Goal: Check status: Check status

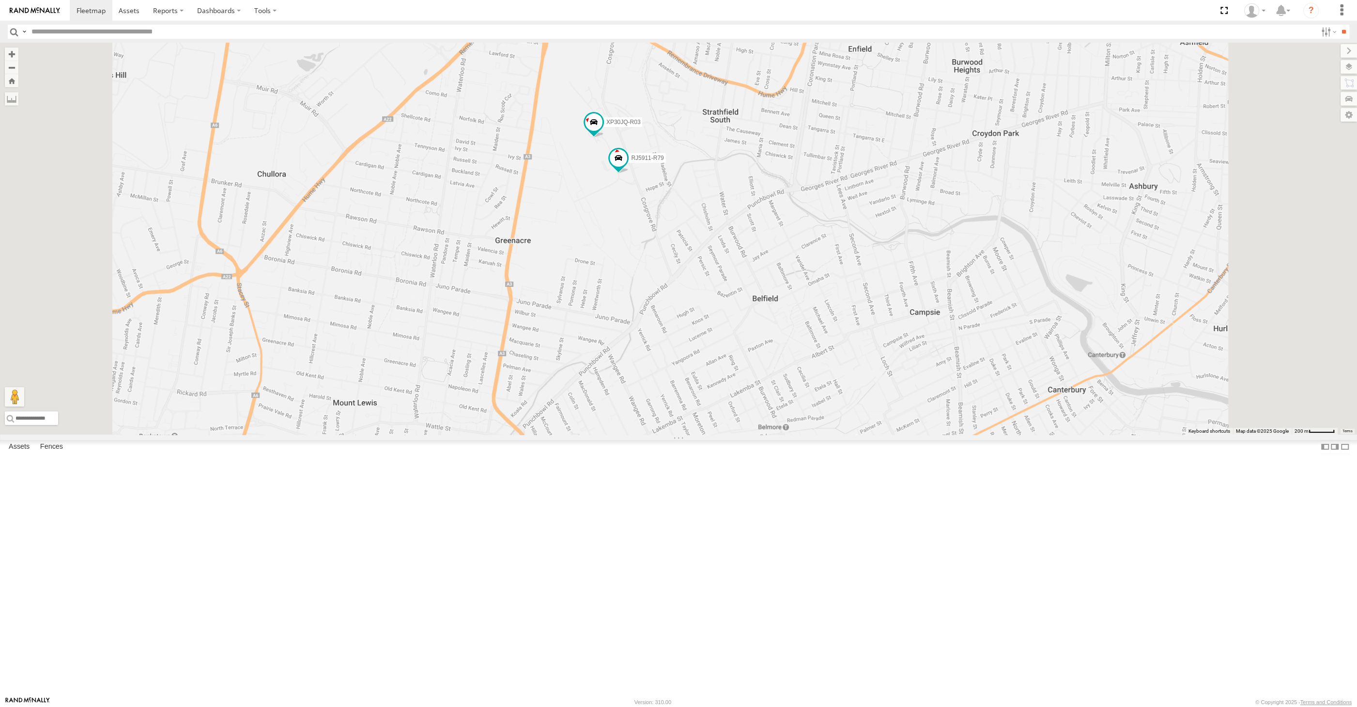
drag, startPoint x: 829, startPoint y: 365, endPoint x: 734, endPoint y: 331, distance: 101.0
click at [737, 333] on div "XSNDHU-R04 XP30JQ-R03 RJ5911-R79" at bounding box center [678, 239] width 1357 height 392
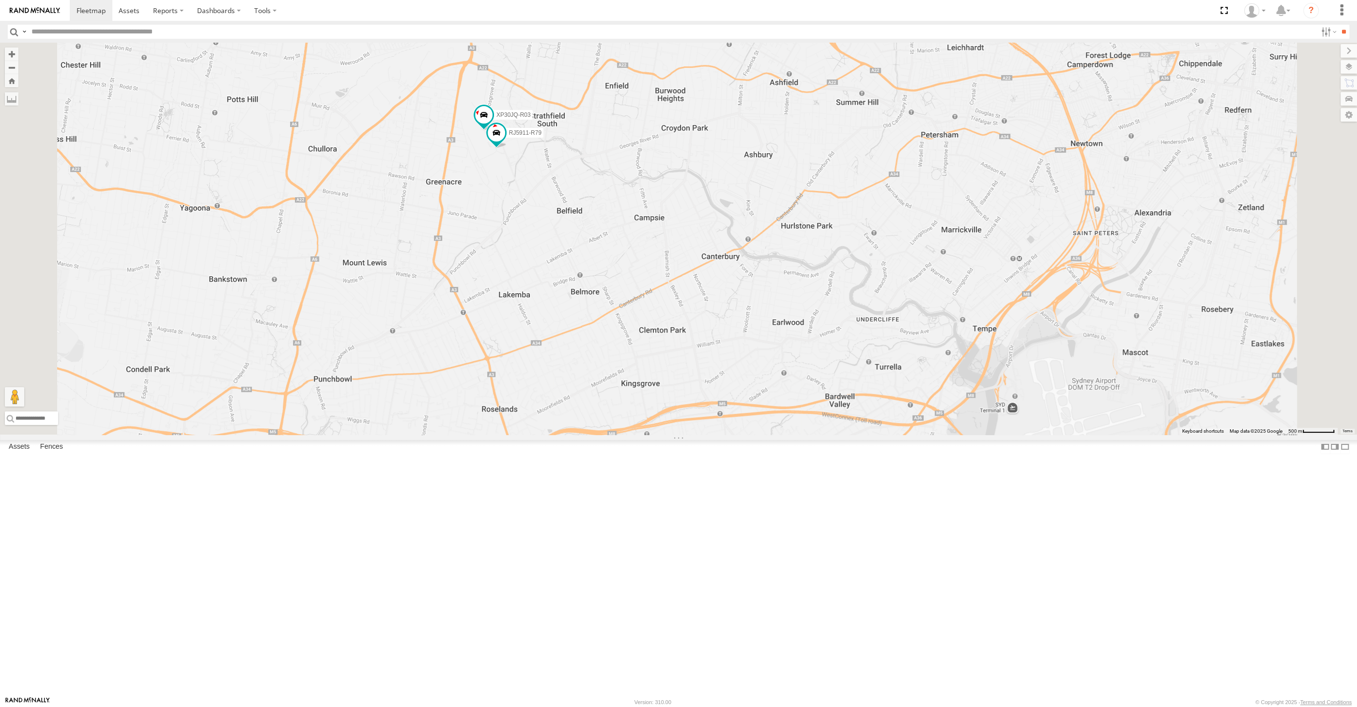
drag, startPoint x: 880, startPoint y: 489, endPoint x: 841, endPoint y: 468, distance: 44.8
click at [841, 434] on div "XSNDHU-R04 XP30JQ-R03 RJ5911-R79" at bounding box center [678, 239] width 1357 height 392
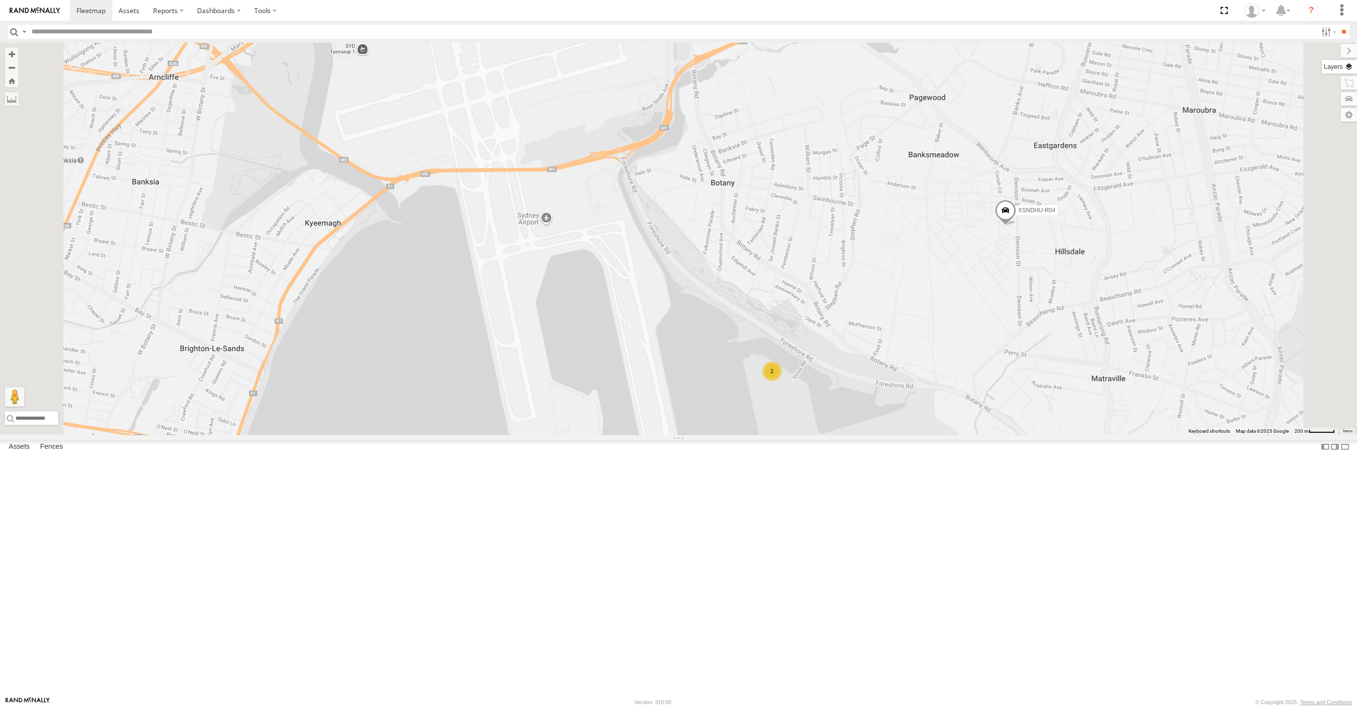
click at [1353, 70] on label at bounding box center [1339, 67] width 35 height 14
click at [0, 0] on div "Basemaps" at bounding box center [0, 0] width 0 height 0
click at [0, 0] on span "Basemaps" at bounding box center [0, 0] width 0 height 0
click at [0, 0] on span "Satellite + Roadmap" at bounding box center [0, 0] width 0 height 0
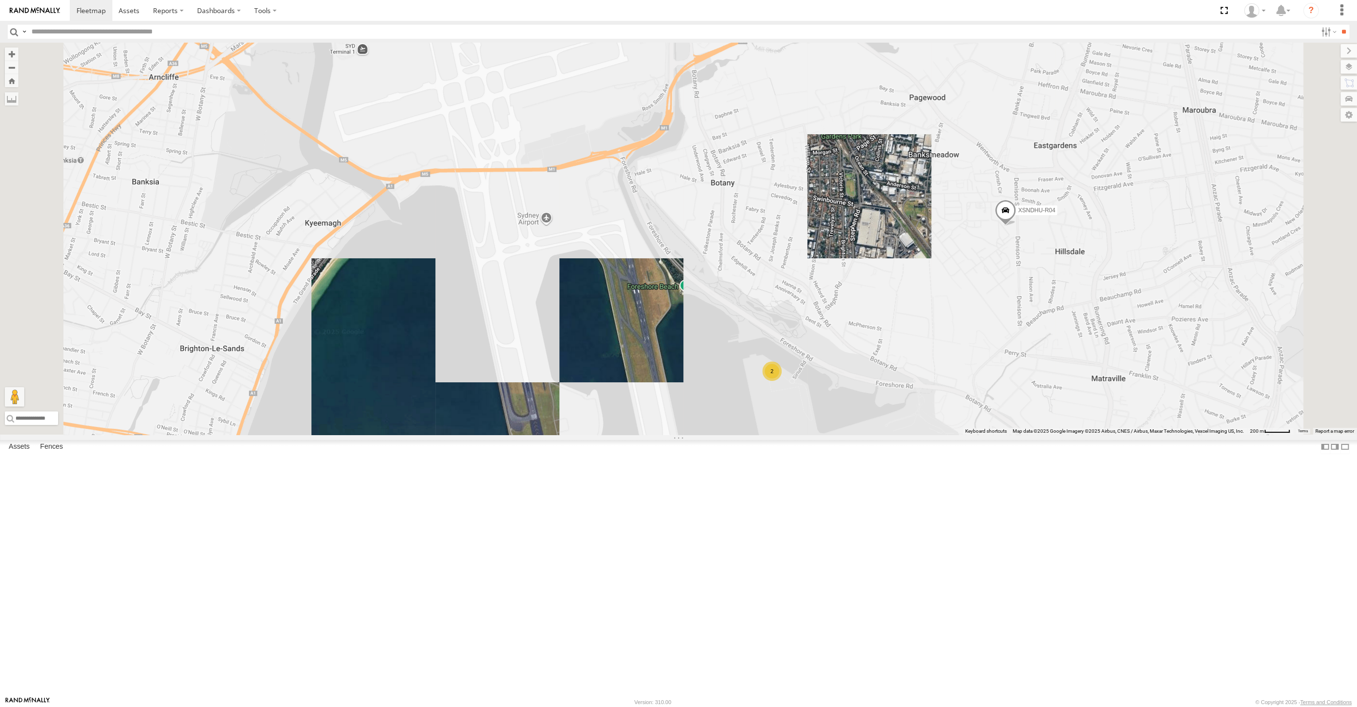
click at [0, 0] on span "Overlays" at bounding box center [0, 0] width 0 height 0
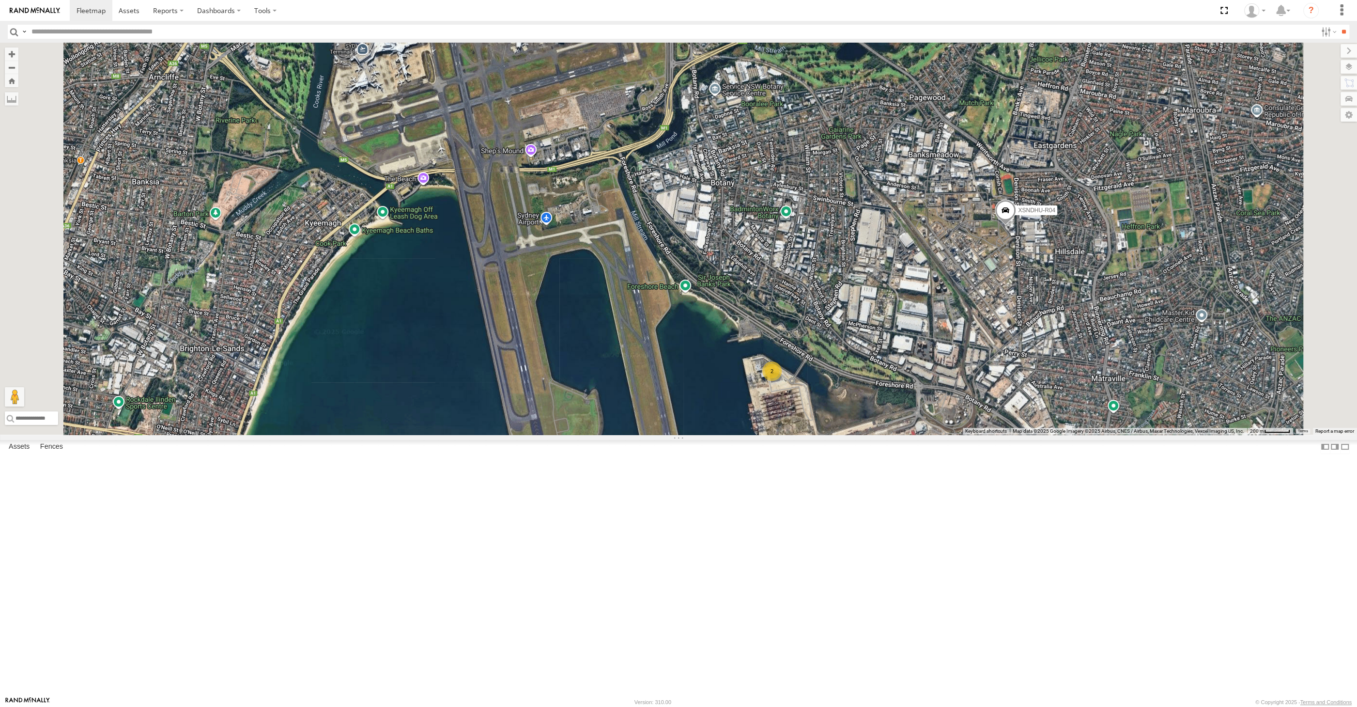
click at [0, 0] on span "Traffic" at bounding box center [0, 0] width 0 height 0
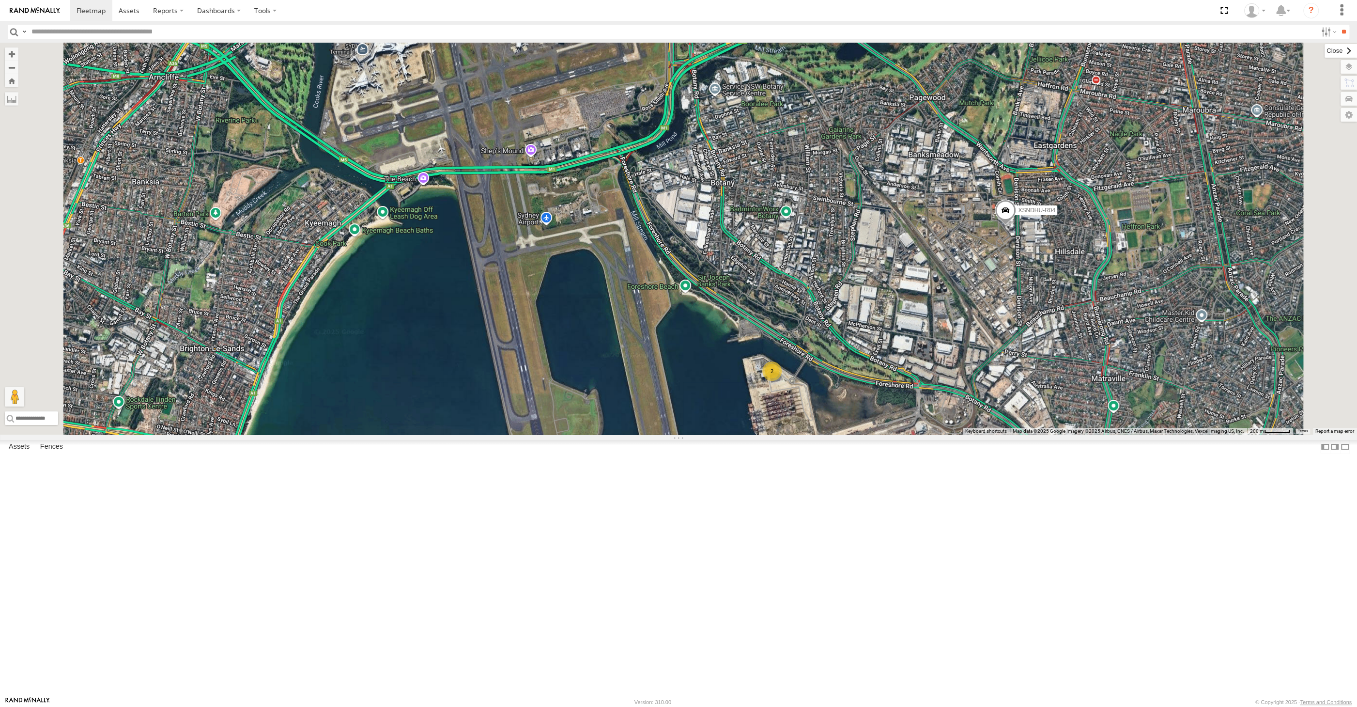
click at [1325, 50] on label at bounding box center [1341, 51] width 32 height 14
click at [1340, 454] on label at bounding box center [1345, 447] width 10 height 14
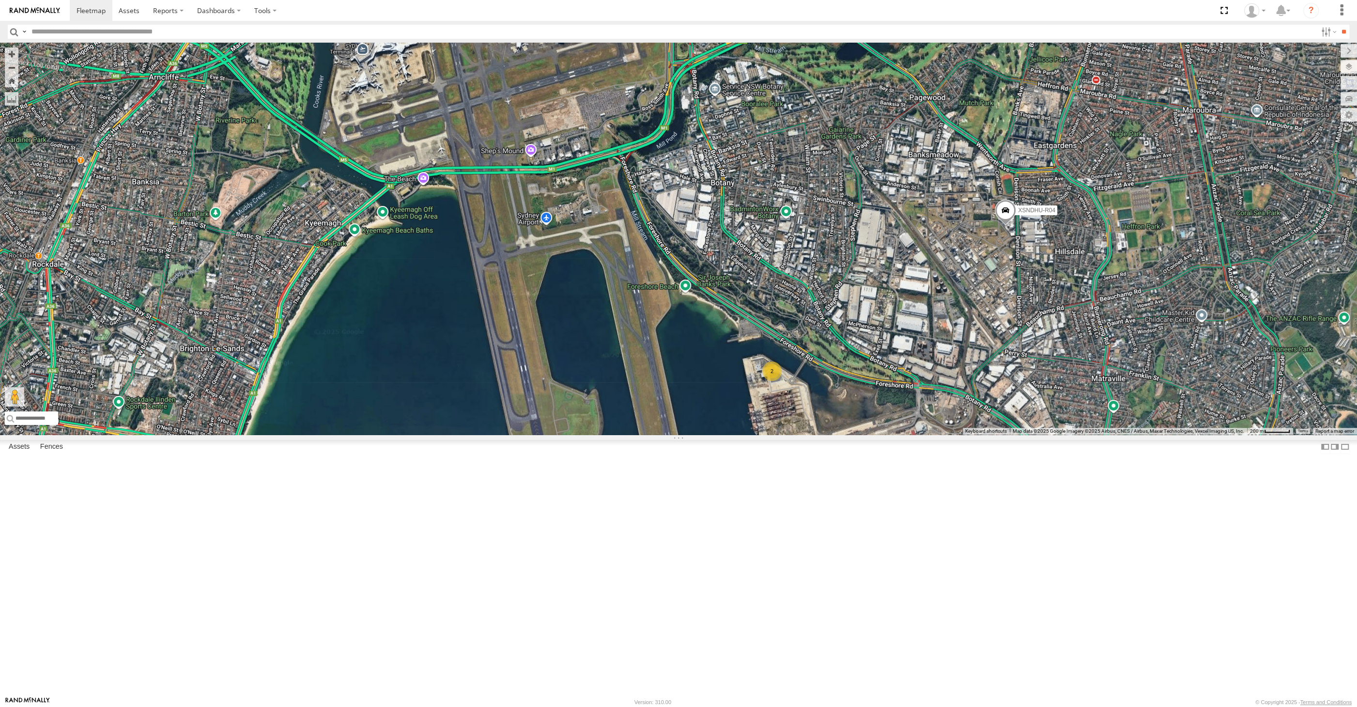
drag, startPoint x: 617, startPoint y: 585, endPoint x: 682, endPoint y: 579, distance: 65.7
click at [682, 434] on div "XSNDHU-R04 2" at bounding box center [678, 239] width 1357 height 392
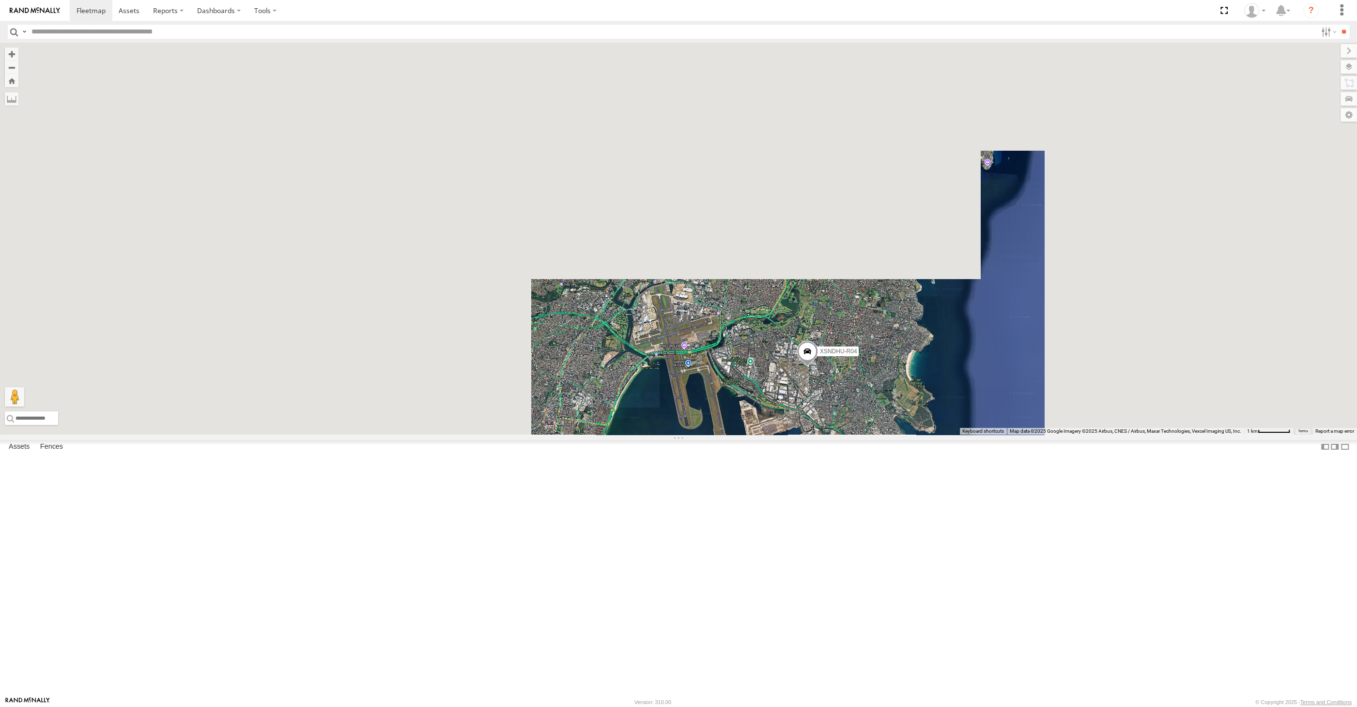
drag, startPoint x: 625, startPoint y: 554, endPoint x: 664, endPoint y: 534, distance: 44.4
click at [663, 434] on div "XSNDHU-R04" at bounding box center [678, 239] width 1357 height 392
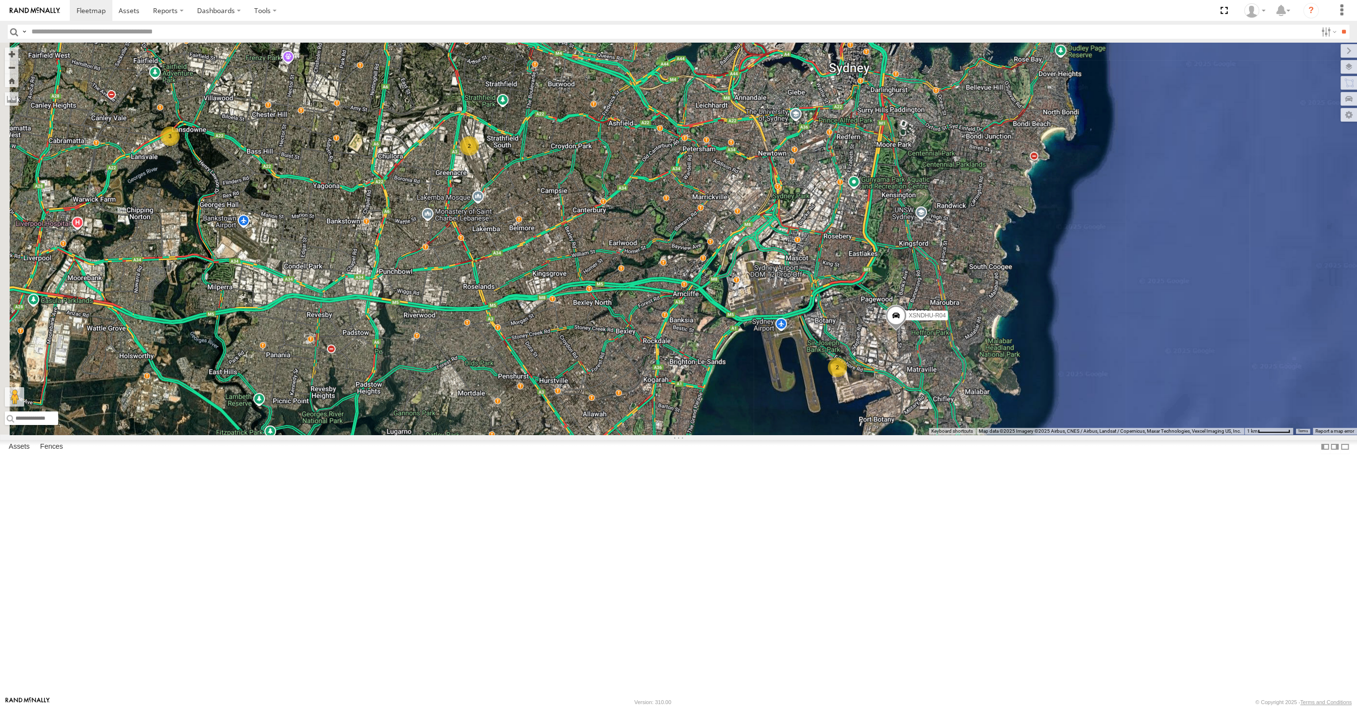
drag, startPoint x: 749, startPoint y: 517, endPoint x: 757, endPoint y: 518, distance: 8.3
click at [759, 434] on div "XSNDHU-R04 2 3 2" at bounding box center [678, 239] width 1357 height 392
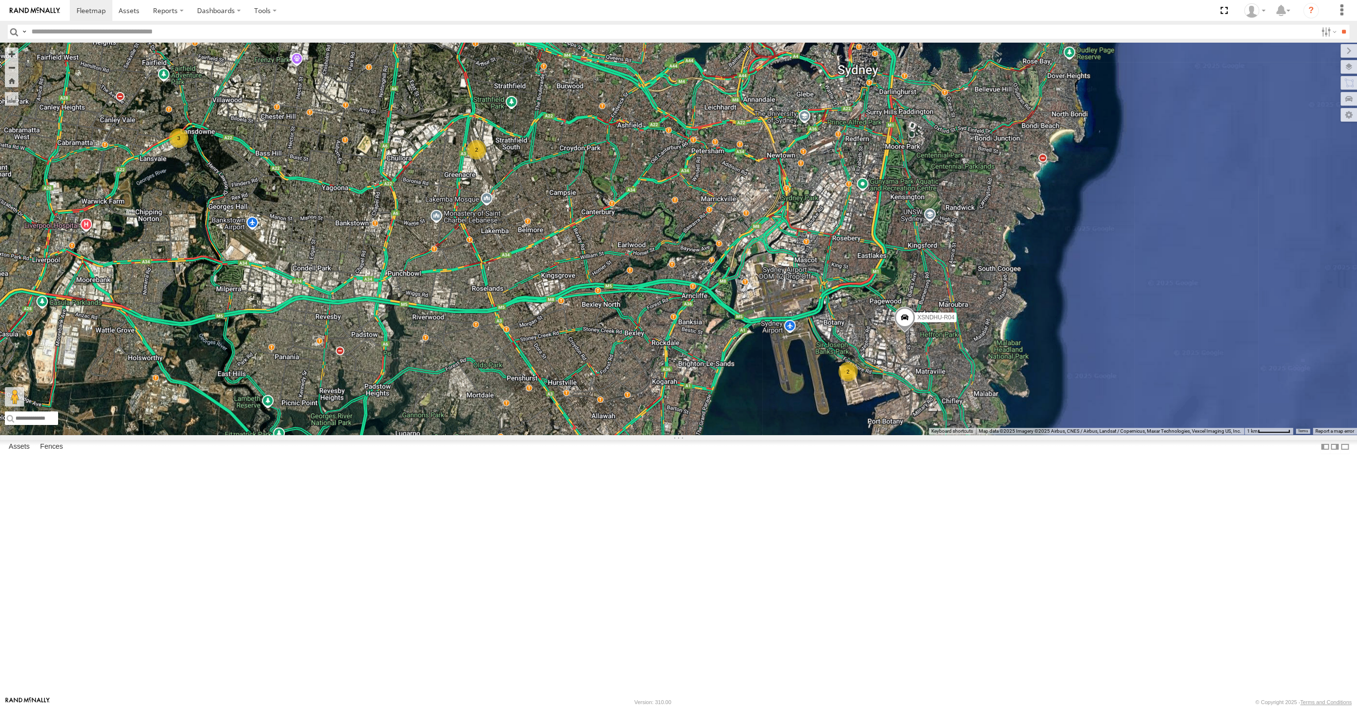
drag, startPoint x: 793, startPoint y: 560, endPoint x: 822, endPoint y: 570, distance: 30.0
click at [822, 434] on div "2 XSNDHU-R04 3 2" at bounding box center [678, 239] width 1357 height 392
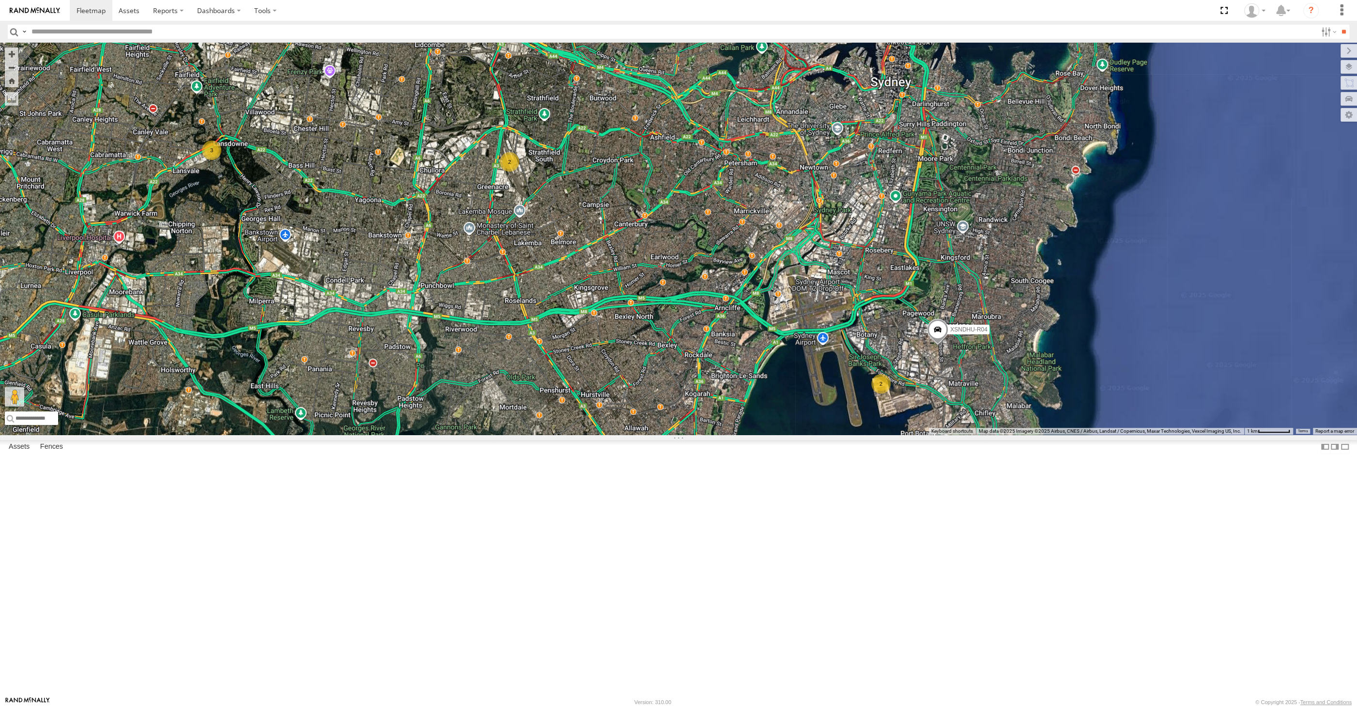
drag, startPoint x: 728, startPoint y: 544, endPoint x: 745, endPoint y: 545, distance: 17.0
click at [743, 434] on div "2 XSNDHU-R04 3 2" at bounding box center [678, 239] width 1357 height 392
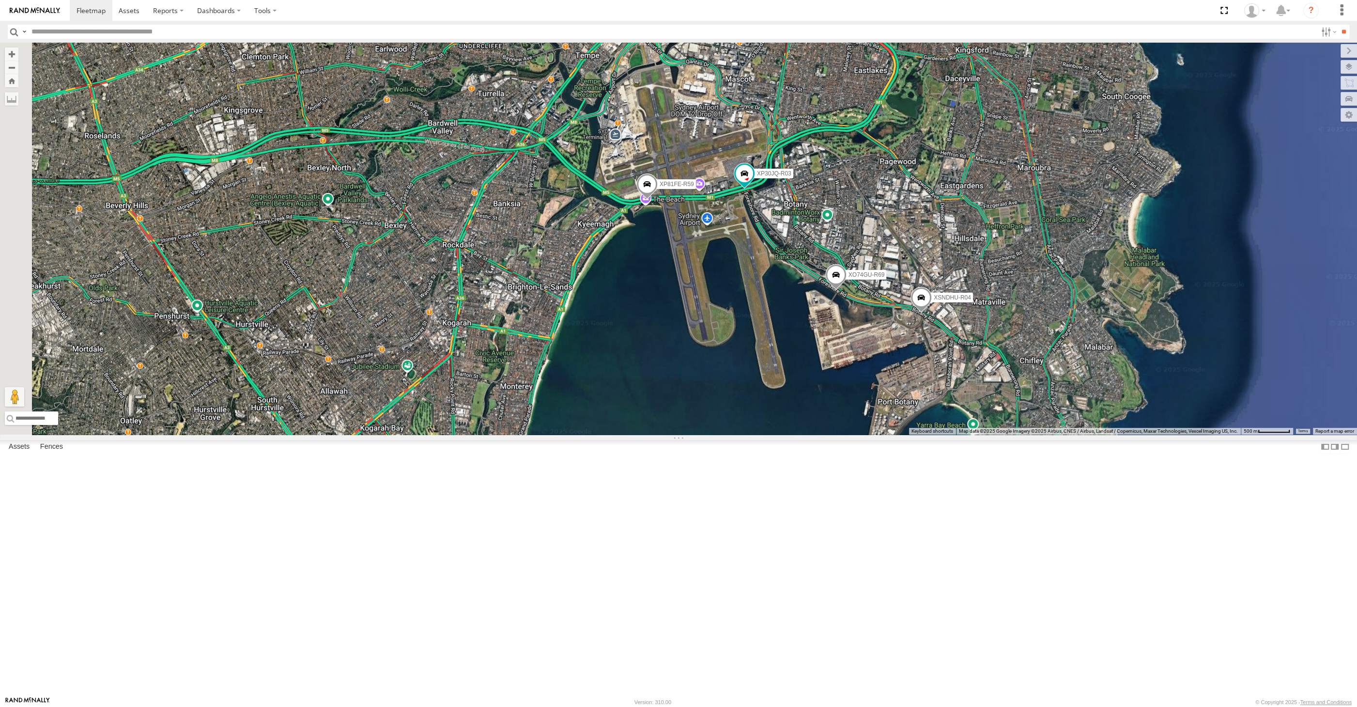
drag, startPoint x: 567, startPoint y: 482, endPoint x: 645, endPoint y: 495, distance: 78.6
click at [645, 434] on div "XP30JQ-R03 XSNDHU-R04 XP81FE-R59 XO74GU-R69" at bounding box center [678, 239] width 1357 height 392
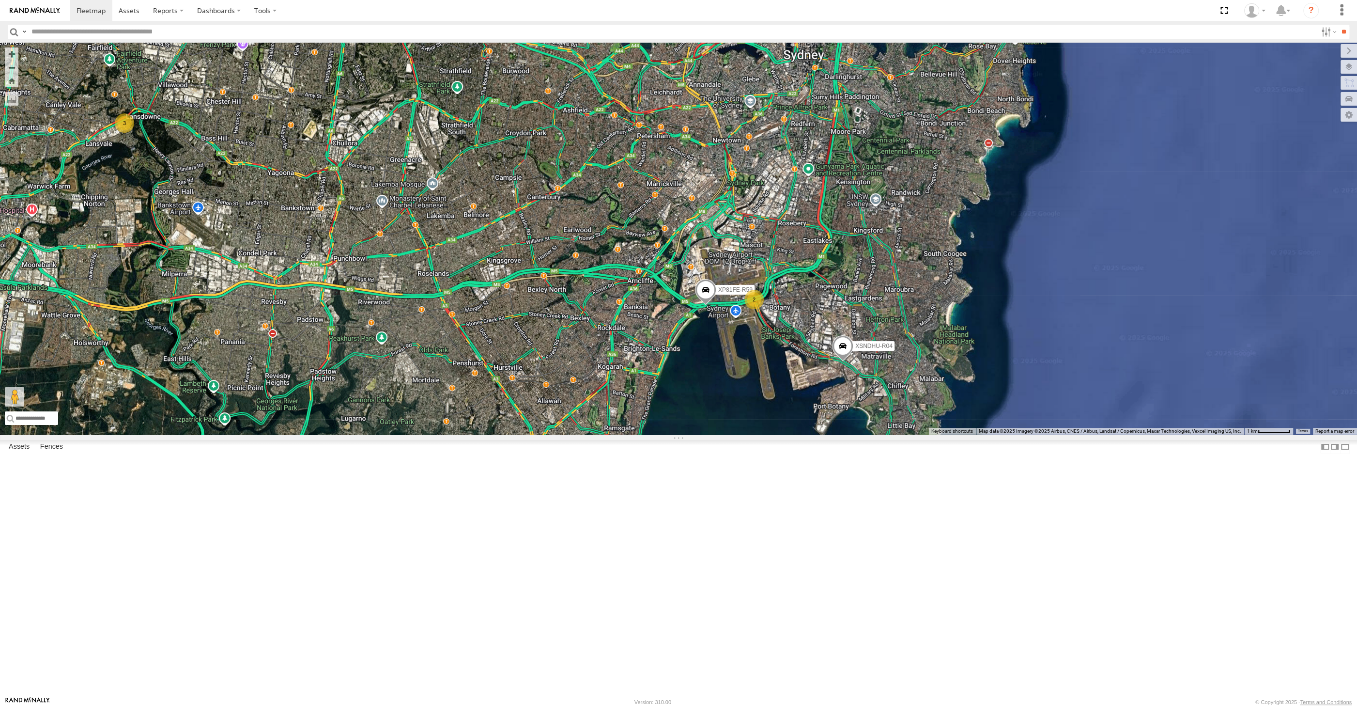
drag, startPoint x: 658, startPoint y: 553, endPoint x: 676, endPoint y: 551, distance: 18.0
click at [674, 434] on div "XSNDHU-R04 XP81FE-R59 2 3" at bounding box center [678, 239] width 1357 height 392
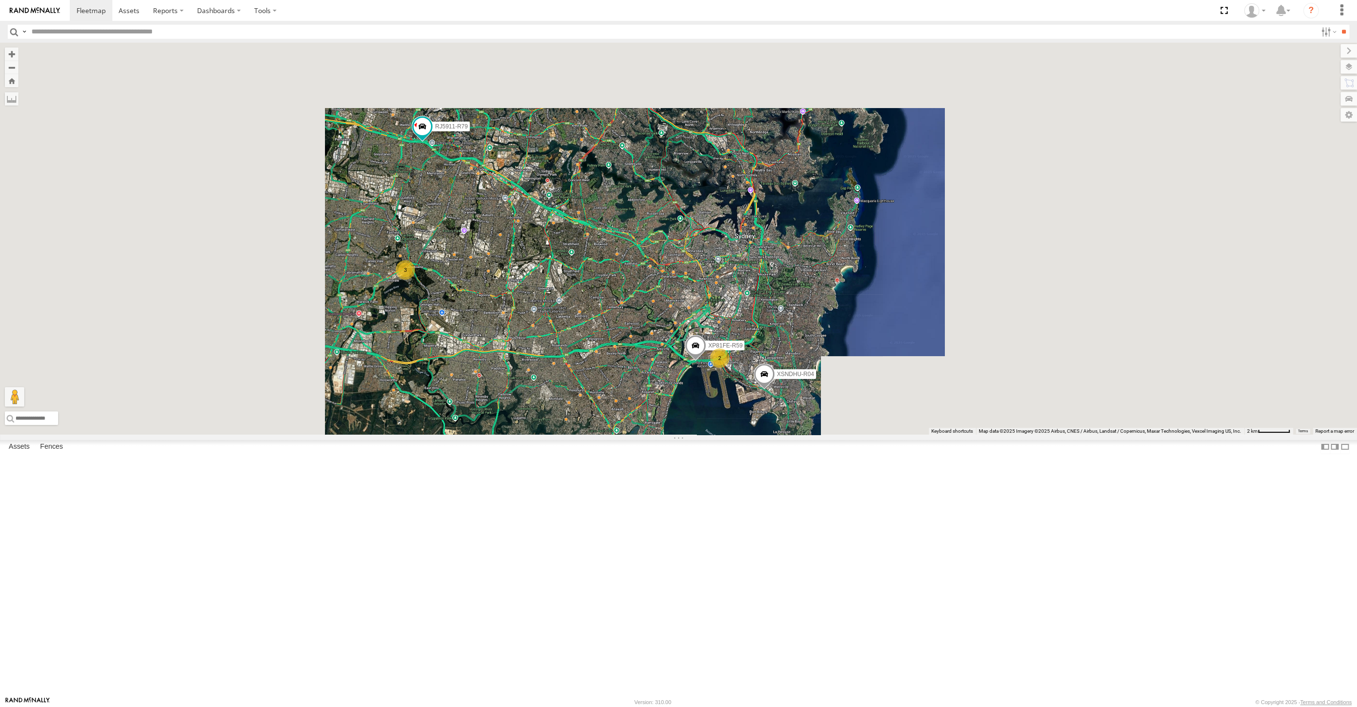
drag, startPoint x: 646, startPoint y: 555, endPoint x: 670, endPoint y: 550, distance: 24.8
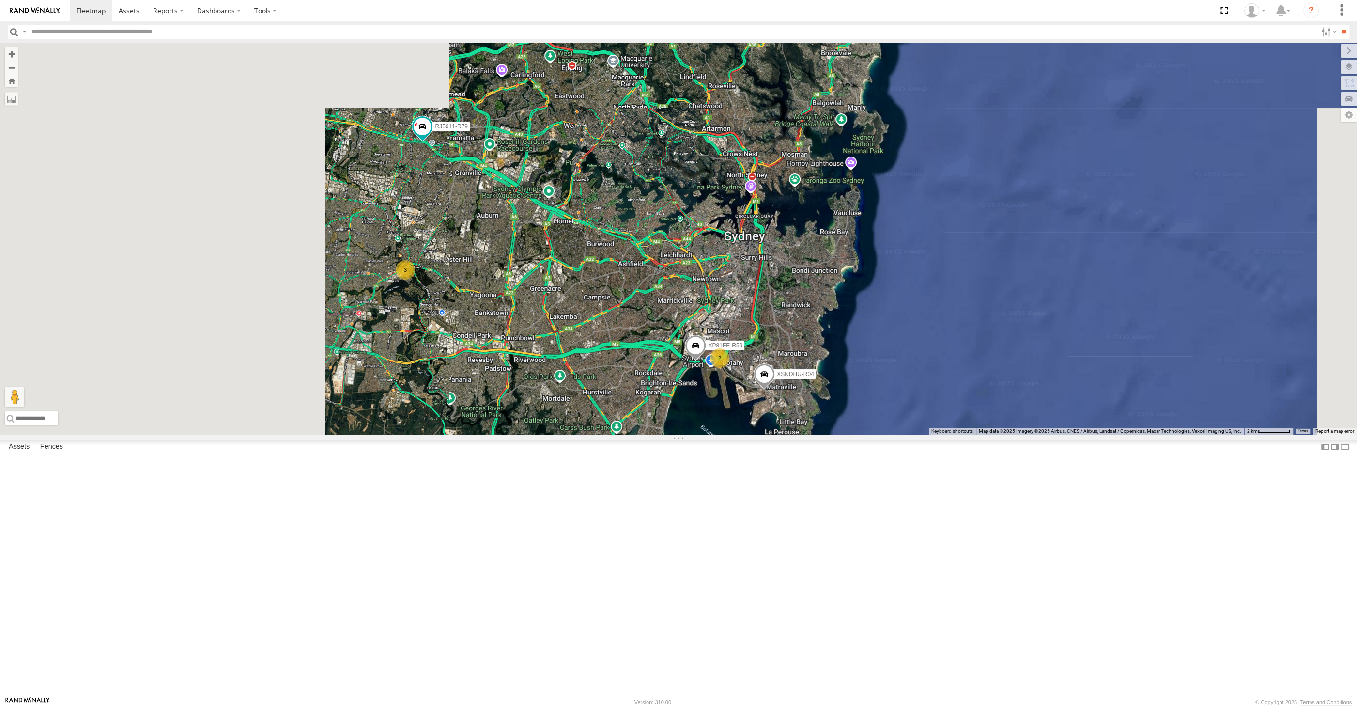
click at [670, 434] on div "XSNDHU-R04 XP81FE-R59 2 3 RJ5911-R79" at bounding box center [678, 239] width 1357 height 392
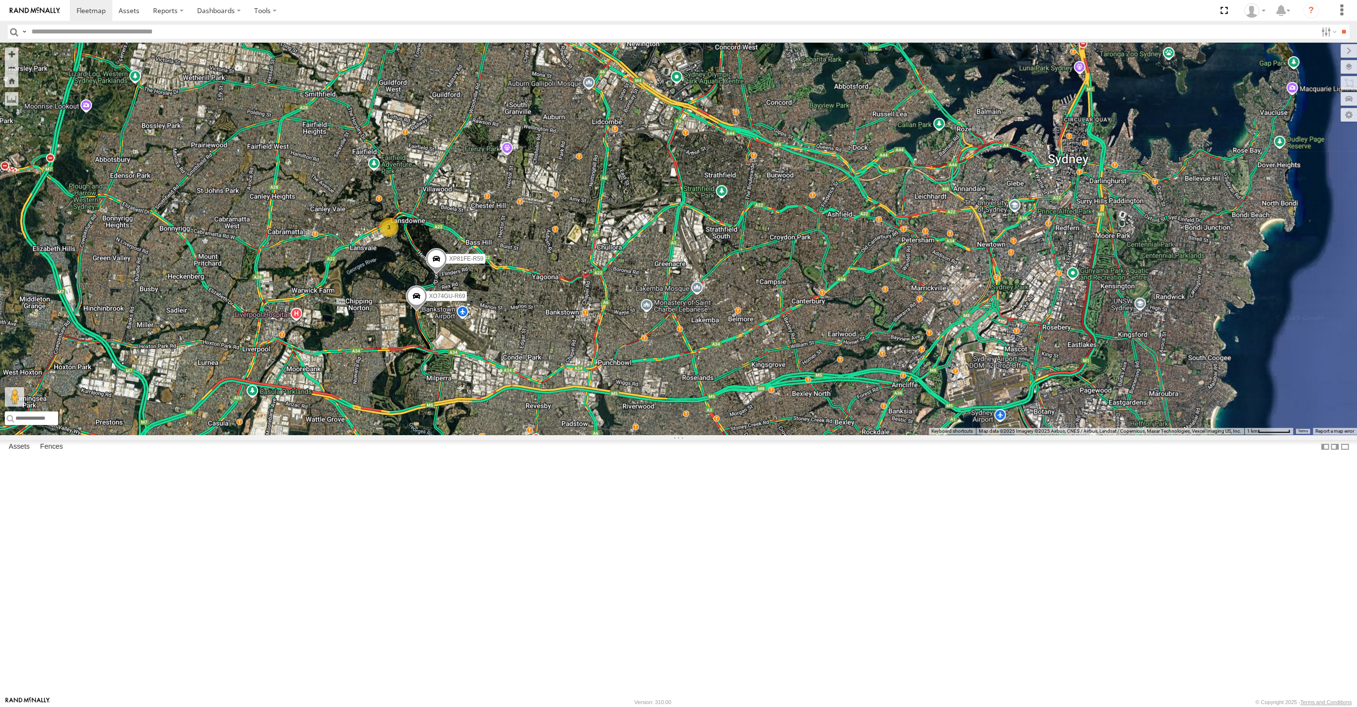
drag, startPoint x: 470, startPoint y: 460, endPoint x: 482, endPoint y: 457, distance: 12.3
click at [480, 434] on div "RJ5911-R79 XP81FE-R59 XO74GU-R69 2 3" at bounding box center [678, 239] width 1357 height 392
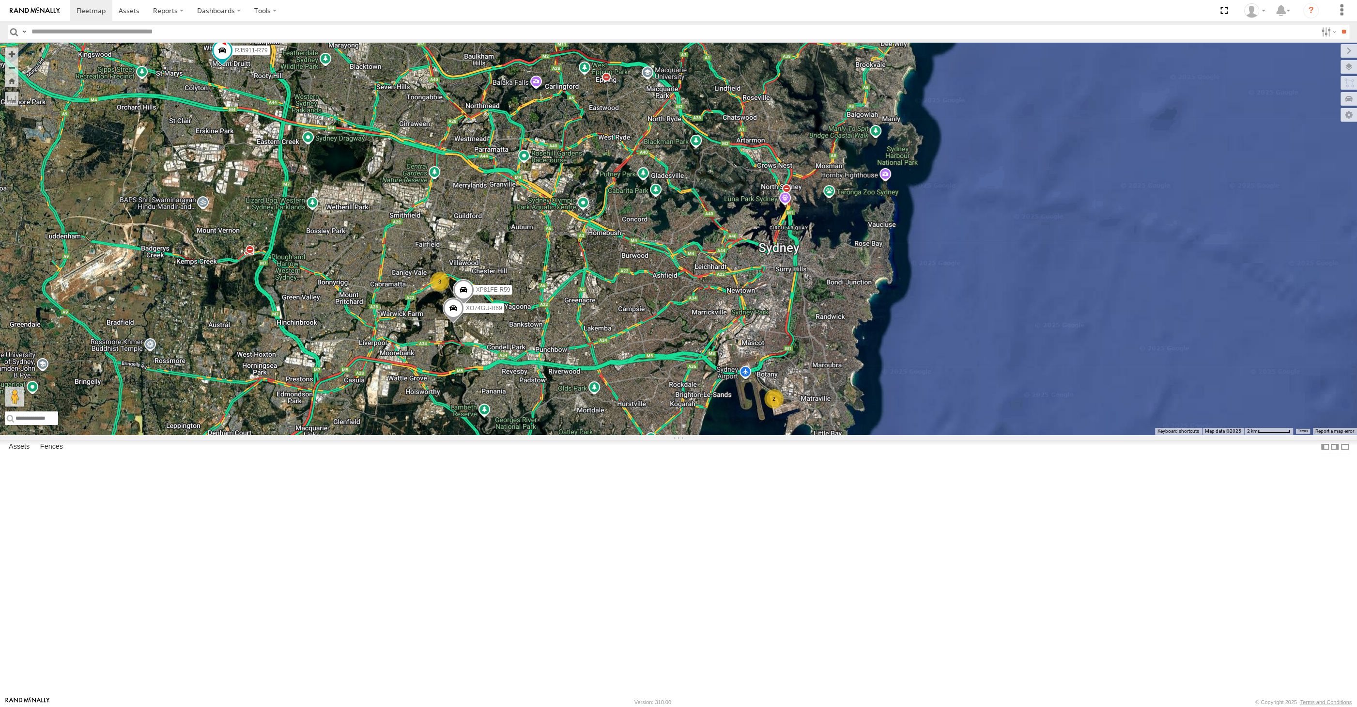
click at [478, 434] on div "RJ5911-R79 XP81FE-R59 XO74GU-R69 2 3" at bounding box center [678, 239] width 1357 height 392
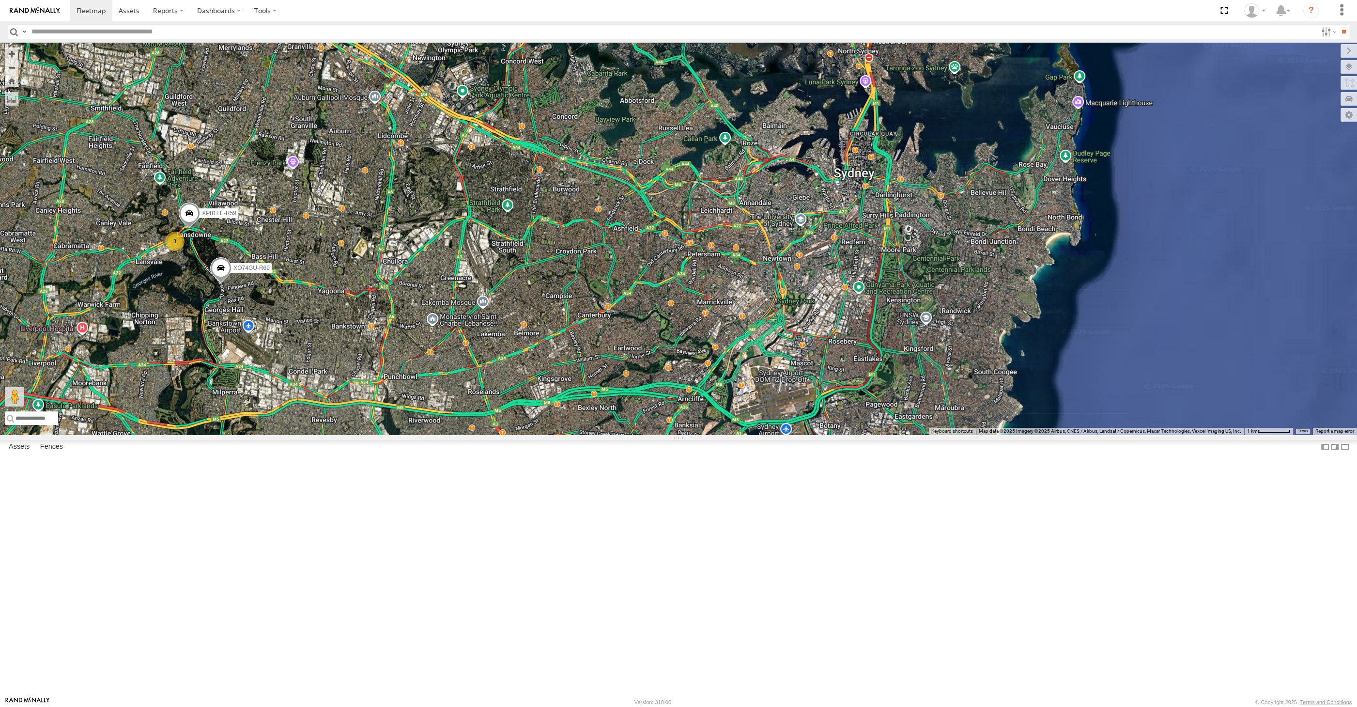
click at [318, 434] on div "RJ5911-R79 XP81FE-R59 XO74GU-R69 2 3" at bounding box center [678, 239] width 1357 height 392
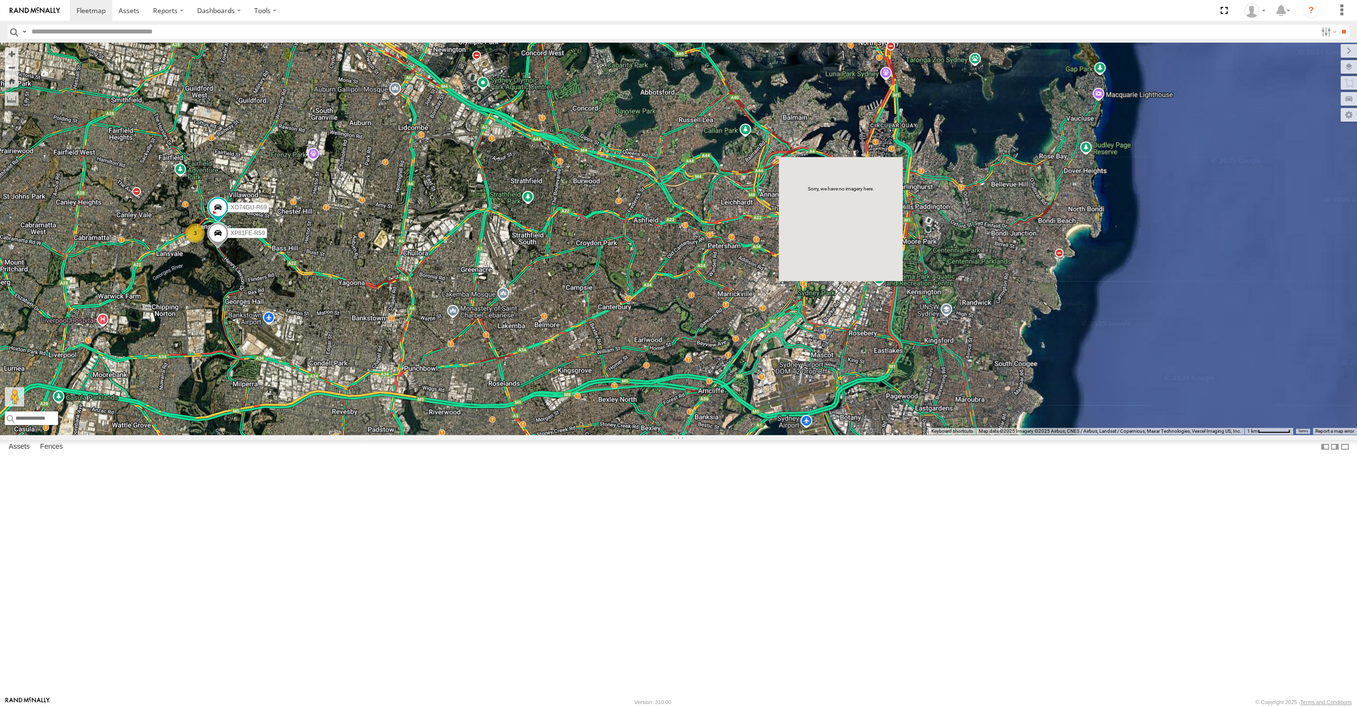
drag, startPoint x: 731, startPoint y: 587, endPoint x: 749, endPoint y: 576, distance: 21.1
click at [747, 434] on div "XP81FE-R59 XO74GU-R69 2 3" at bounding box center [678, 239] width 1357 height 392
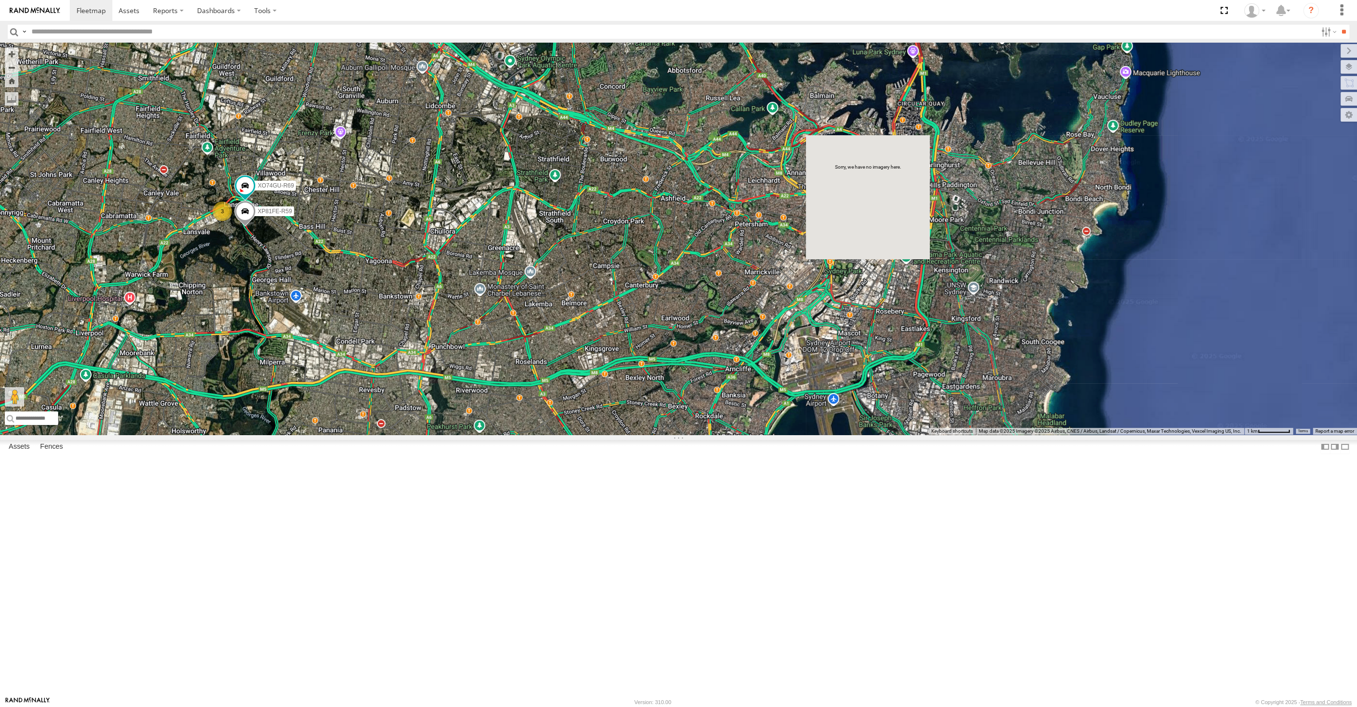
drag, startPoint x: 628, startPoint y: 508, endPoint x: 635, endPoint y: 499, distance: 12.4
click at [635, 434] on div "XP81FE-R59 XO74GU-R69 2 3" at bounding box center [678, 239] width 1357 height 392
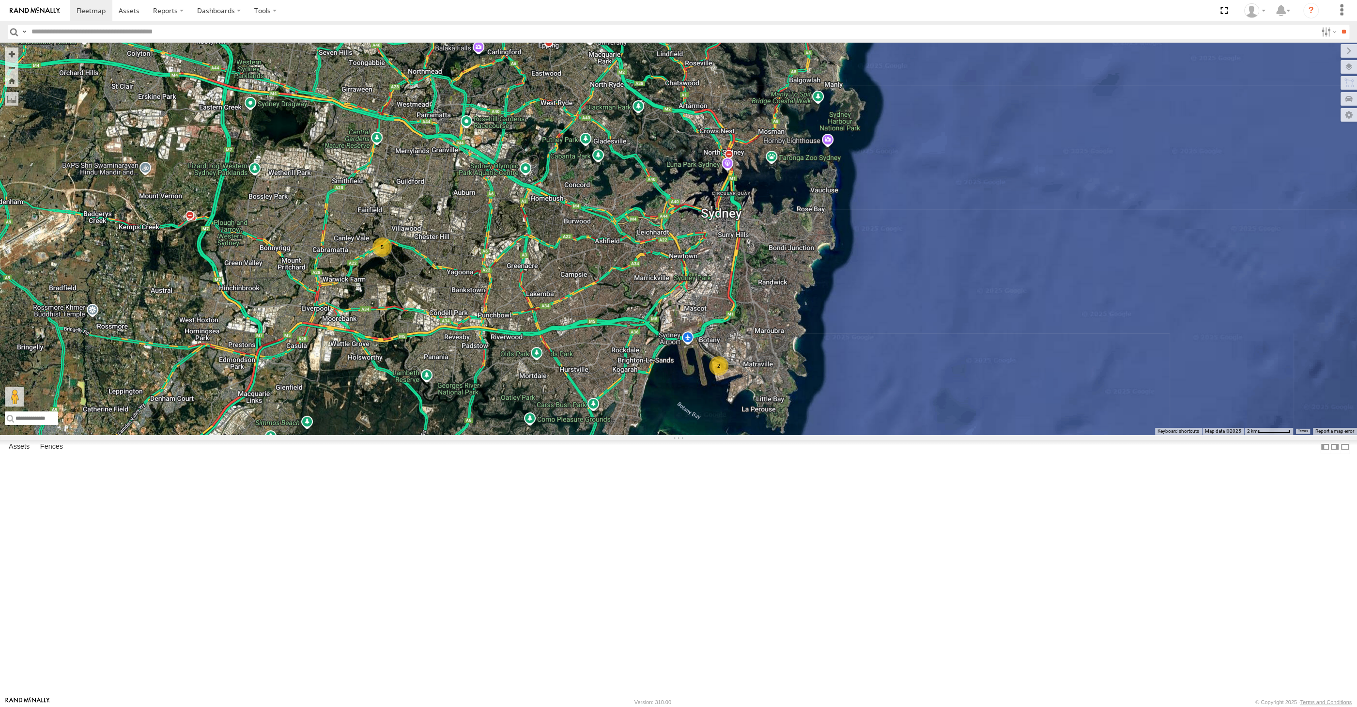
drag, startPoint x: 588, startPoint y: 454, endPoint x: 596, endPoint y: 451, distance: 8.3
click at [590, 434] on div "2 5 RJ5911-R79" at bounding box center [678, 239] width 1357 height 392
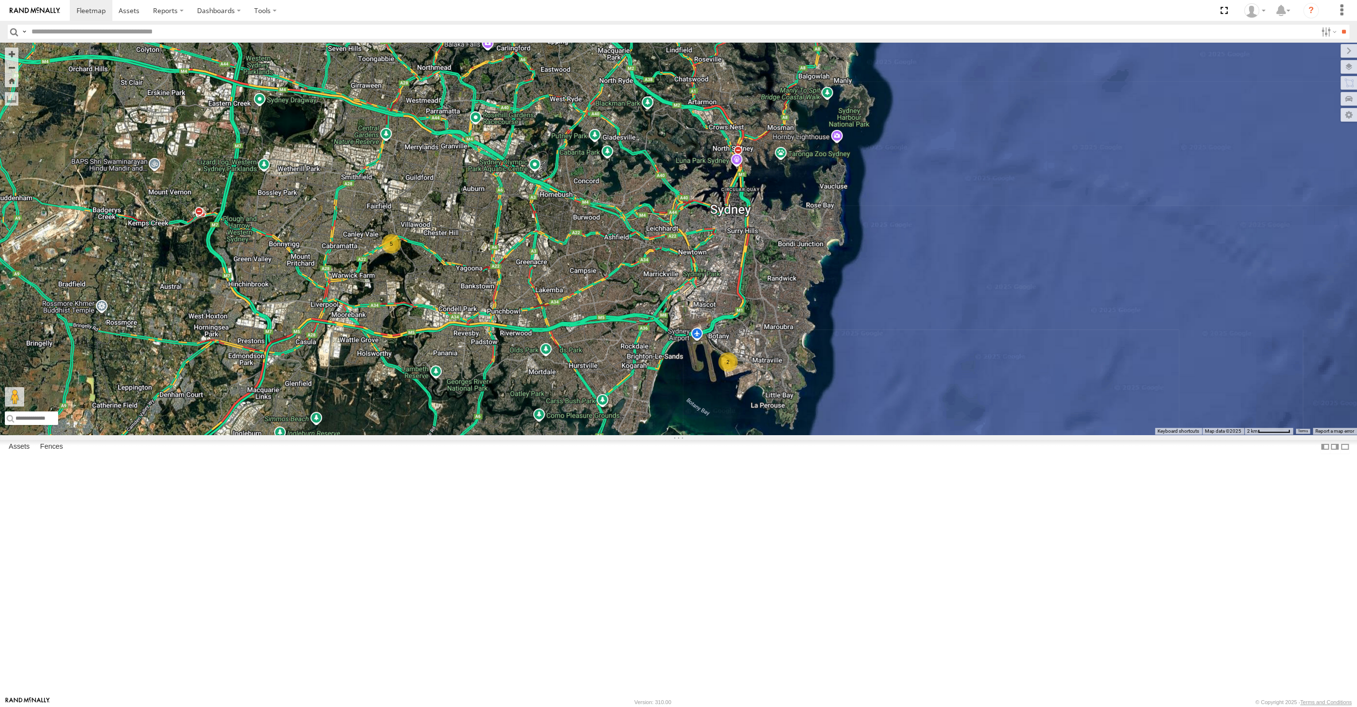
drag, startPoint x: 605, startPoint y: 474, endPoint x: 622, endPoint y: 469, distance: 17.2
click at [617, 434] on div "2 5 RJ5911-R79" at bounding box center [678, 239] width 1357 height 392
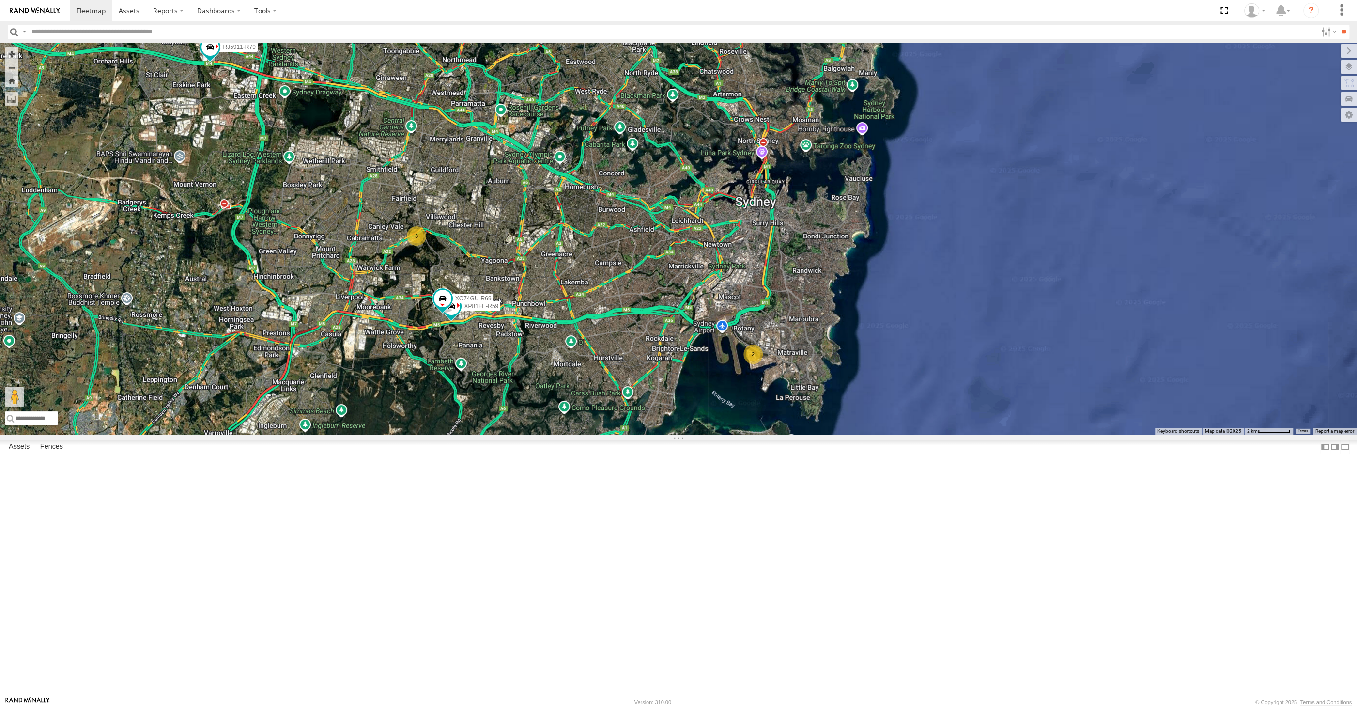
drag, startPoint x: 585, startPoint y: 506, endPoint x: 630, endPoint y: 465, distance: 60.7
click at [630, 434] on div "2 3 RJ5911-R79 XP81FE-R59 XO74GU-R69" at bounding box center [678, 239] width 1357 height 392
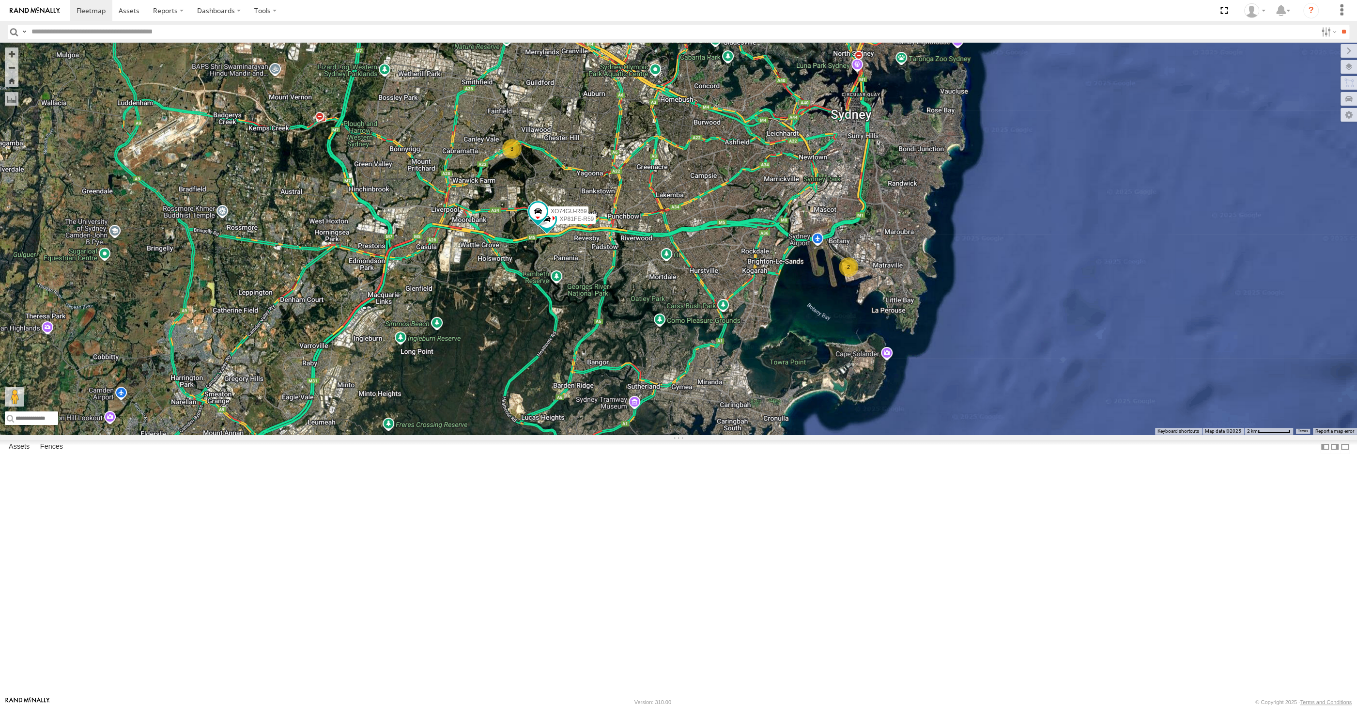
click at [677, 250] on div "2 3 RJ5911-R79 XP81FE-R59 XO74GU-R69" at bounding box center [678, 239] width 1357 height 392
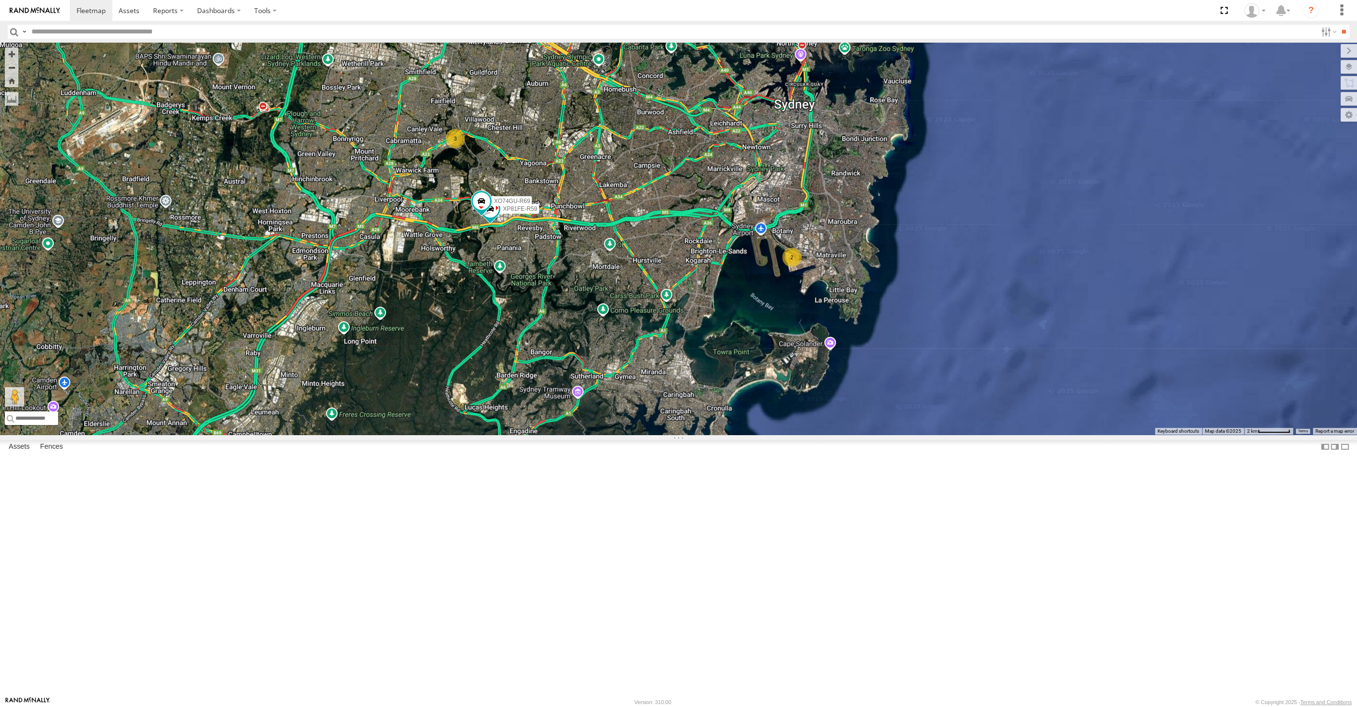
drag, startPoint x: 674, startPoint y: 501, endPoint x: 667, endPoint y: 514, distance: 14.3
click at [667, 434] on div "2 3 RJ5911-R79 XP81FE-R59 XO74GU-R69" at bounding box center [678, 239] width 1357 height 392
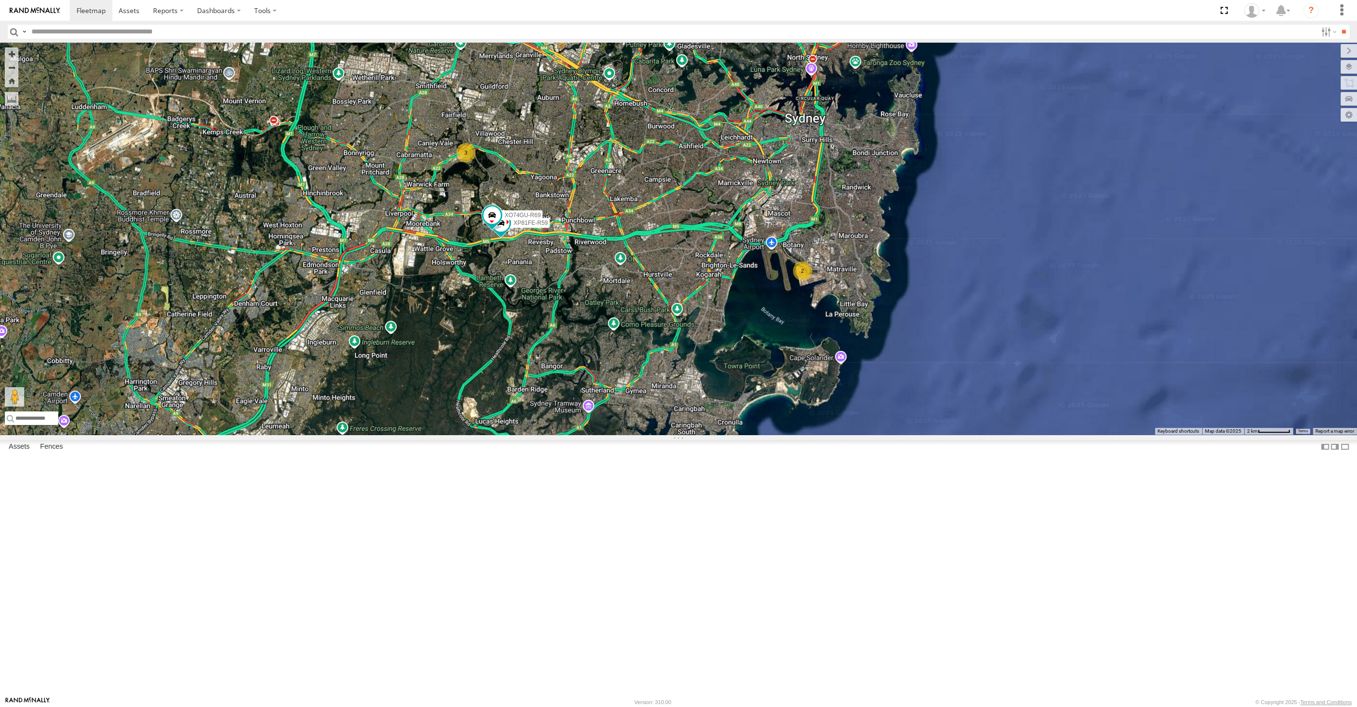
drag, startPoint x: 692, startPoint y: 509, endPoint x: 710, endPoint y: 522, distance: 22.6
click at [710, 434] on div "2 3 RJ5911-R79 XP81FE-R59 XO74GU-R69" at bounding box center [678, 239] width 1357 height 392
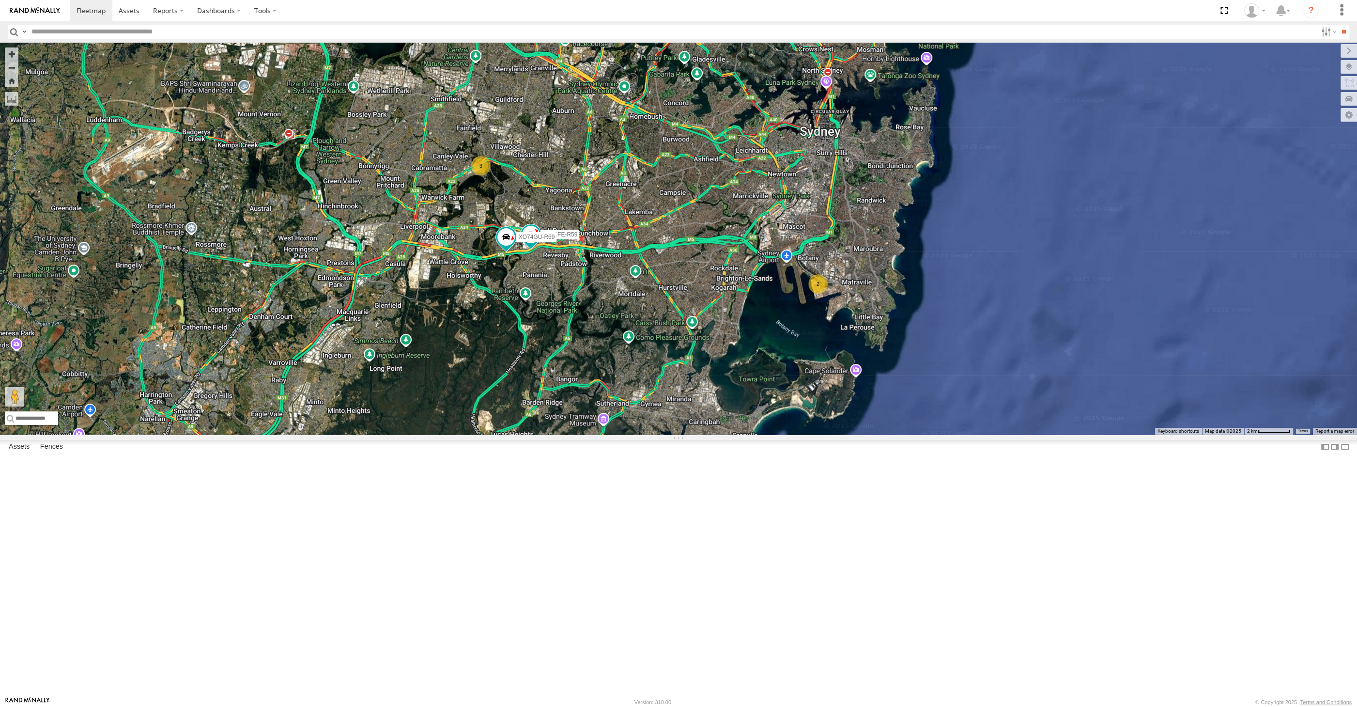
drag, startPoint x: 659, startPoint y: 463, endPoint x: 662, endPoint y: 486, distance: 23.4
click at [662, 434] on div "RJ5911-R79 XP81FE-R59 XO74GU-R69 2 3" at bounding box center [678, 239] width 1357 height 392
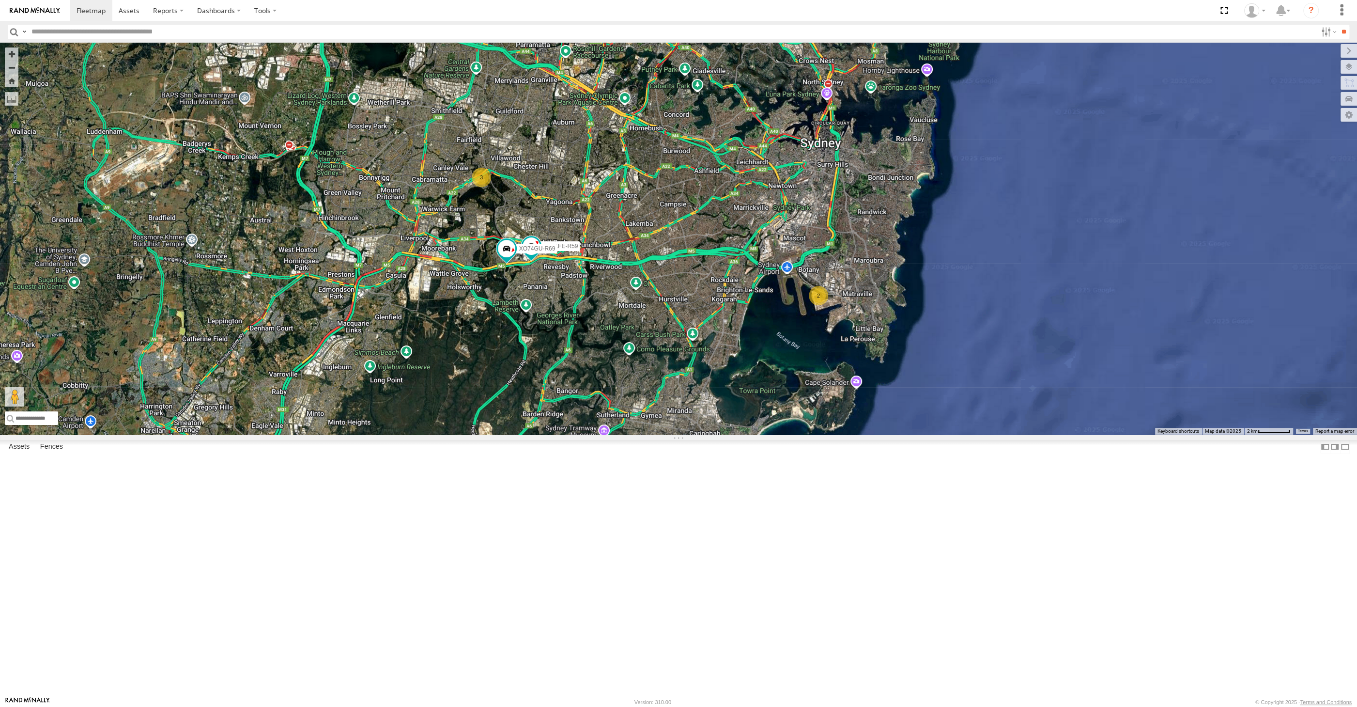
click at [884, 434] on div "RJ5911-R79 XP81FE-R59 XO74GU-R69 2 3" at bounding box center [678, 239] width 1357 height 392
click at [889, 434] on div "RJ5911-R79 XP81FE-R59 XO74GU-R69 2 3" at bounding box center [678, 239] width 1357 height 392
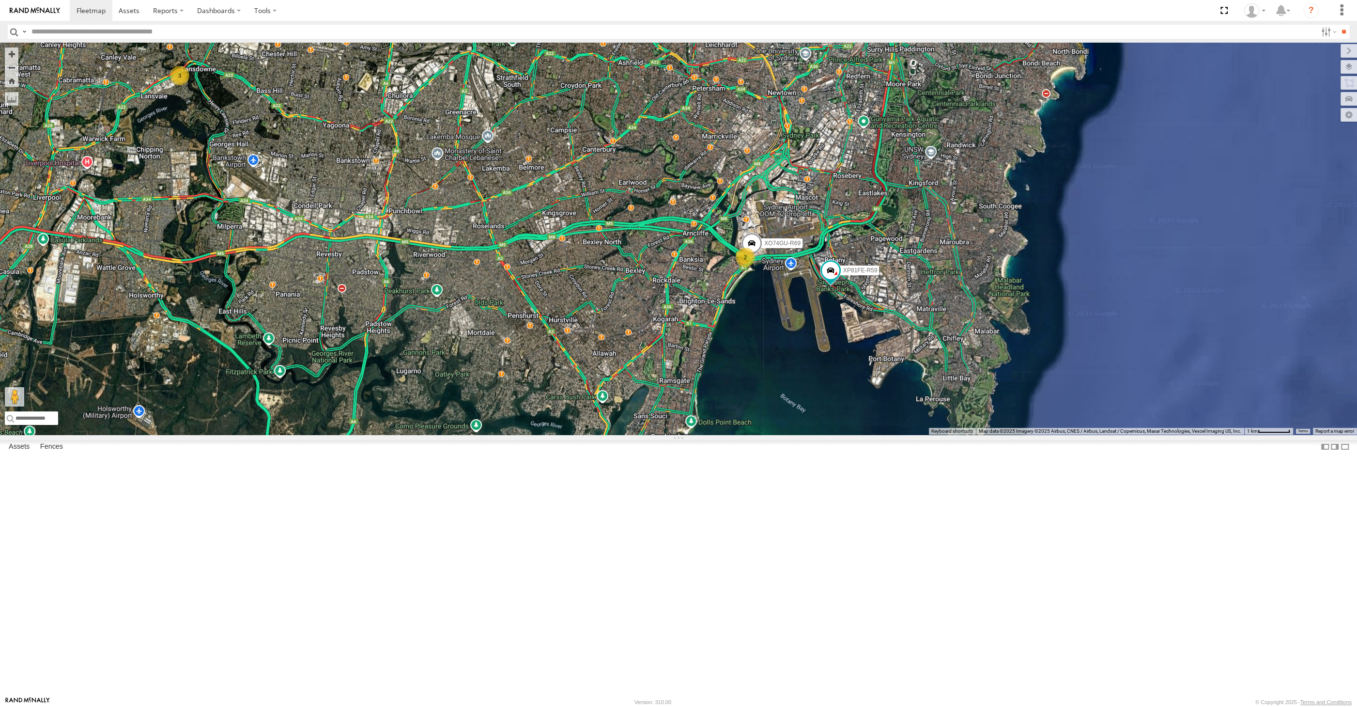
drag, startPoint x: 815, startPoint y: 494, endPoint x: 834, endPoint y: 498, distance: 19.3
click at [834, 434] on div "RJ5911-R79 XP81FE-R59 XO74GU-R69 2 3" at bounding box center [678, 239] width 1357 height 392
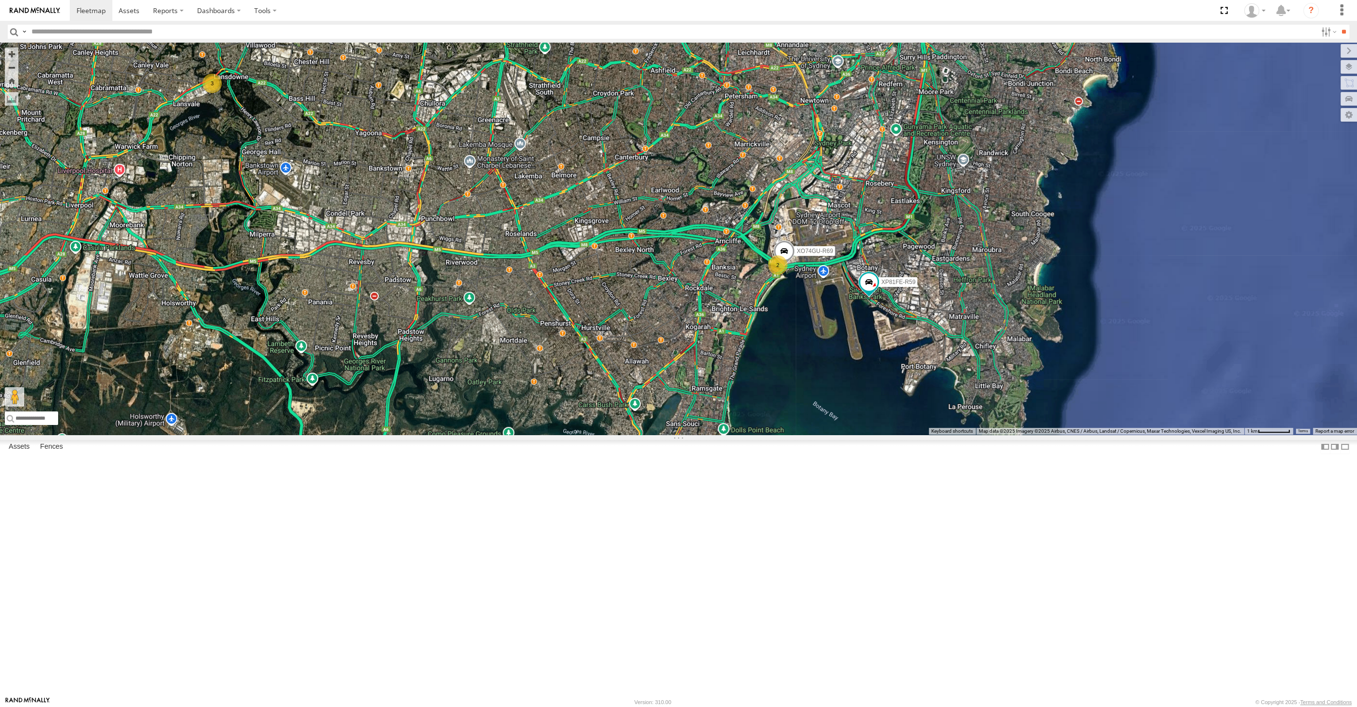
drag, startPoint x: 670, startPoint y: 513, endPoint x: 759, endPoint y: 530, distance: 90.3
click at [754, 434] on div "RJ5911-R79 XP81FE-R59 XO74GU-R69 2 3" at bounding box center [678, 239] width 1357 height 392
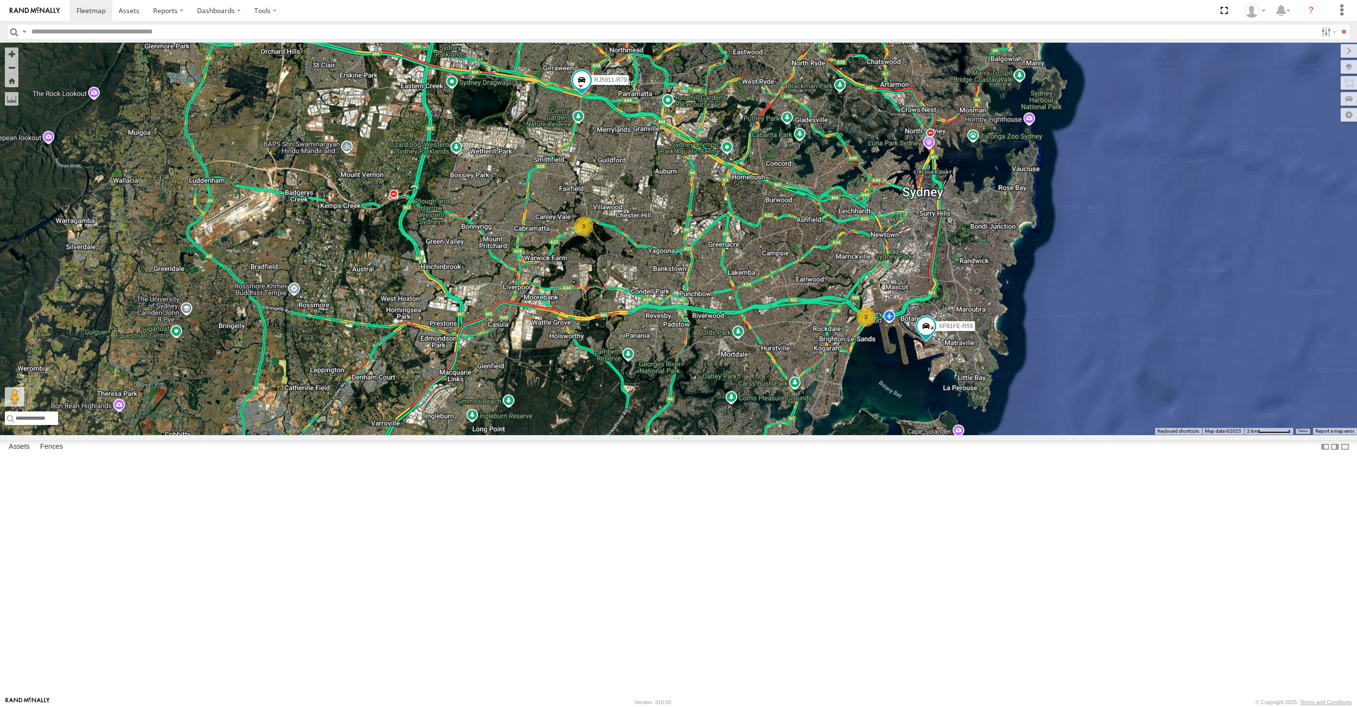
click at [904, 361] on div "RJ5911-R79 XP81FE-R59 3 3" at bounding box center [678, 239] width 1357 height 392
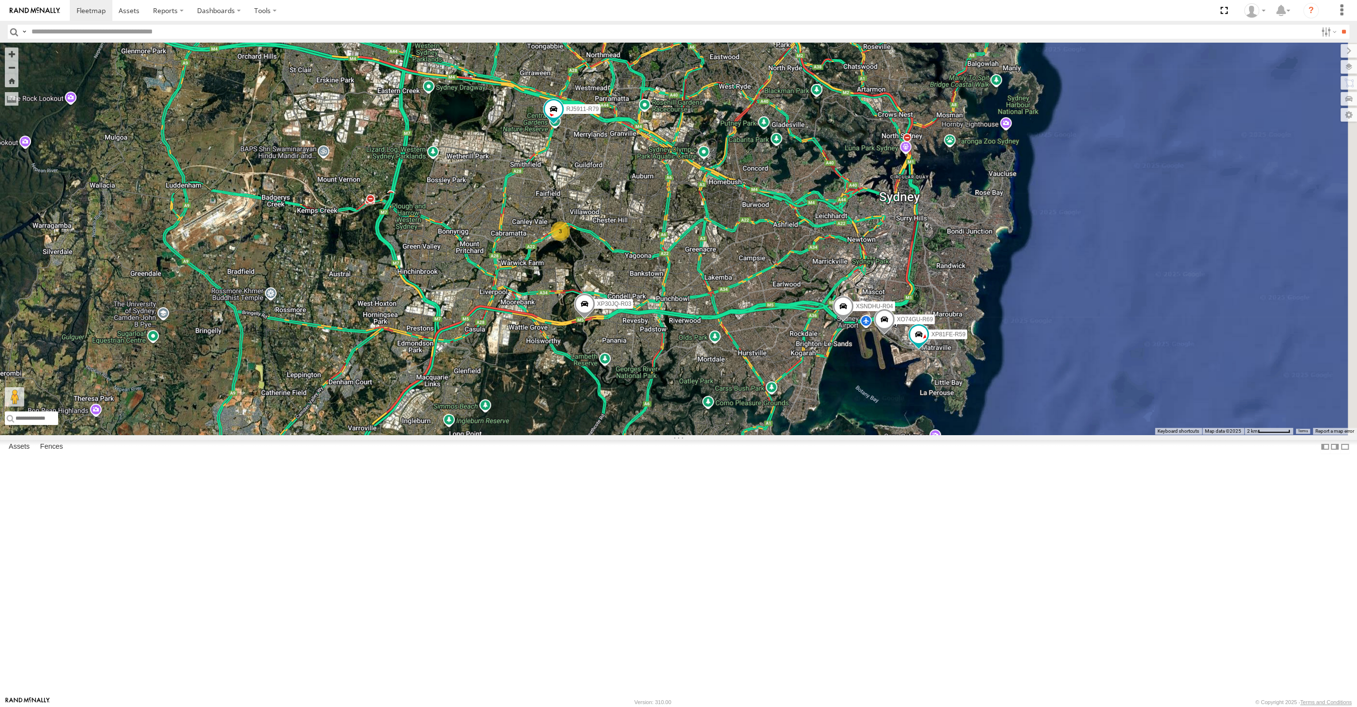
drag, startPoint x: 955, startPoint y: 544, endPoint x: 935, endPoint y: 547, distance: 19.6
click at [935, 434] on div "XP30JQ-R03 XSNDHU-R04 RJ5911-R79 XP81FE-R59 XO74GU-R69 3" at bounding box center [678, 239] width 1357 height 392
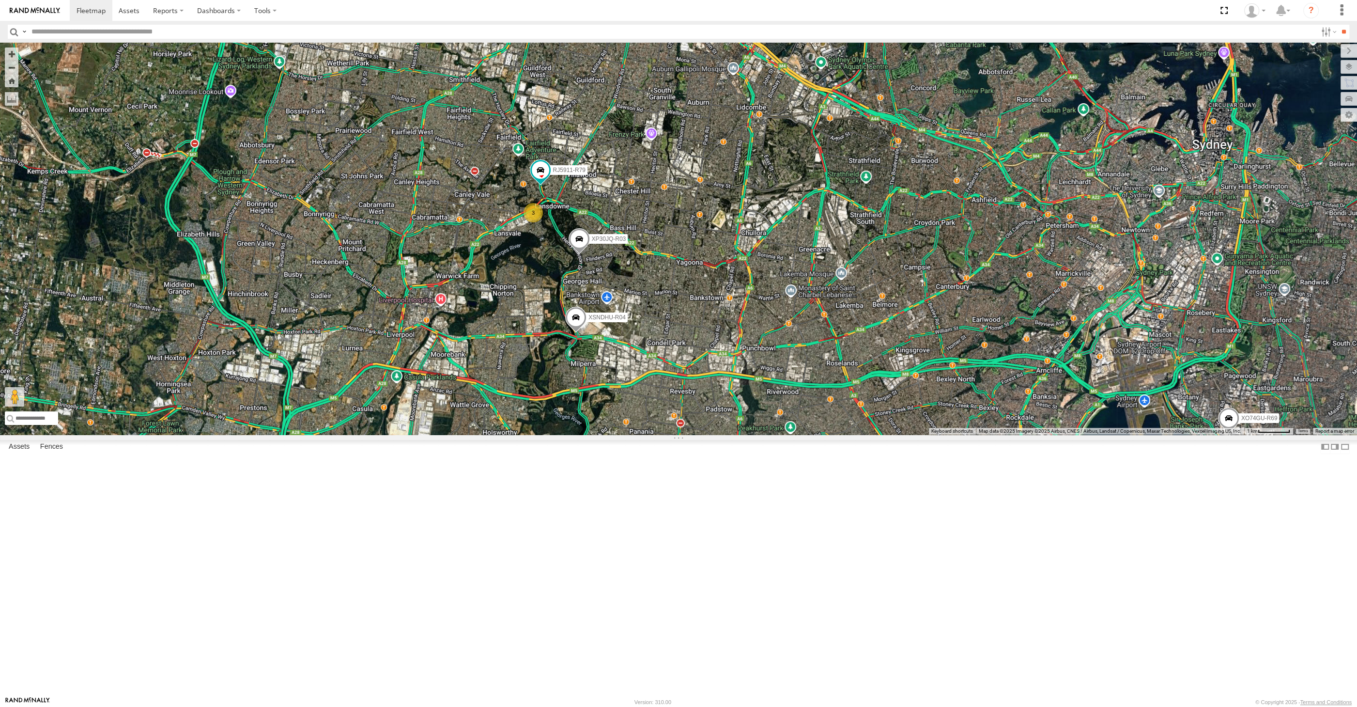
click at [569, 254] on span at bounding box center [579, 241] width 21 height 26
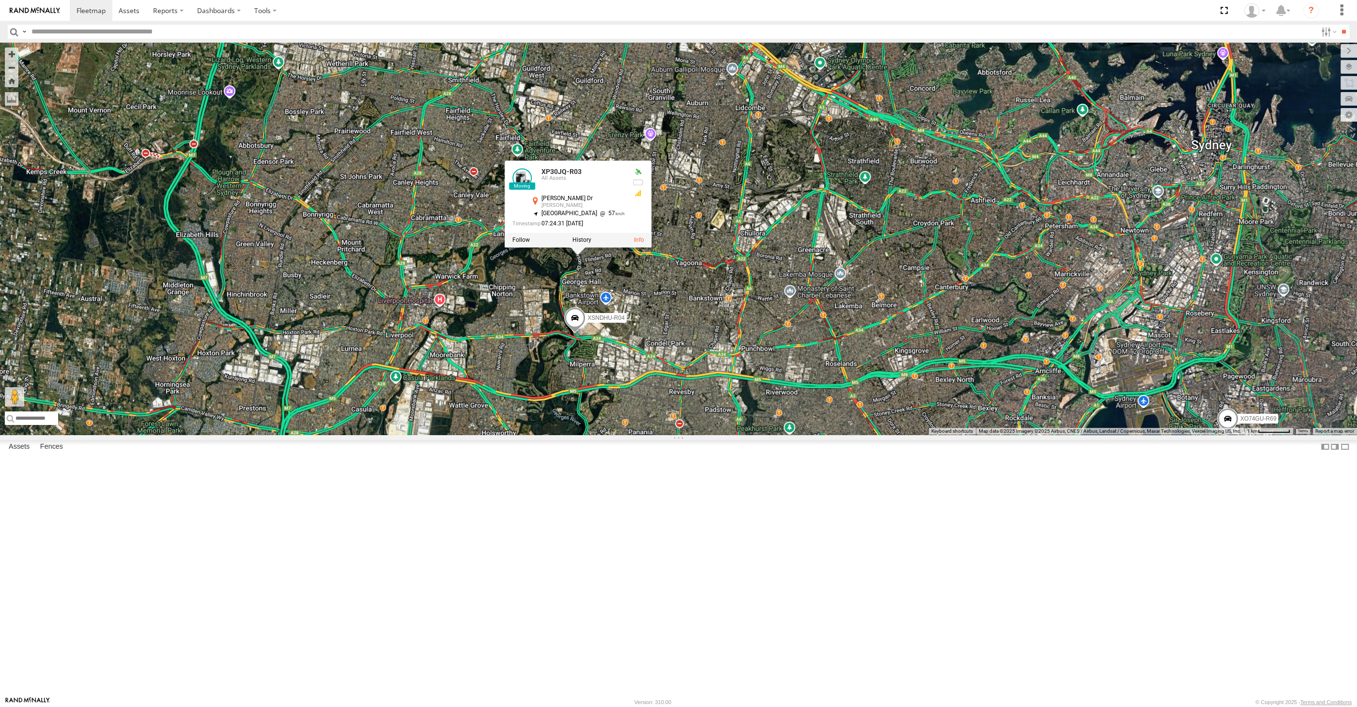
drag, startPoint x: 591, startPoint y: 417, endPoint x: 584, endPoint y: 404, distance: 15.0
click at [591, 420] on div "XP30JQ-R03 XSNDHU-R04 RJ5911-R79 XP81FE-R59 XO74GU-R69 3 XP30JQ-R03 All Assets …" at bounding box center [678, 239] width 1357 height 392
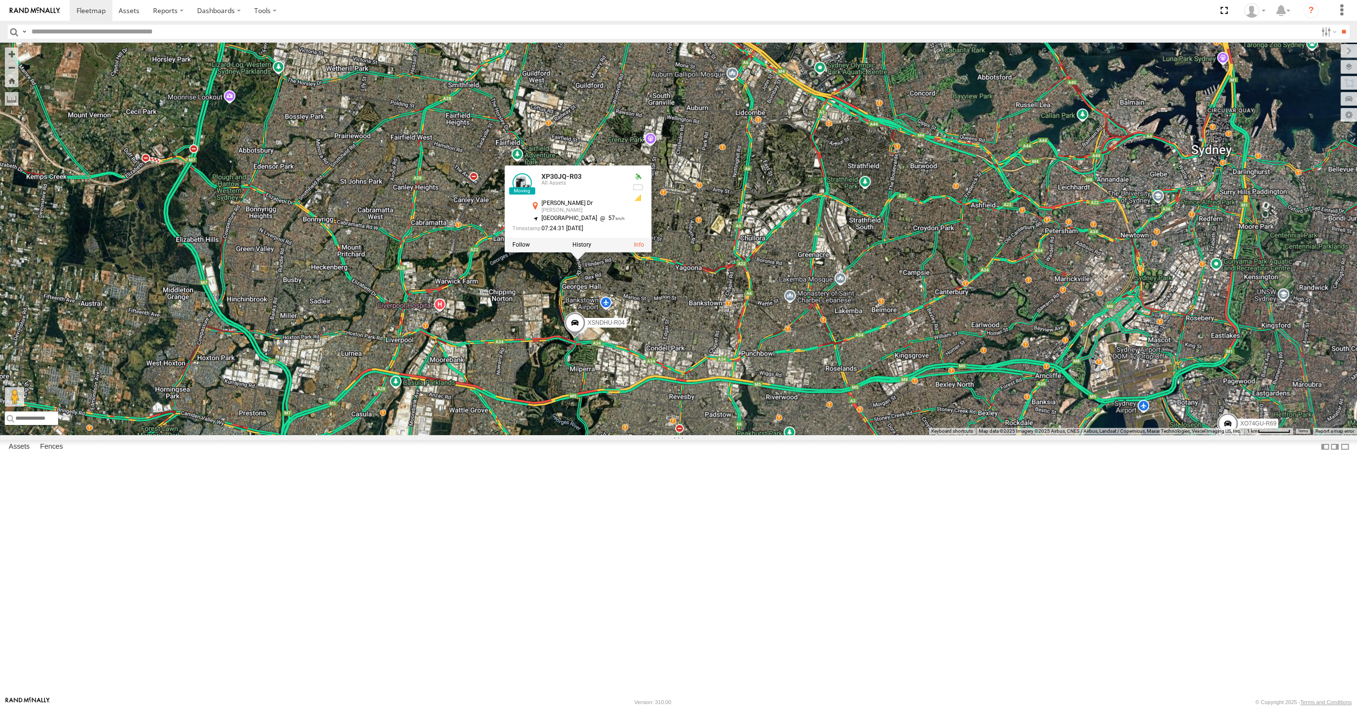
click at [672, 433] on div "XP30JQ-R03 XSNDHU-R04 RJ5911-R79 XP81FE-R59 XO74GU-R69 3 XP30JQ-R03 All Assets …" at bounding box center [678, 239] width 1357 height 392
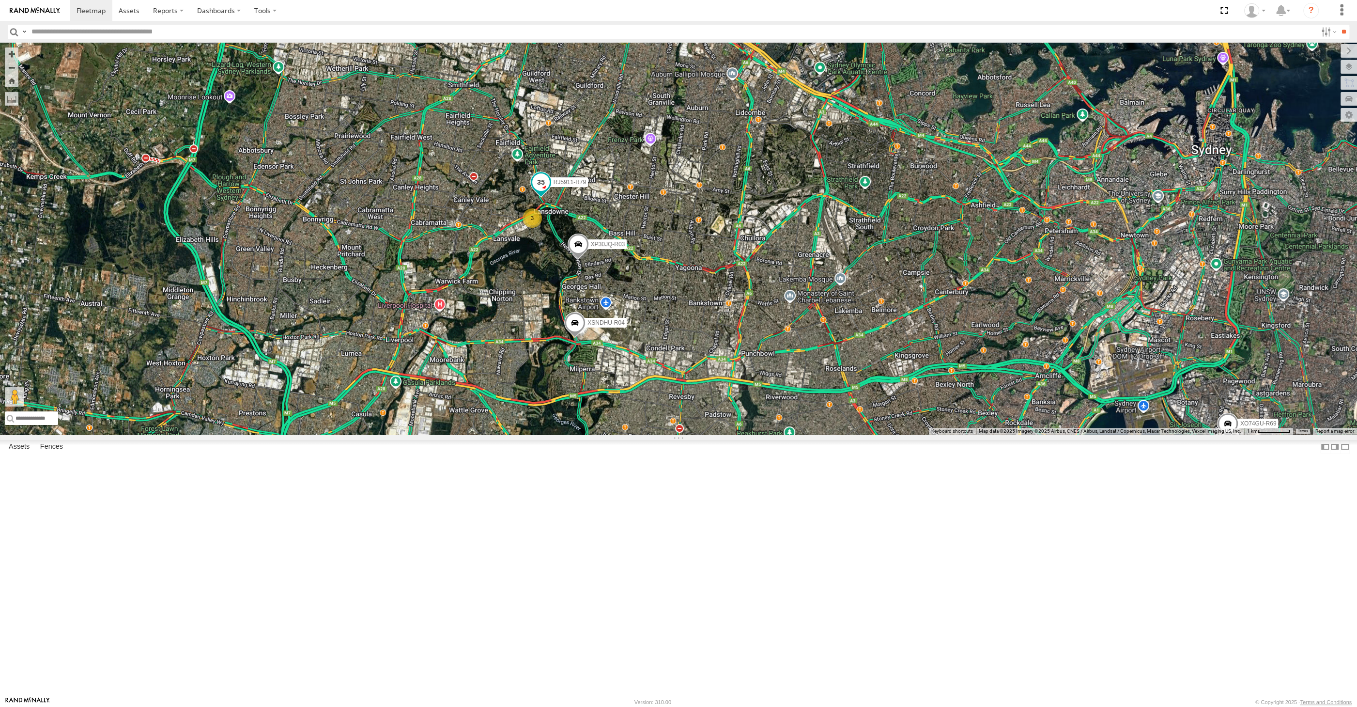
click at [548, 198] on span at bounding box center [540, 184] width 21 height 26
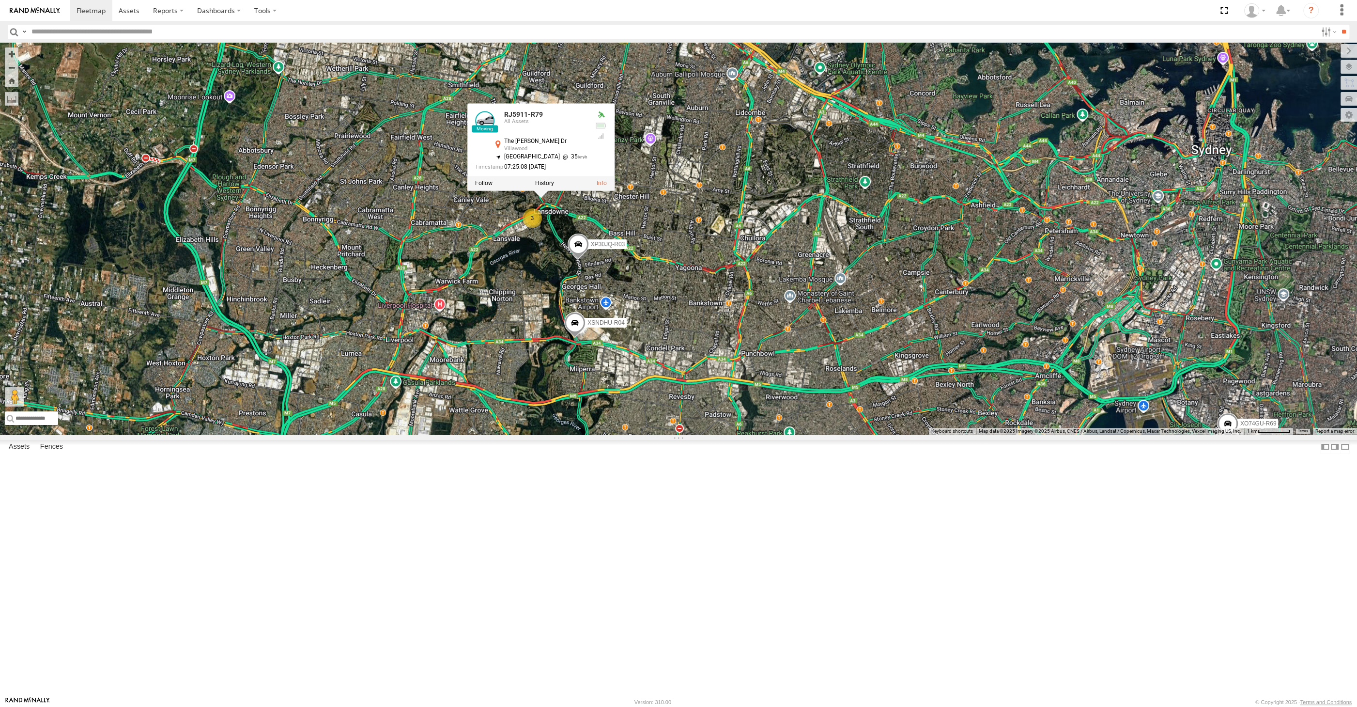
drag, startPoint x: 660, startPoint y: 370, endPoint x: 667, endPoint y: 380, distance: 12.5
click at [660, 370] on div "XP30JQ-R03 XSNDHU-R04 RJ5911-R79 XP81FE-R59 XO74GU-R69 3 RJ5911-R79 All Assets …" at bounding box center [678, 239] width 1357 height 392
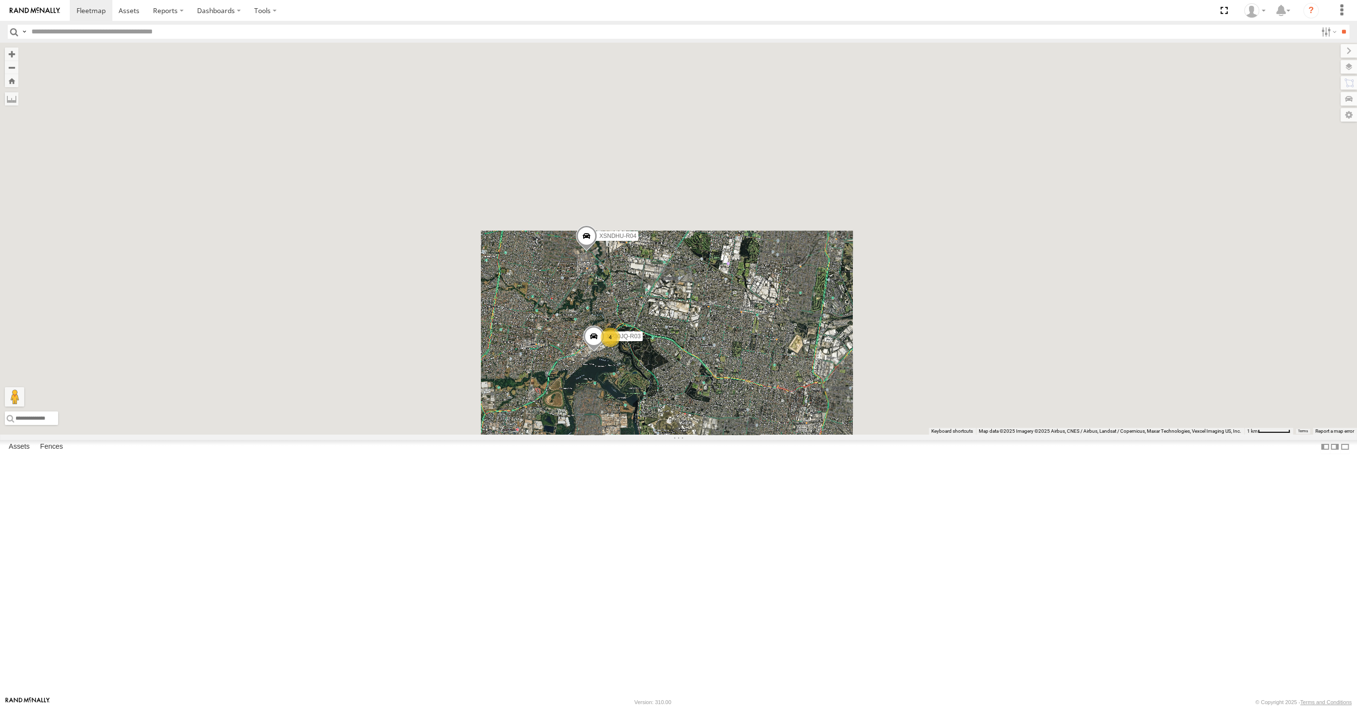
drag, startPoint x: 787, startPoint y: 547, endPoint x: 751, endPoint y: 539, distance: 37.5
click at [751, 434] on div "XSNDHU-R04 XP30JQ-R03 4 XO74GU-R69" at bounding box center [678, 239] width 1357 height 392
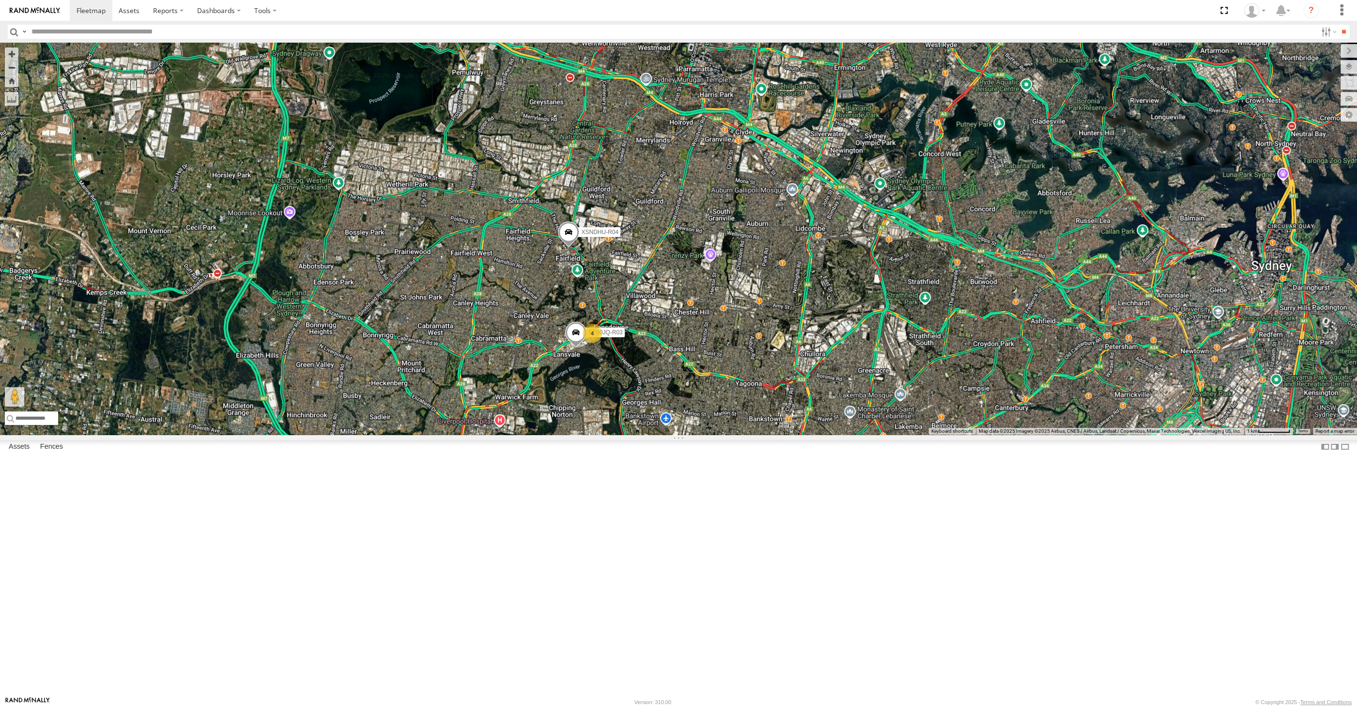
drag, startPoint x: 782, startPoint y: 519, endPoint x: 741, endPoint y: 490, distance: 50.1
click at [749, 434] on div "XSNDHU-R04 XP30JQ-R03 XO74GU-R69 4" at bounding box center [678, 239] width 1357 height 392
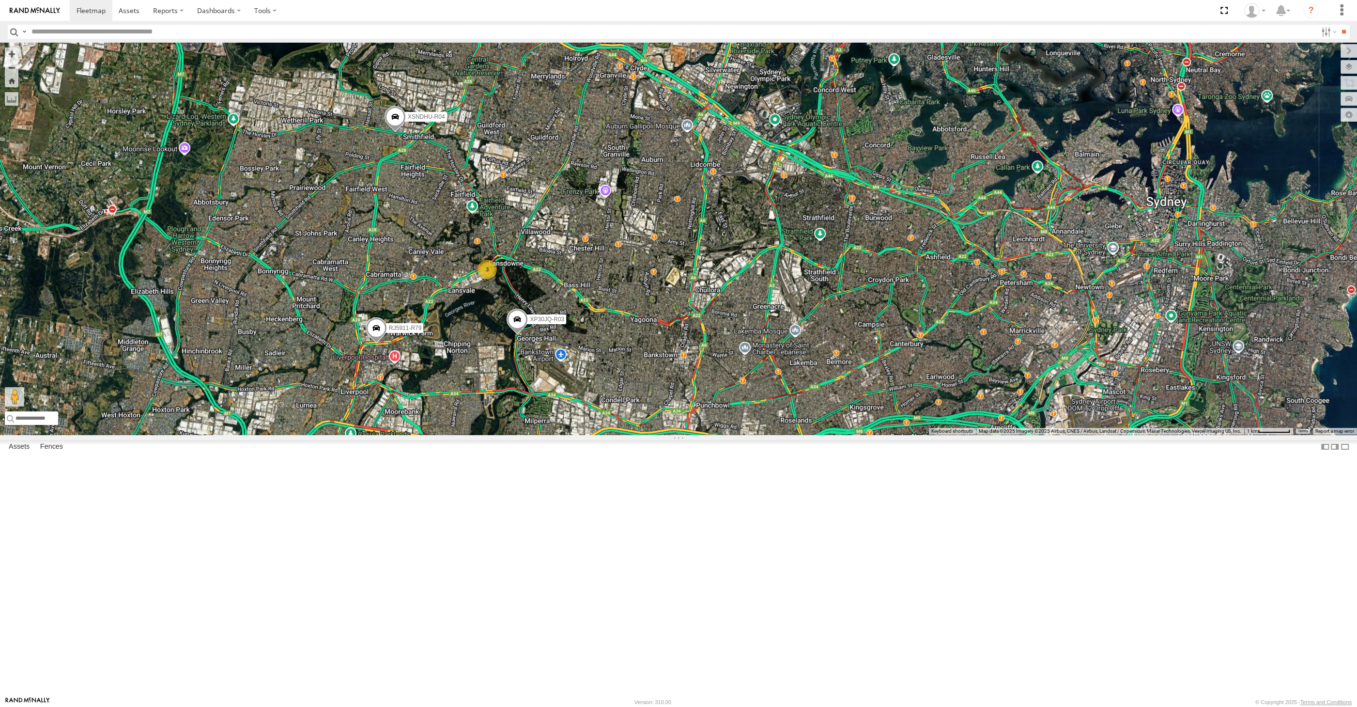
click at [766, 295] on div "XP30JQ-R03 XSNDHU-R04 RJ5911-R79 XP81FE-R59 XO74GU-R69 3" at bounding box center [678, 239] width 1357 height 392
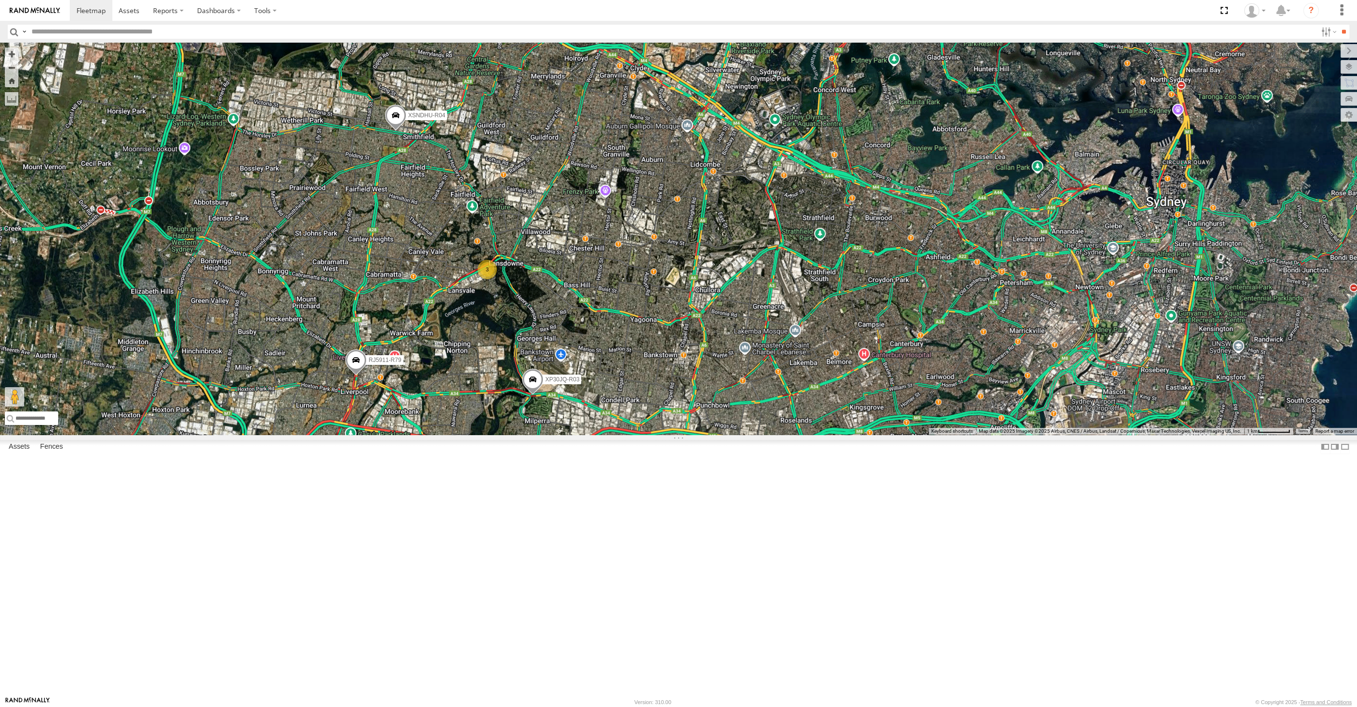
drag, startPoint x: 946, startPoint y: 583, endPoint x: 856, endPoint y: 501, distance: 122.1
click at [856, 434] on div "XP30JQ-R03 XSNDHU-R04 RJ5911-R79 XP81FE-R59 XO74GU-R69 3" at bounding box center [678, 239] width 1357 height 392
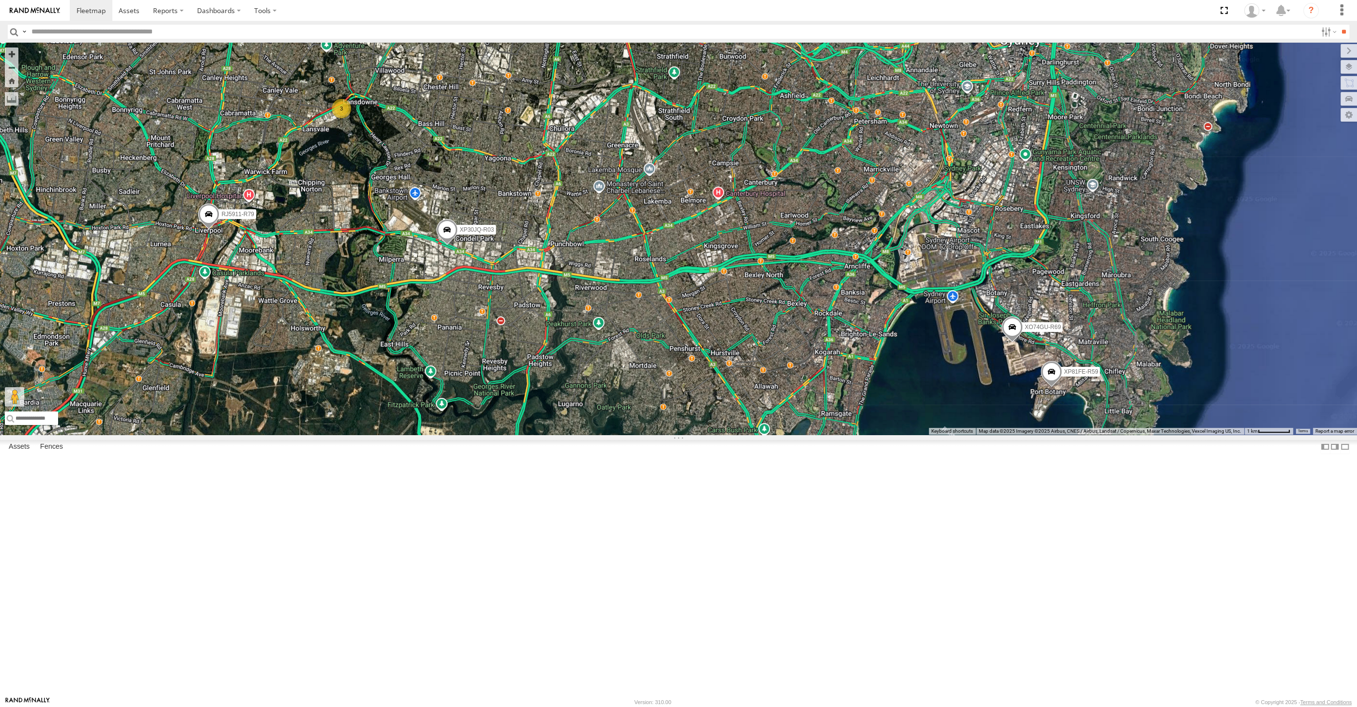
drag, startPoint x: 712, startPoint y: 598, endPoint x: 780, endPoint y: 597, distance: 67.8
click at [768, 434] on div "XP30JQ-R03 XSNDHU-R04 RJ5911-R79 XP81FE-R59 XO74GU-R69 3" at bounding box center [678, 239] width 1357 height 392
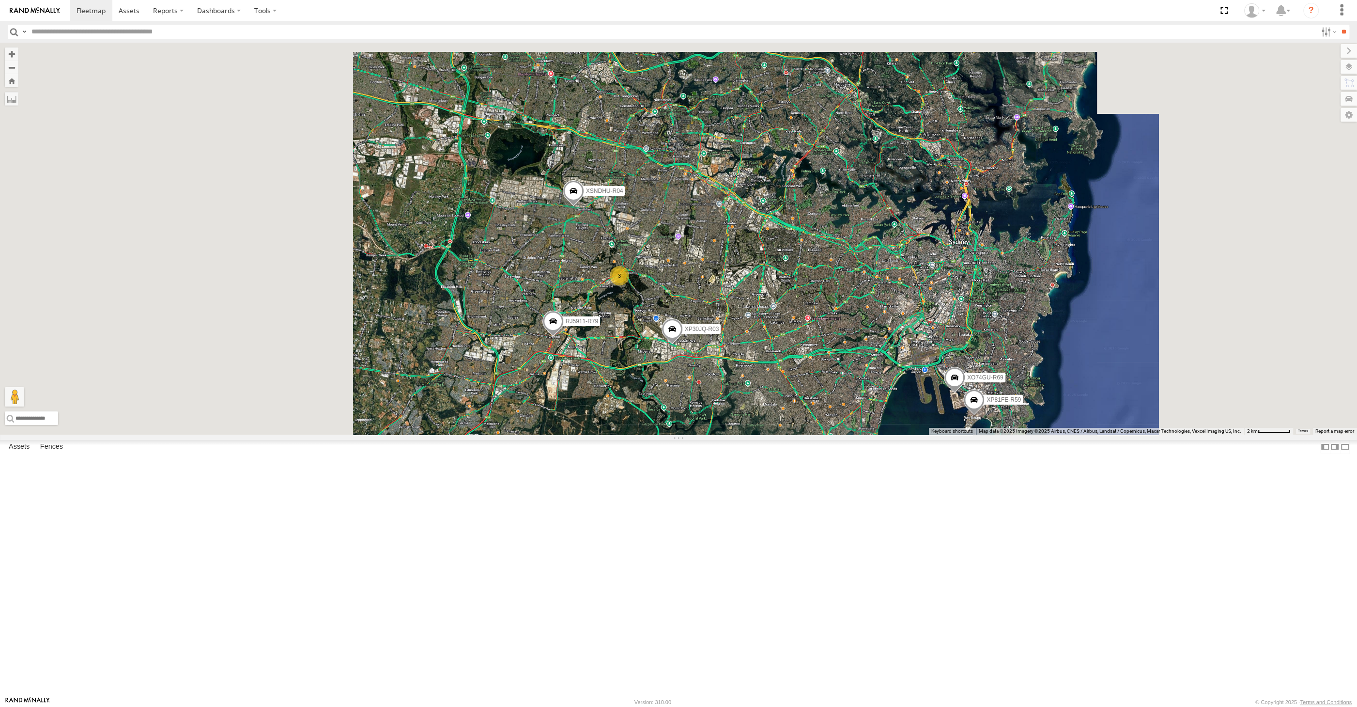
click at [790, 434] on div "XP30JQ-R03 XSNDHU-R04 RJ5911-R79 XP81FE-R59 XO74GU-R69 3" at bounding box center [678, 239] width 1357 height 392
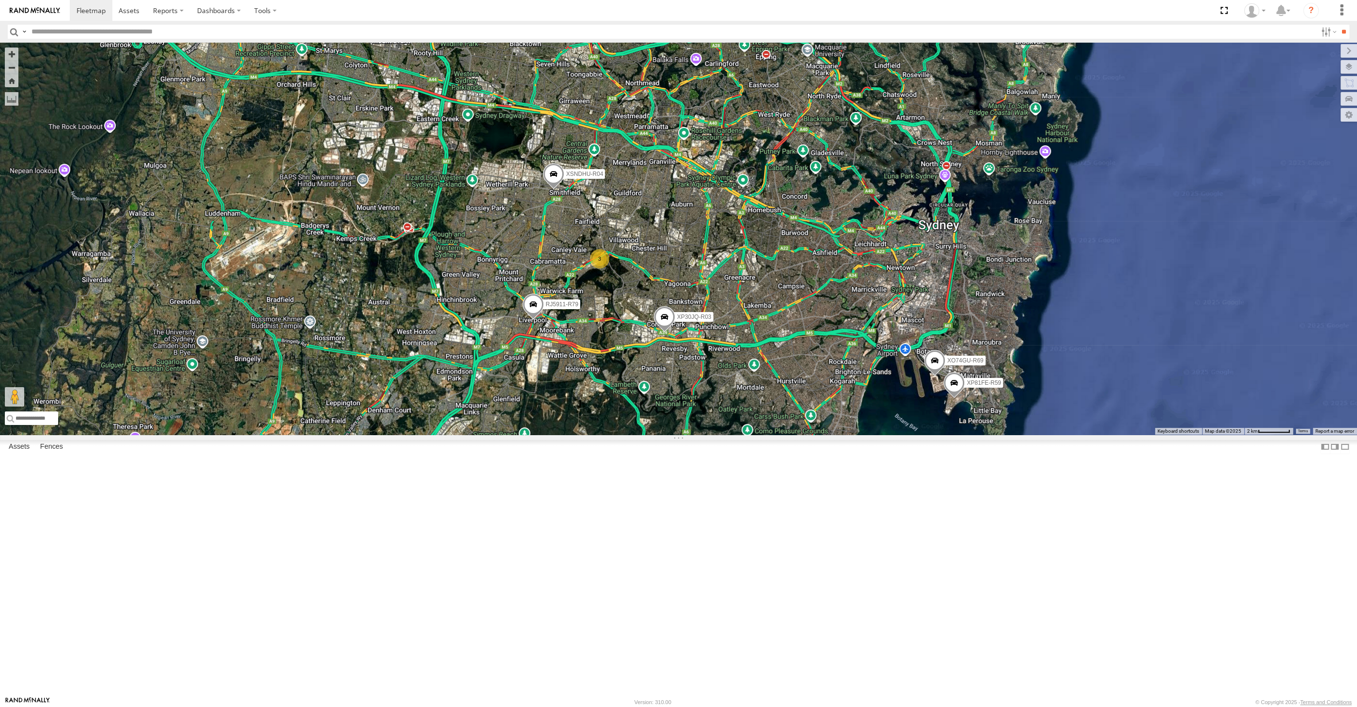
click at [765, 434] on div "XP30JQ-R03 XSNDHU-R04 RJ5911-R79 XP81FE-R59 XO74GU-R69 3" at bounding box center [678, 239] width 1357 height 392
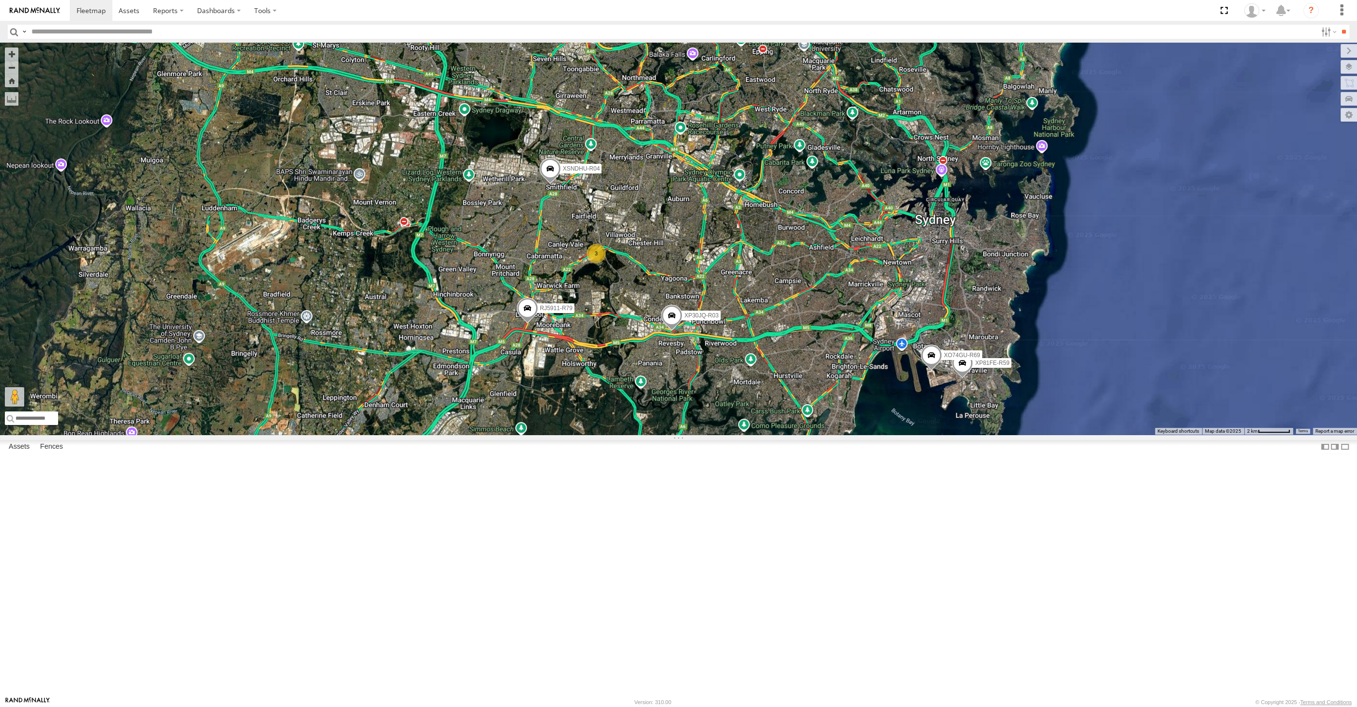
drag, startPoint x: 847, startPoint y: 574, endPoint x: 838, endPoint y: 558, distance: 18.4
click at [838, 434] on div "XP30JQ-R03 XSNDHU-R04 RJ5911-R79 XP81FE-R59 XO74GU-R69 3" at bounding box center [678, 239] width 1357 height 392
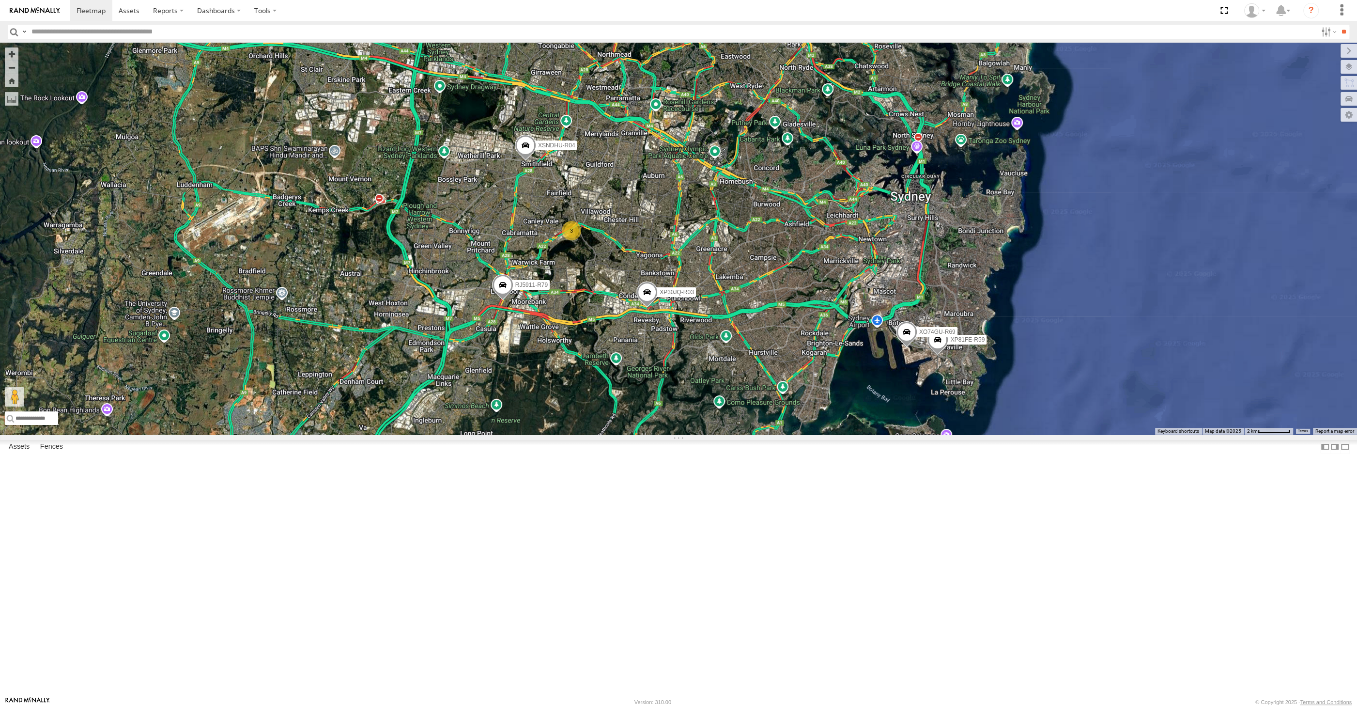
drag, startPoint x: 679, startPoint y: 541, endPoint x: 650, endPoint y: 524, distance: 33.9
click at [651, 434] on div "XP30JQ-R03 XSNDHU-R04 RJ5911-R79 XP81FE-R59 XO74GU-R69 3" at bounding box center [678, 239] width 1357 height 392
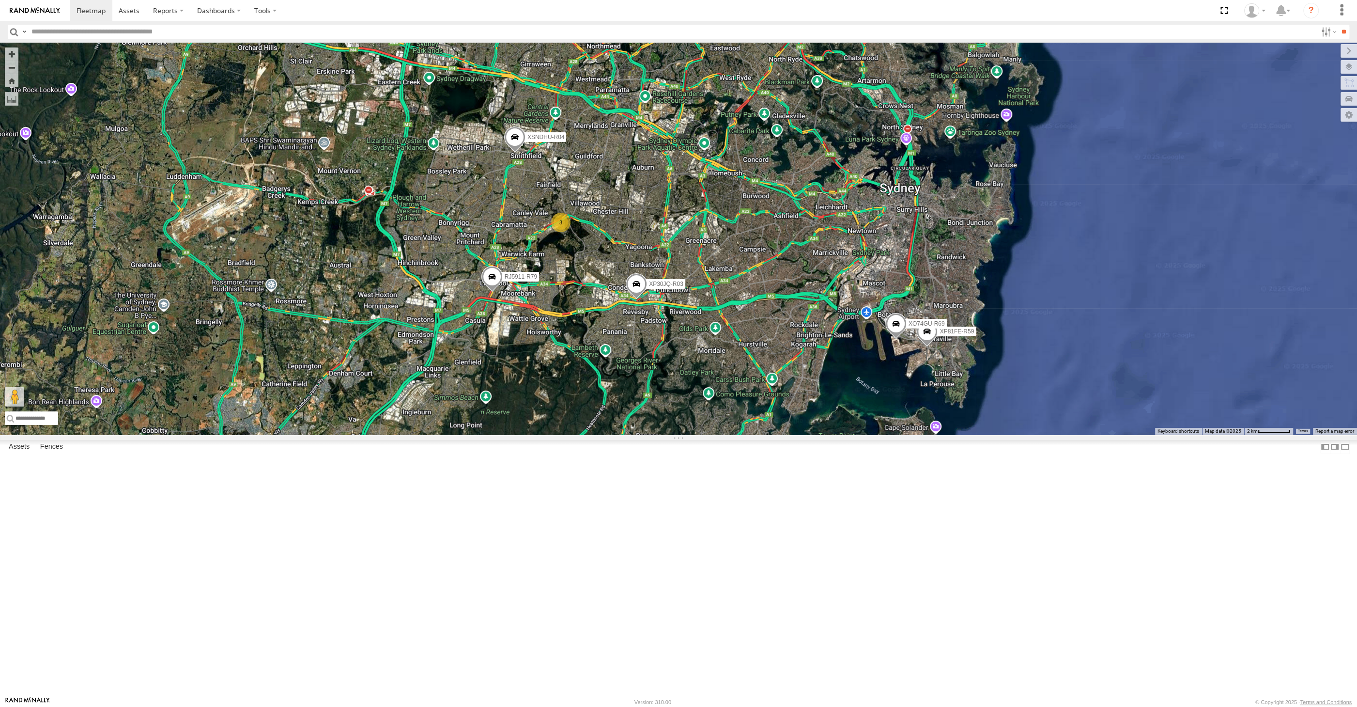
drag, startPoint x: 940, startPoint y: 588, endPoint x: 942, endPoint y: 574, distance: 13.7
click at [942, 434] on div "XP30JQ-R03 XSNDHU-R04 RJ5911-R79 XP81FE-R59 XO74GU-R69 3" at bounding box center [678, 239] width 1357 height 392
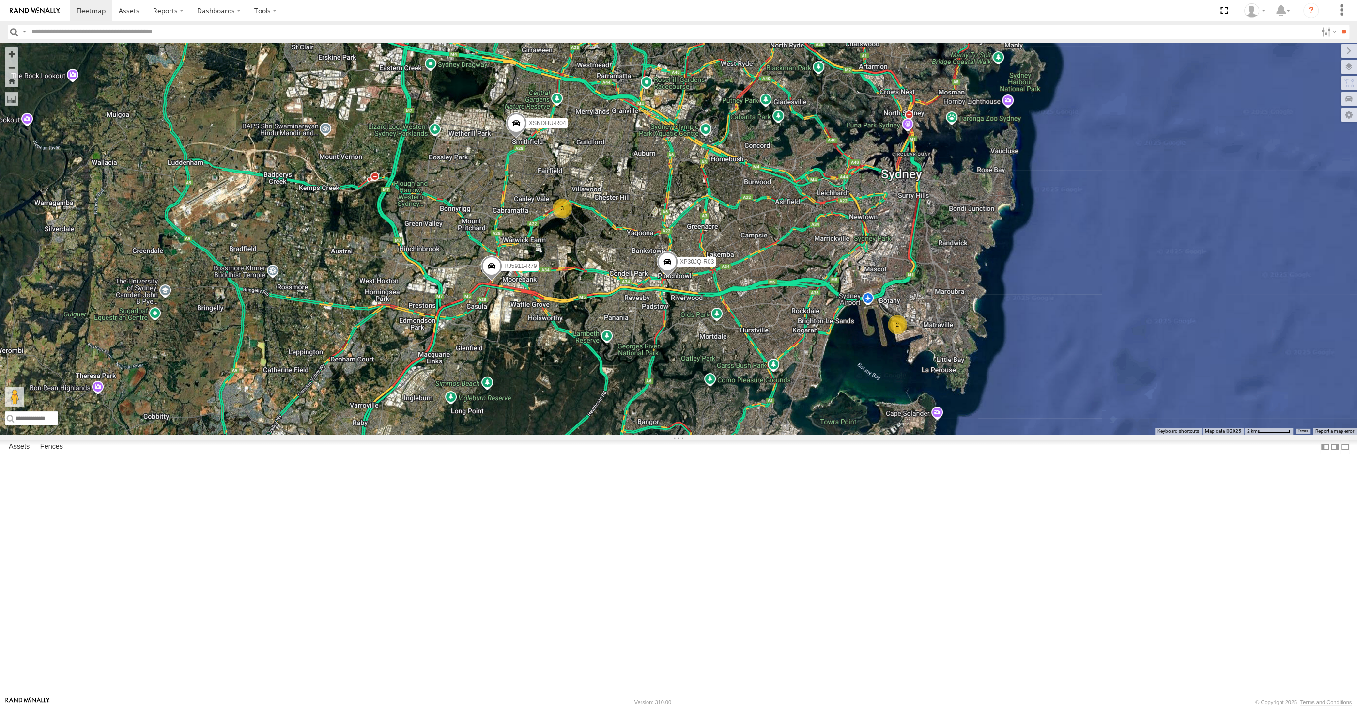
drag, startPoint x: 831, startPoint y: 572, endPoint x: 828, endPoint y: 577, distance: 5.6
click at [828, 434] on div "XP30JQ-R03 XSNDHU-R04 RJ5911-R79 3 2" at bounding box center [678, 239] width 1357 height 392
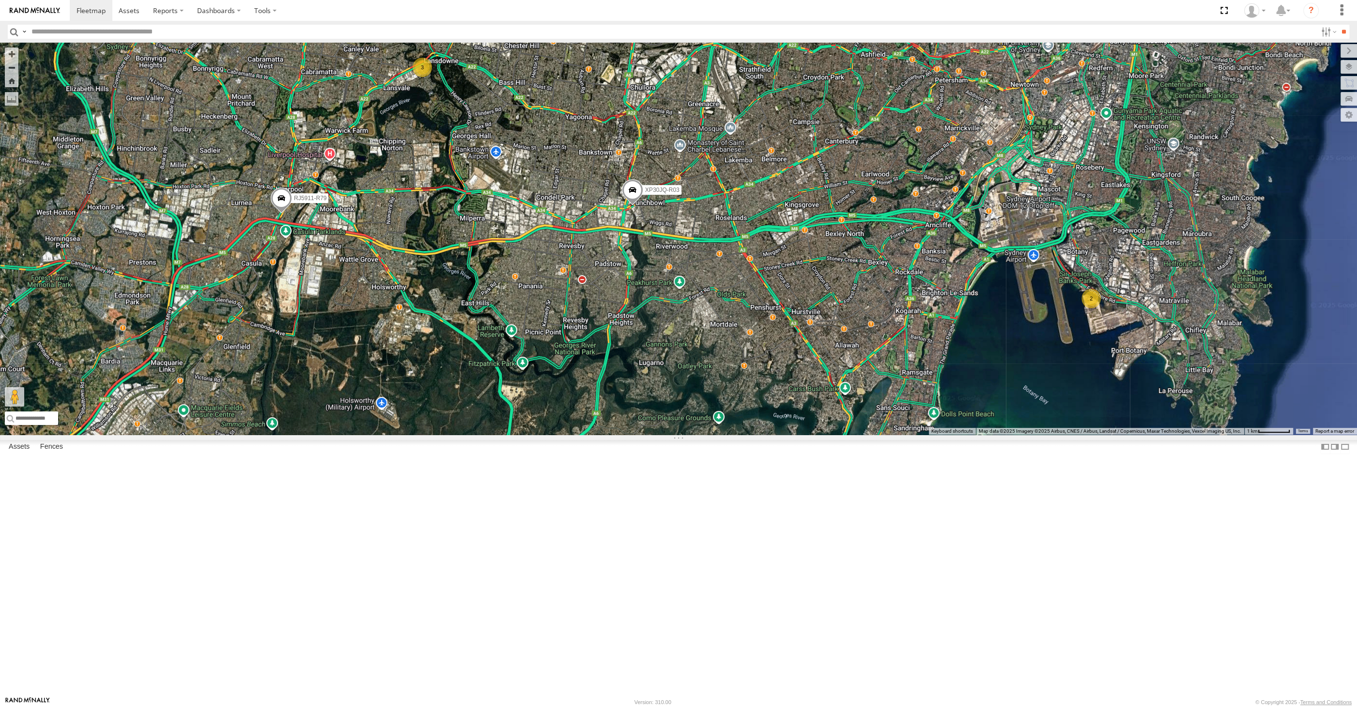
drag, startPoint x: 1153, startPoint y: 537, endPoint x: 1123, endPoint y: 539, distance: 29.6
click at [1125, 434] on div "XP30JQ-R03 XSNDHU-R04 RJ5911-R79 3 2" at bounding box center [678, 239] width 1357 height 392
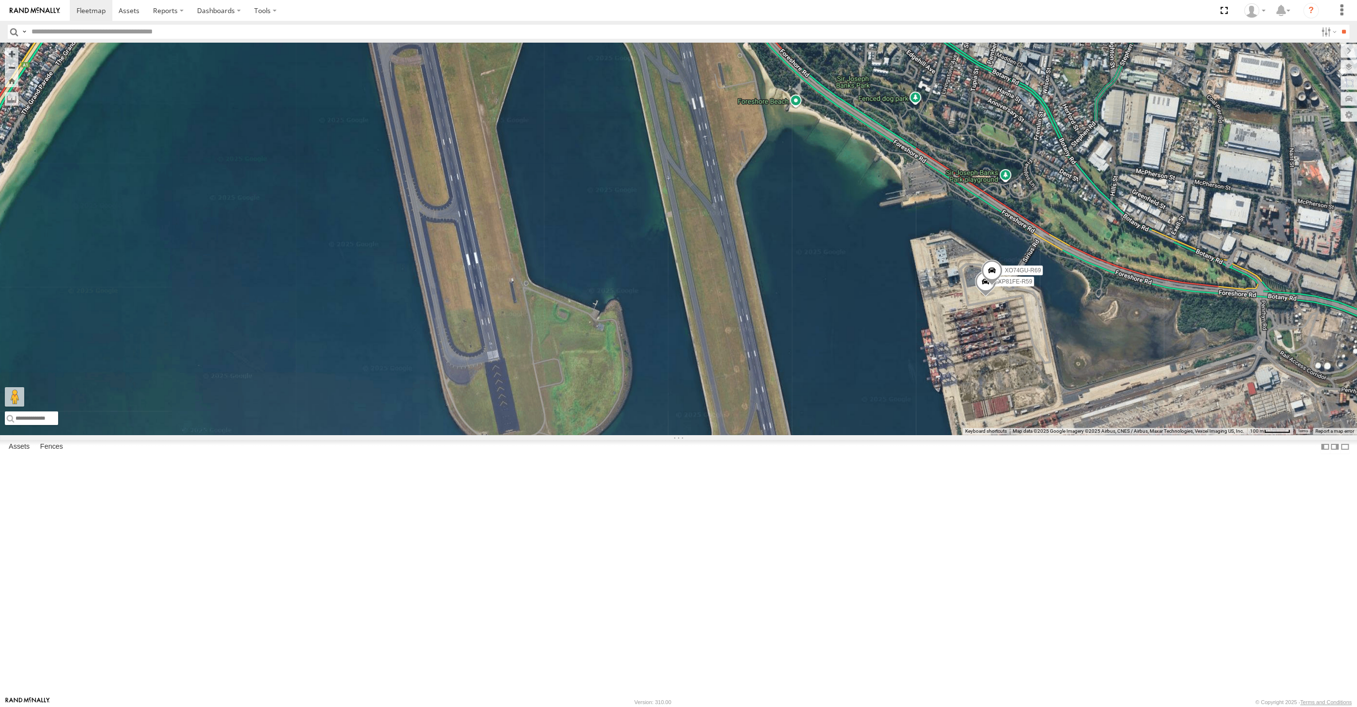
click at [924, 434] on div "XP30JQ-R03 XSNDHU-R04 RJ5911-R79 XP81FE-R59 XO74GU-R69" at bounding box center [678, 239] width 1357 height 392
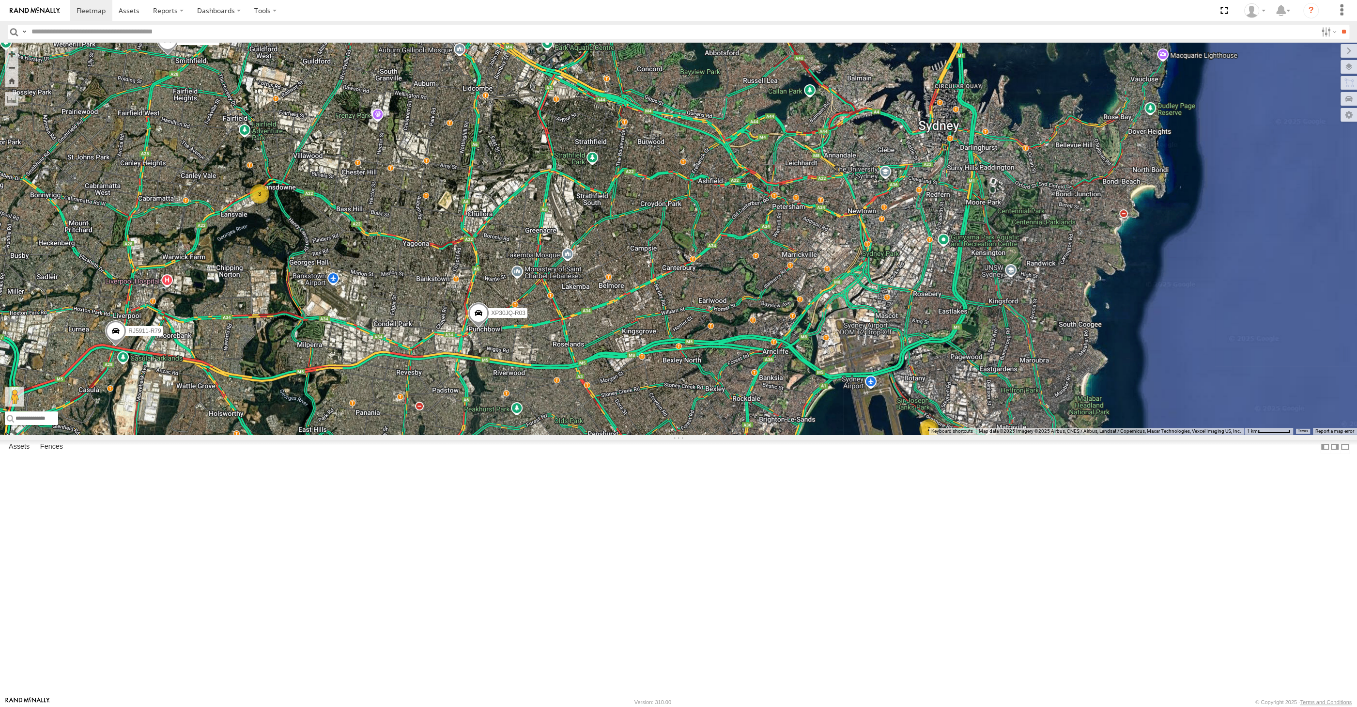
drag, startPoint x: 740, startPoint y: 603, endPoint x: 780, endPoint y: 596, distance: 40.8
click at [780, 434] on div "XP30JQ-R03 XSNDHU-R04 RJ5911-R79 3 2" at bounding box center [678, 239] width 1357 height 392
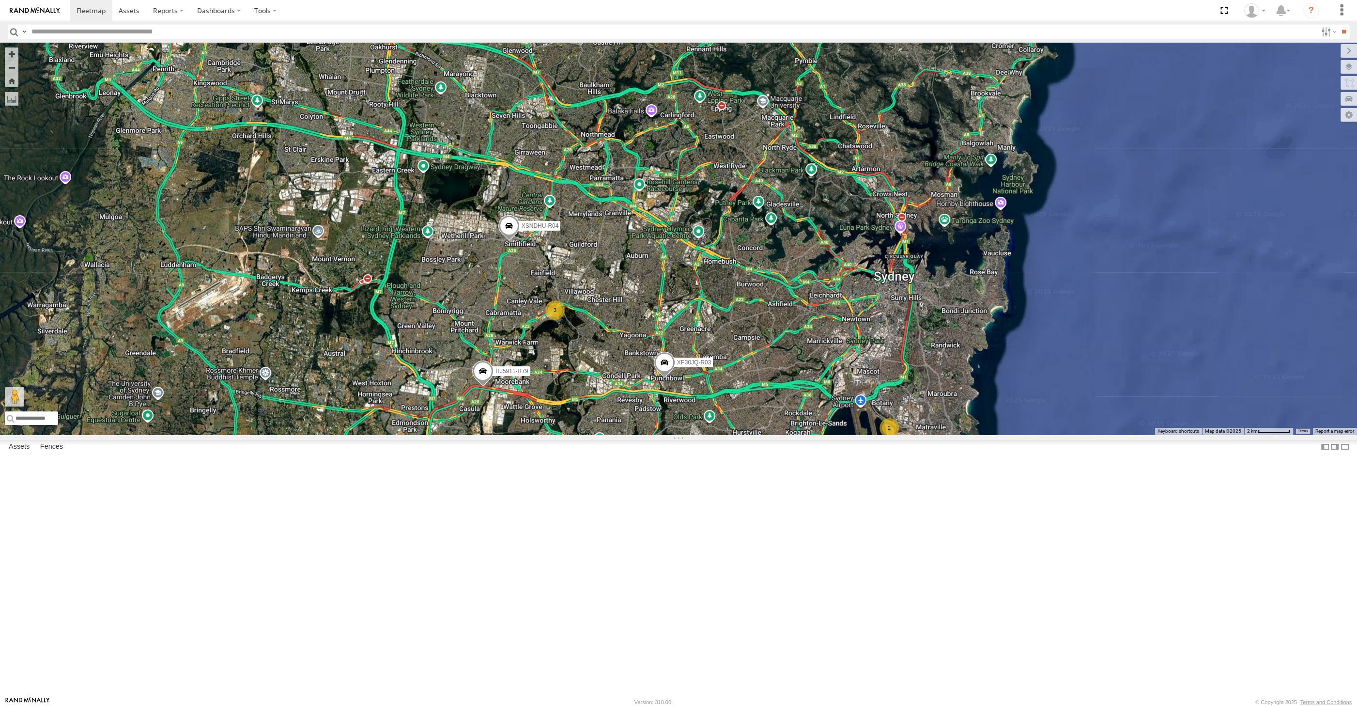
click at [775, 434] on div "XP30JQ-R03 XSNDHU-R04 RJ5911-R79 3 2" at bounding box center [678, 239] width 1357 height 392
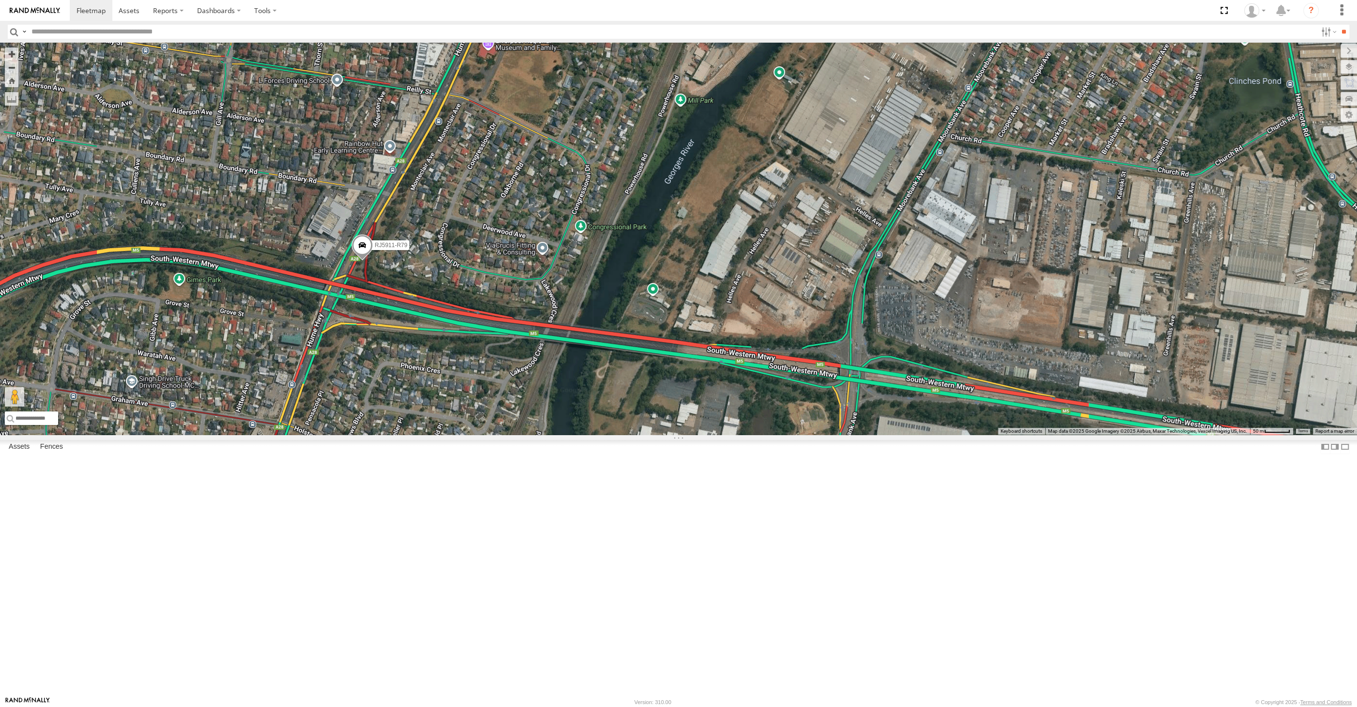
click at [363, 261] on span at bounding box center [362, 247] width 21 height 26
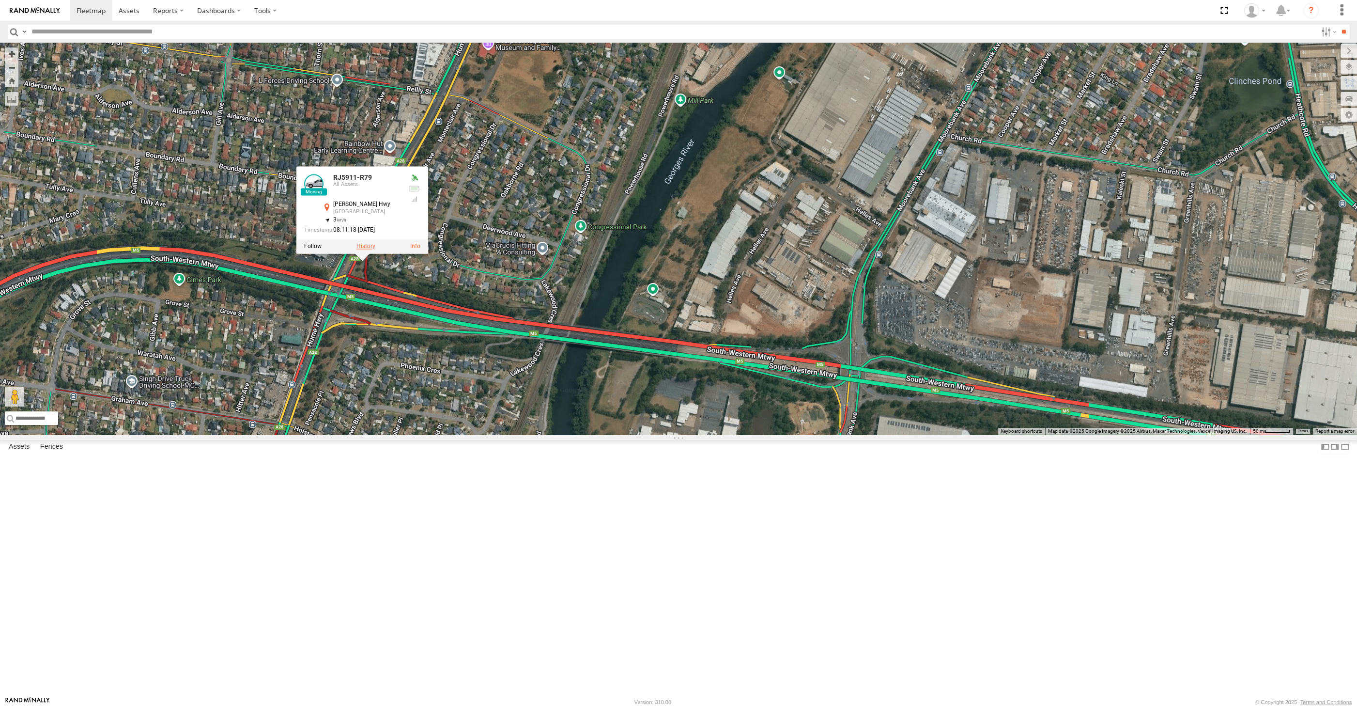
click at [367, 249] on label at bounding box center [365, 246] width 19 height 7
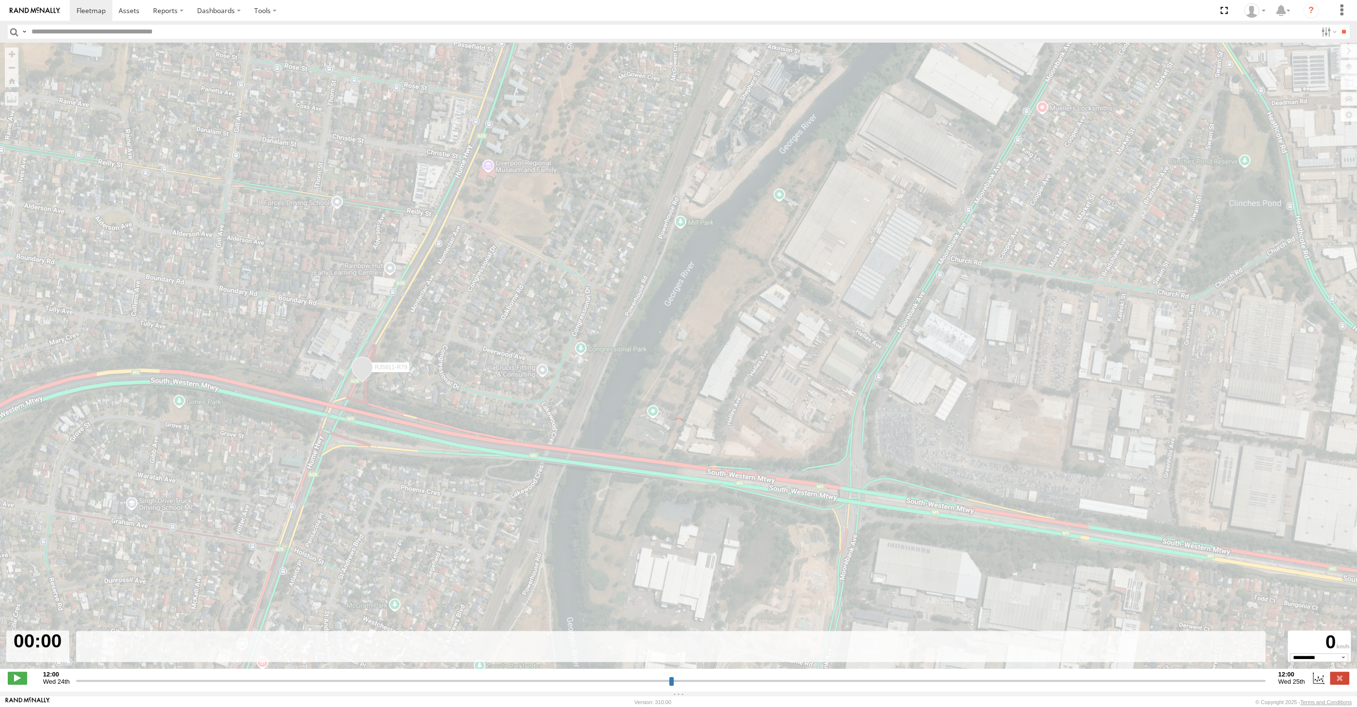
drag, startPoint x: 912, startPoint y: 524, endPoint x: 870, endPoint y: 564, distance: 58.6
click at [870, 564] on div "← Move left → Move right ↑ Move up ↓ Move down + Zoom in - Zoom out Home Jump l…" at bounding box center [678, 361] width 1357 height 636
type input "**********"
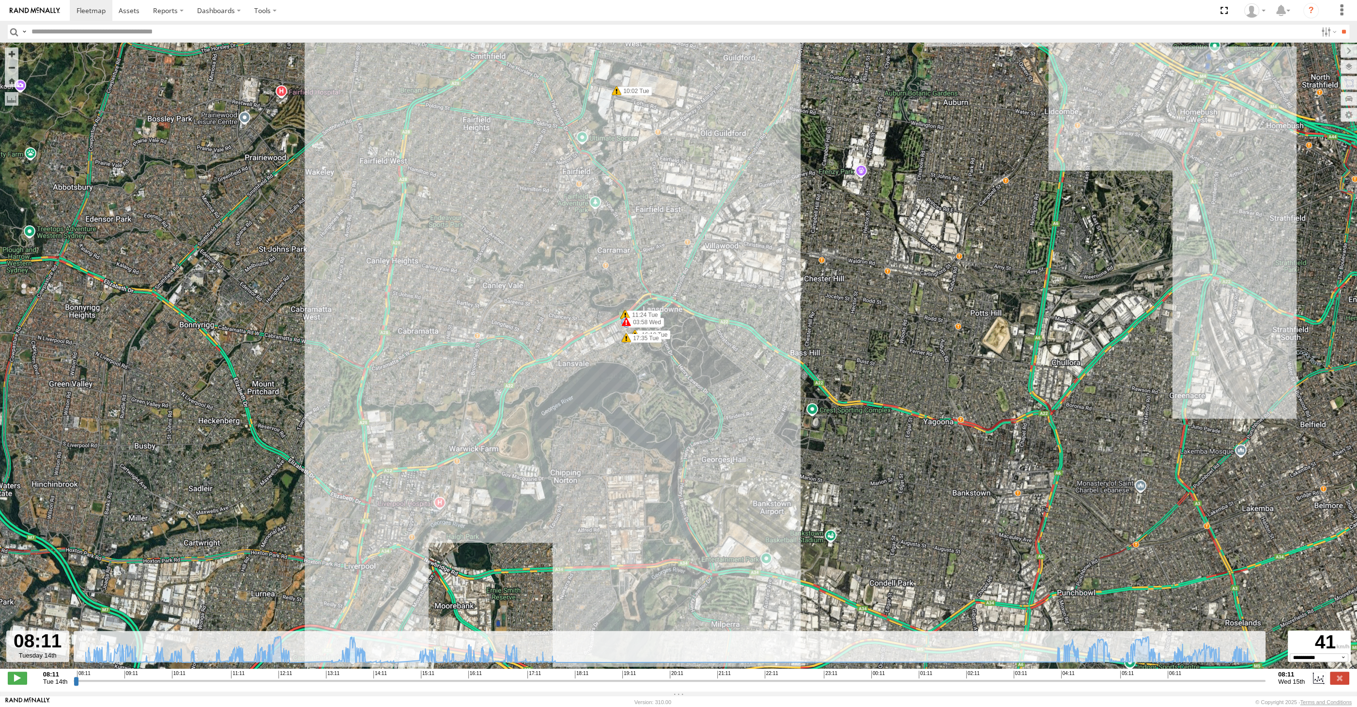
click at [720, 468] on div "RJ5911-R79 09:12 Tue 10:02 Tue 10:17 Tue 11:08 Tue 11:08 Tue 11:24 Tue 14:58 Tu…" at bounding box center [678, 361] width 1357 height 636
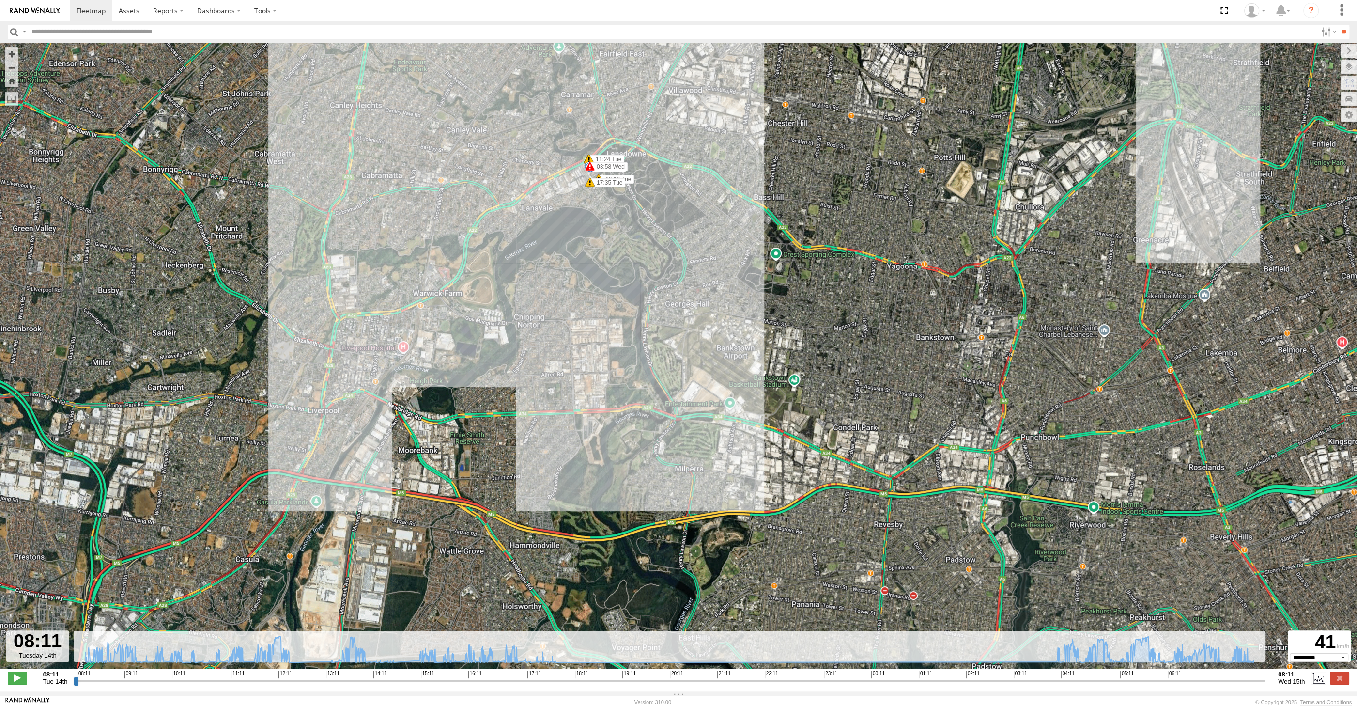
click at [1338, 674] on label at bounding box center [1339, 677] width 19 height 13
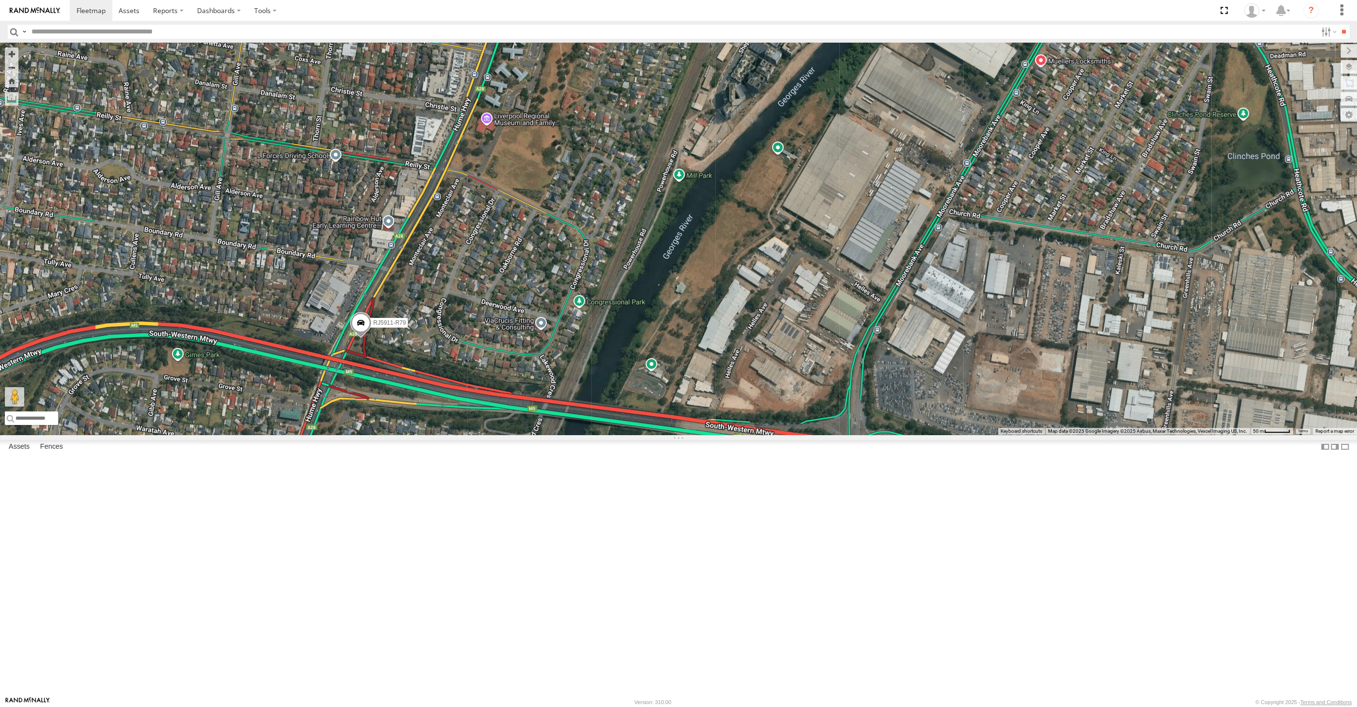
click at [765, 434] on div "RJ5911-R79" at bounding box center [678, 239] width 1357 height 392
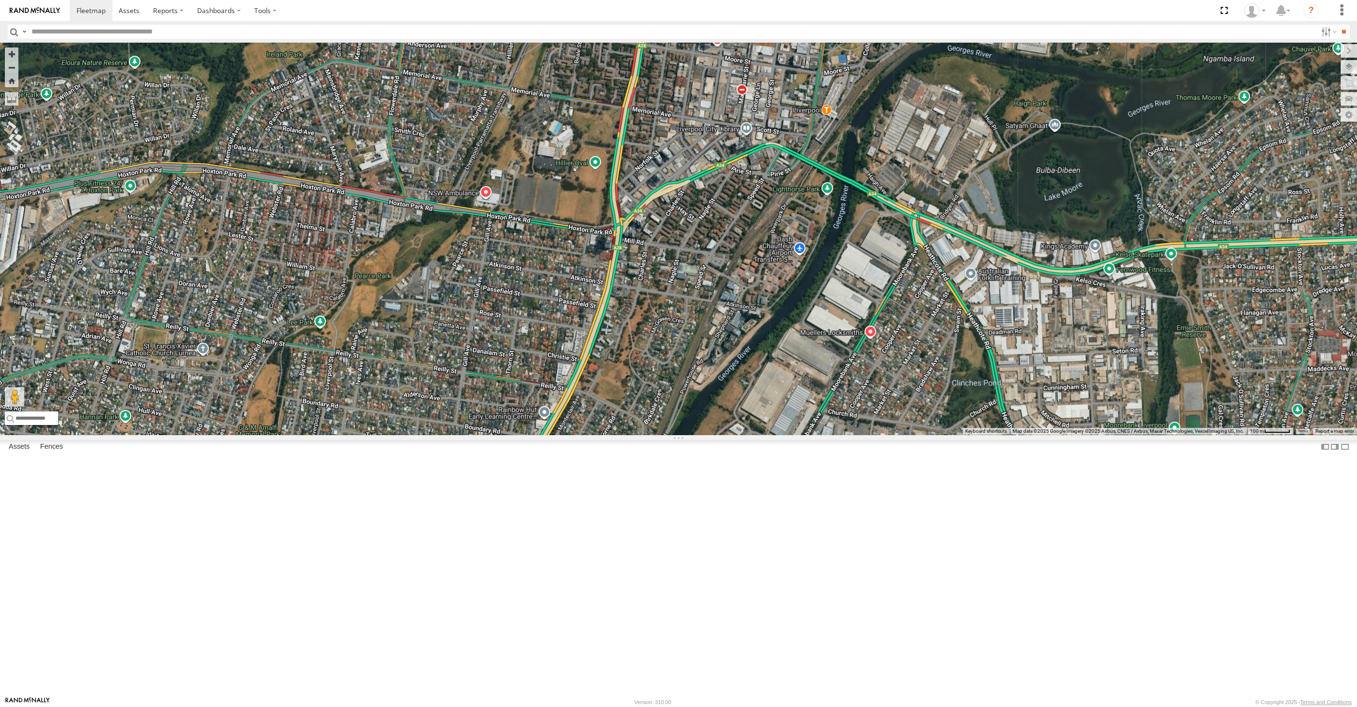
drag, startPoint x: 853, startPoint y: 406, endPoint x: 819, endPoint y: 511, distance: 110.6
click at [819, 434] on div "RJ5911-R79" at bounding box center [678, 239] width 1357 height 392
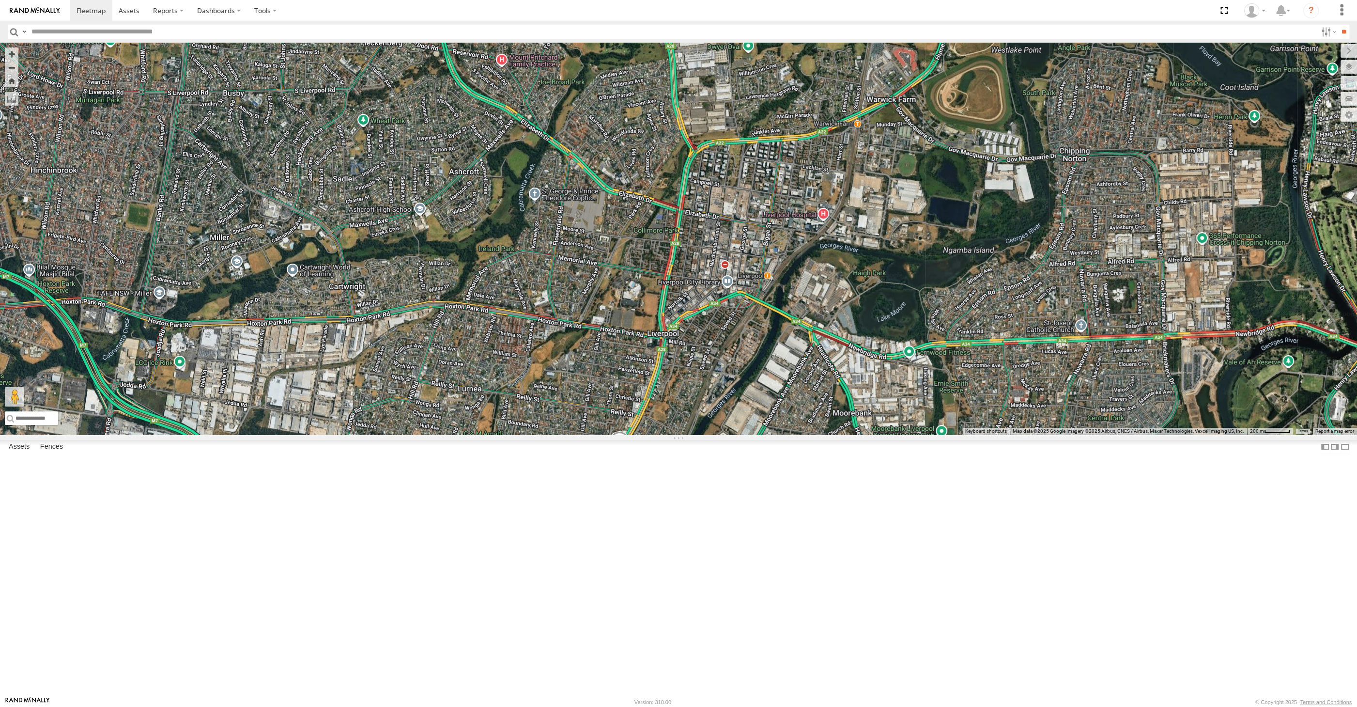
drag, startPoint x: 971, startPoint y: 519, endPoint x: 873, endPoint y: 521, distance: 97.4
click at [880, 434] on div "RJ5911-R79" at bounding box center [678, 239] width 1357 height 392
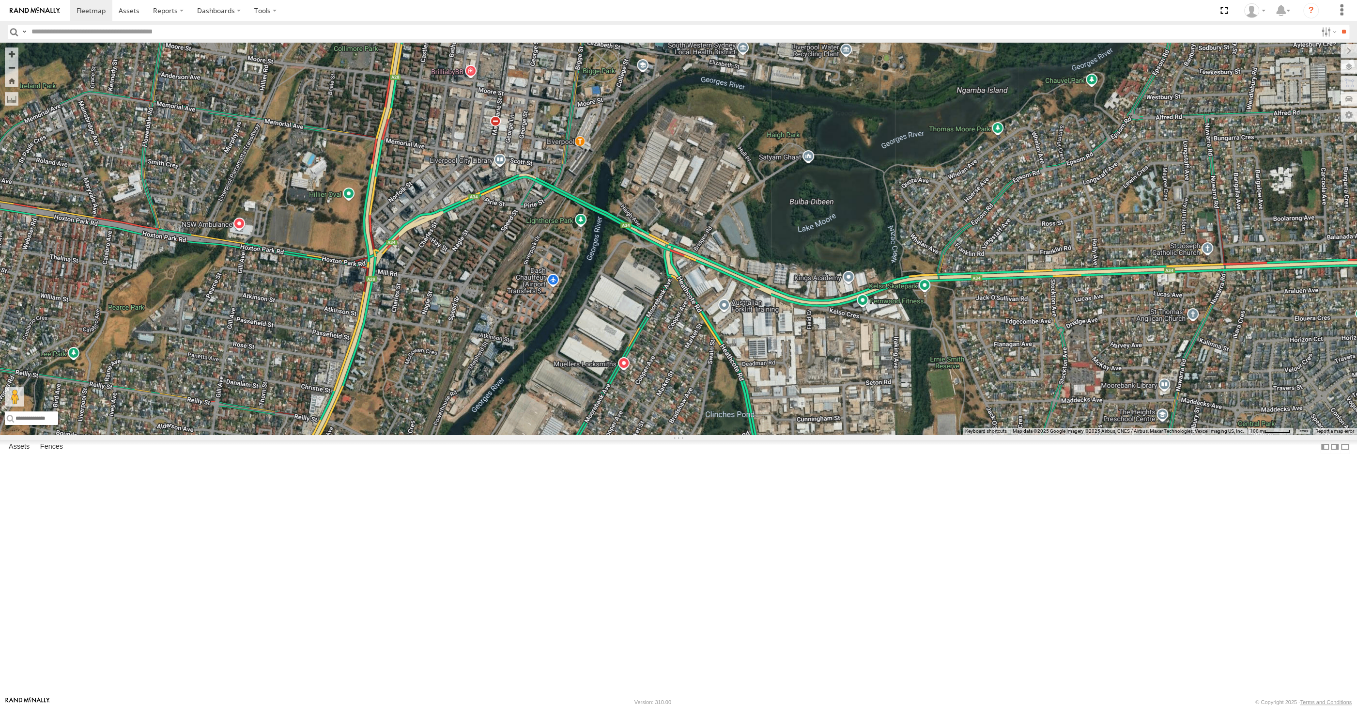
drag, startPoint x: 733, startPoint y: 577, endPoint x: 706, endPoint y: 513, distance: 68.8
click at [715, 434] on div "RJ5911-R79" at bounding box center [678, 239] width 1357 height 392
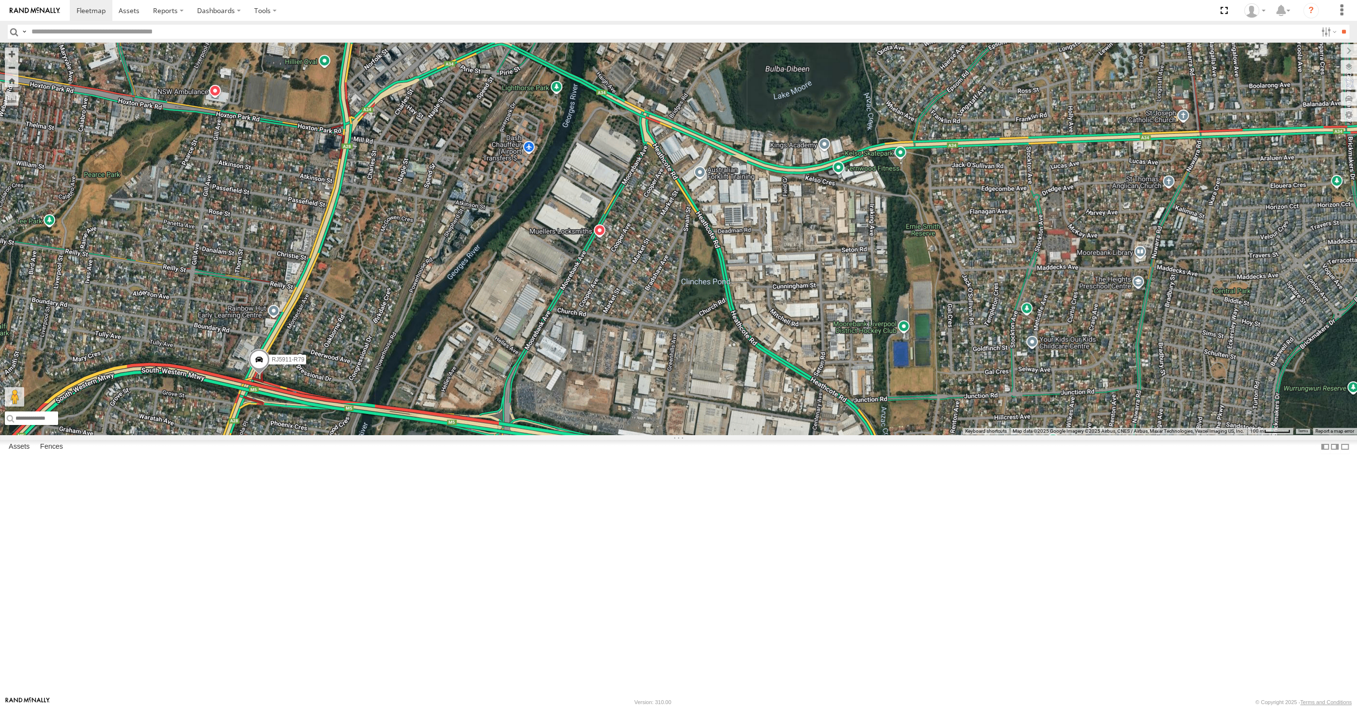
drag, startPoint x: 722, startPoint y: 583, endPoint x: 729, endPoint y: 569, distance: 15.2
click at [729, 434] on div "RJ5911-R79" at bounding box center [678, 239] width 1357 height 392
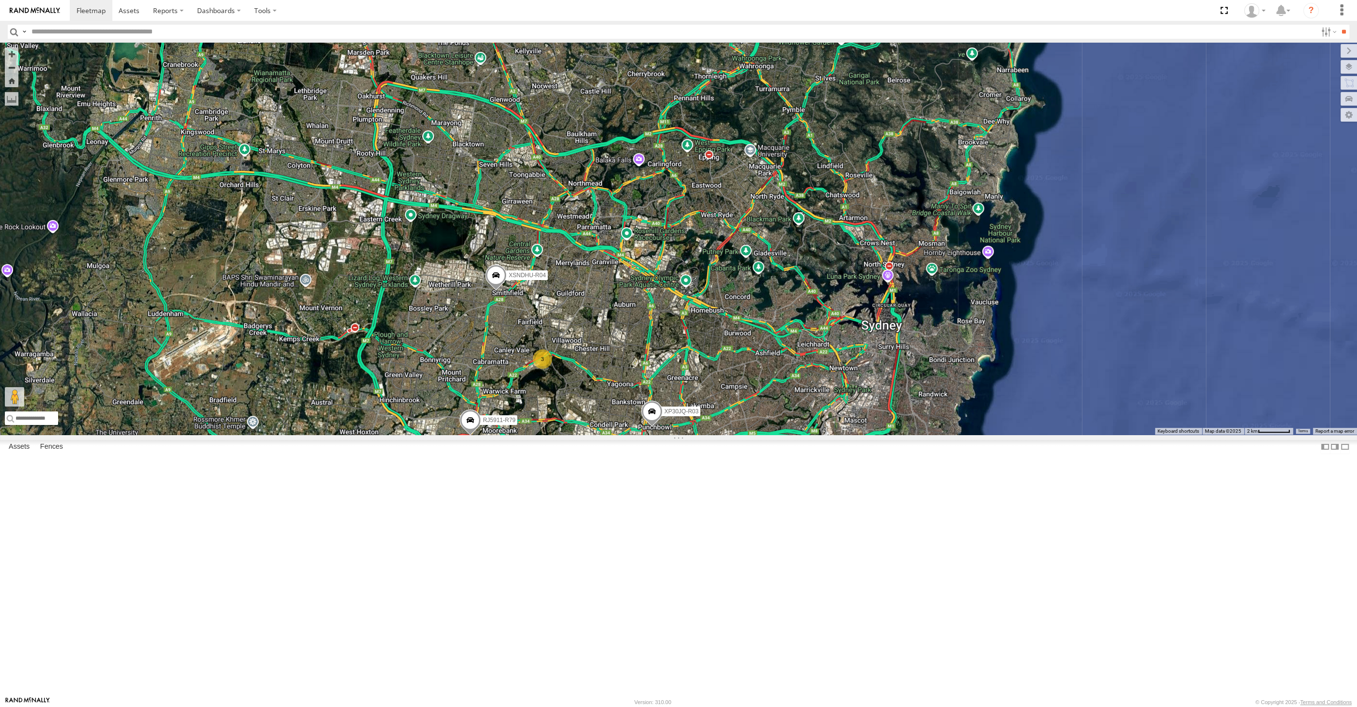
drag, startPoint x: 716, startPoint y: 629, endPoint x: 661, endPoint y: 594, distance: 64.6
click at [669, 434] on div "XP30JQ-R03 RJ5911-R79 XSNDHU-R04 3 2" at bounding box center [678, 239] width 1357 height 392
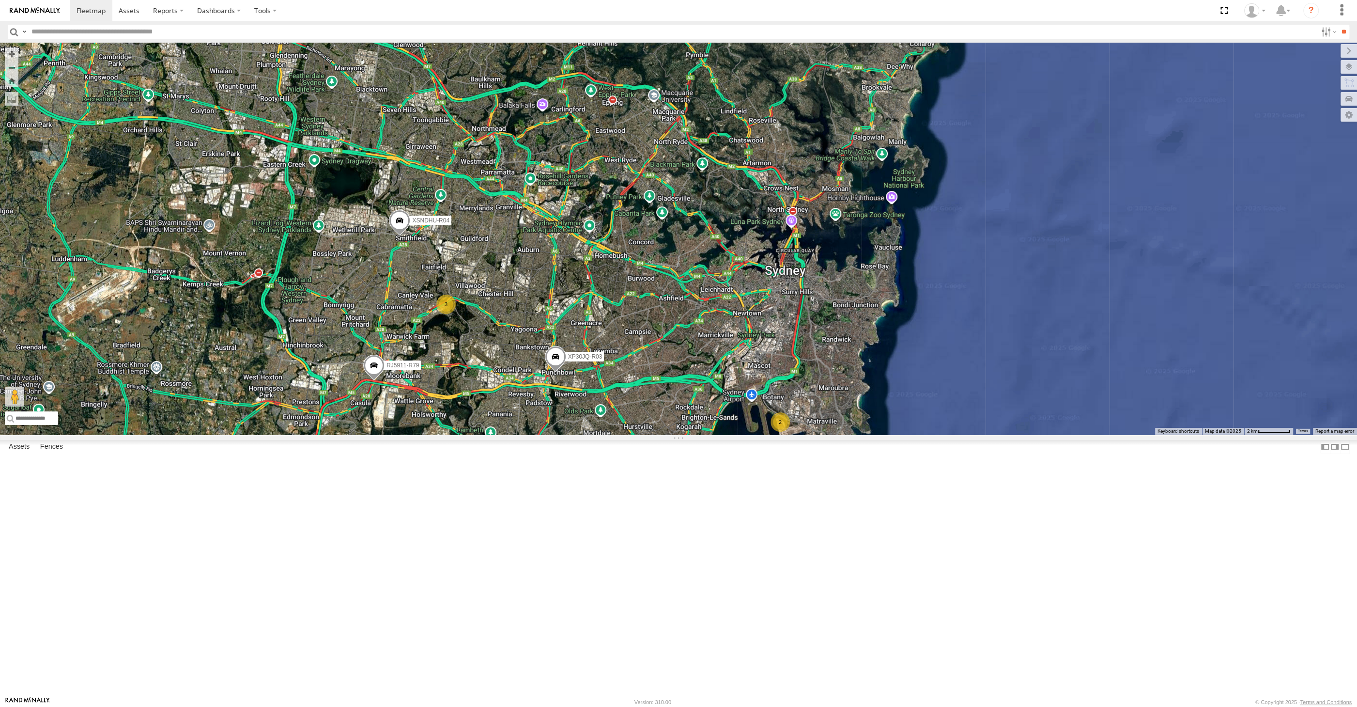
drag, startPoint x: 662, startPoint y: 581, endPoint x: 708, endPoint y: 537, distance: 63.7
click at [704, 434] on div "XP30JQ-R03 RJ5911-R79 XSNDHU-R04 3 2" at bounding box center [678, 239] width 1357 height 392
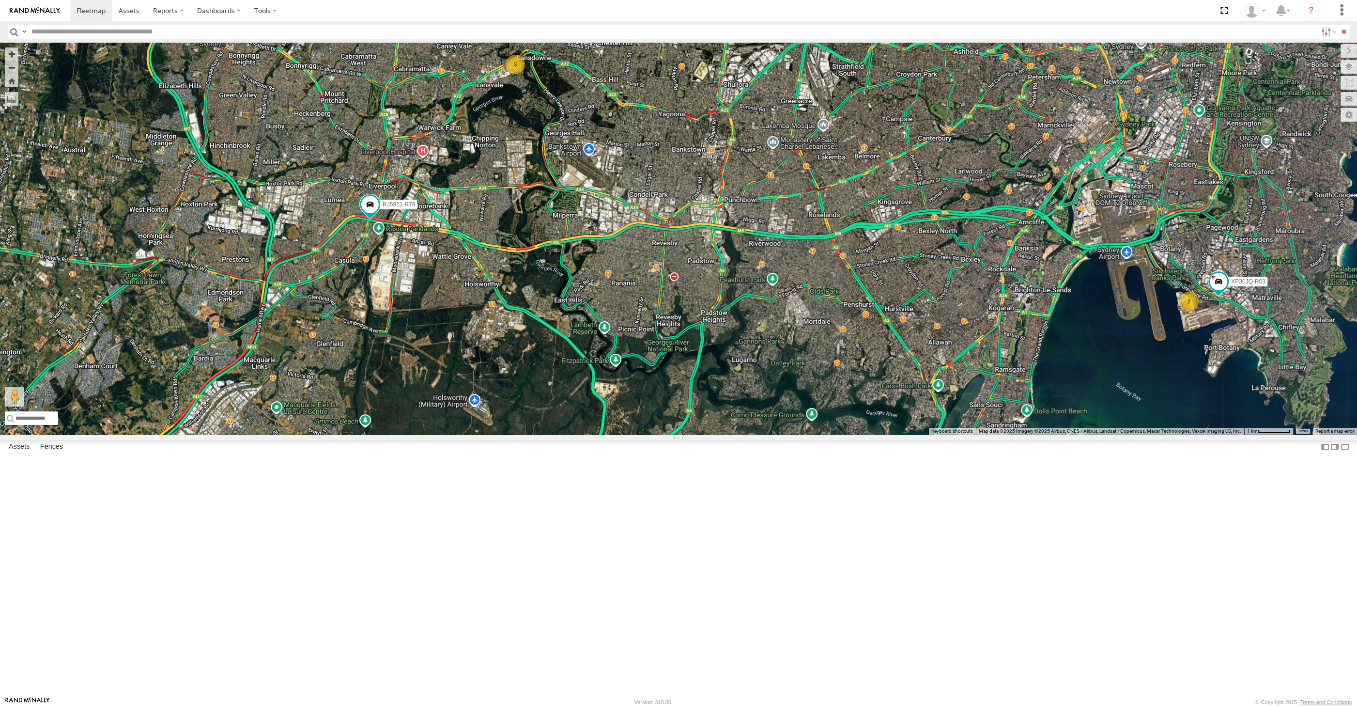
click at [621, 434] on div "XP30JQ-R03 XSNDHU-R04 RJ5911-R79 3 2" at bounding box center [678, 239] width 1357 height 392
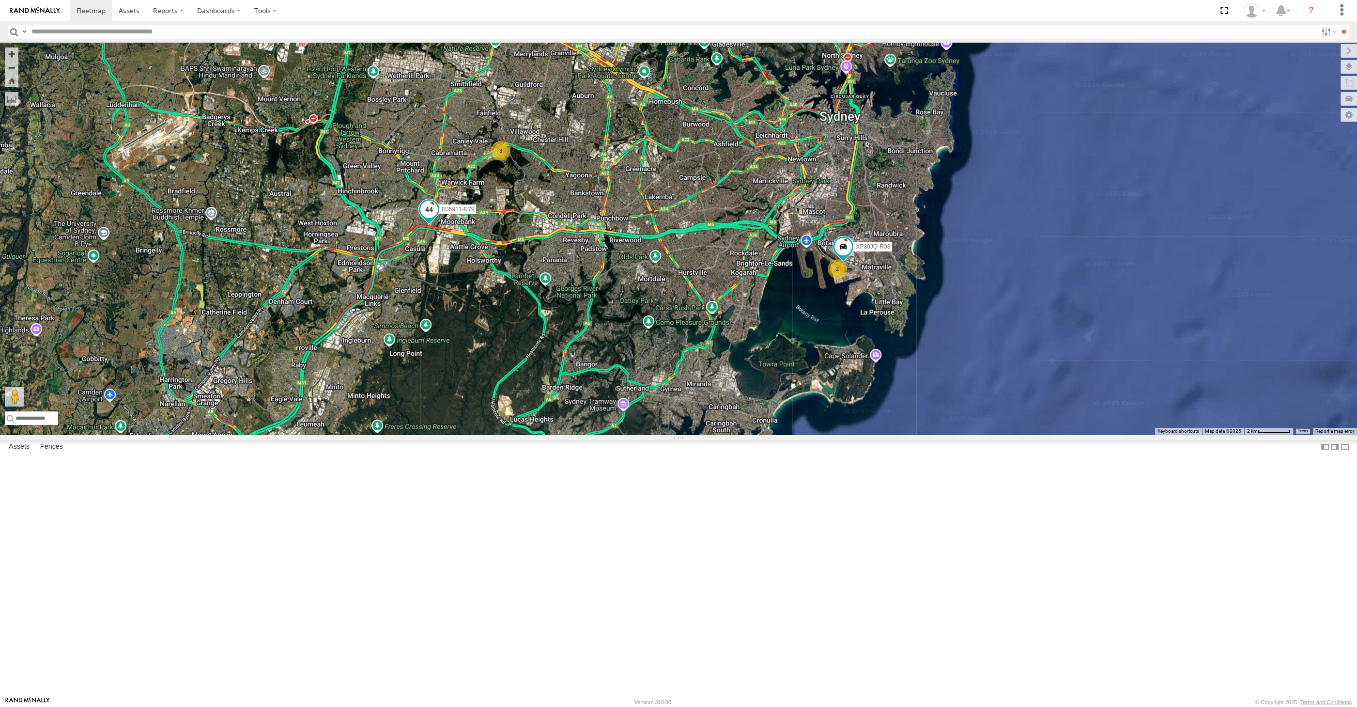
click at [430, 218] on span at bounding box center [428, 208] width 17 height 17
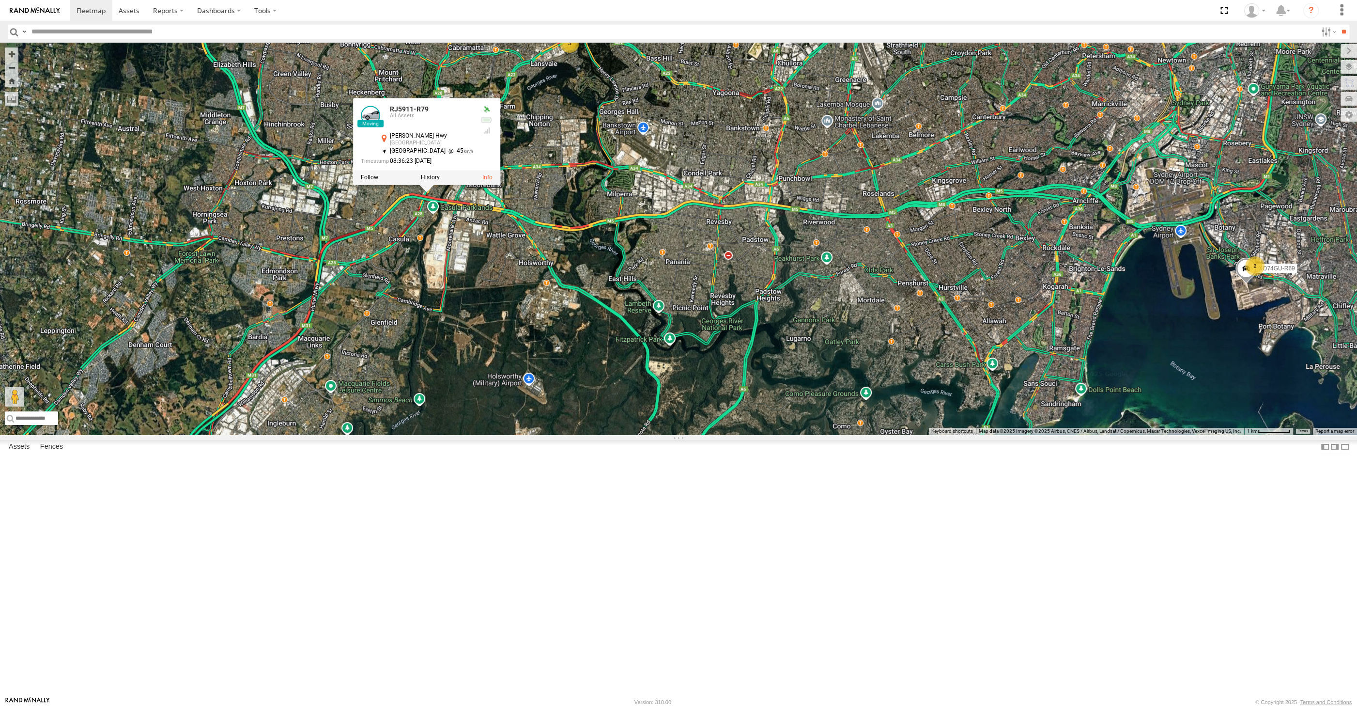
click at [460, 380] on div "XSNDHU-R04 RJ5911-R79 RJ5911-R79 All Assets [PERSON_NAME][GEOGRAPHIC_DATA] -33.…" at bounding box center [678, 239] width 1357 height 392
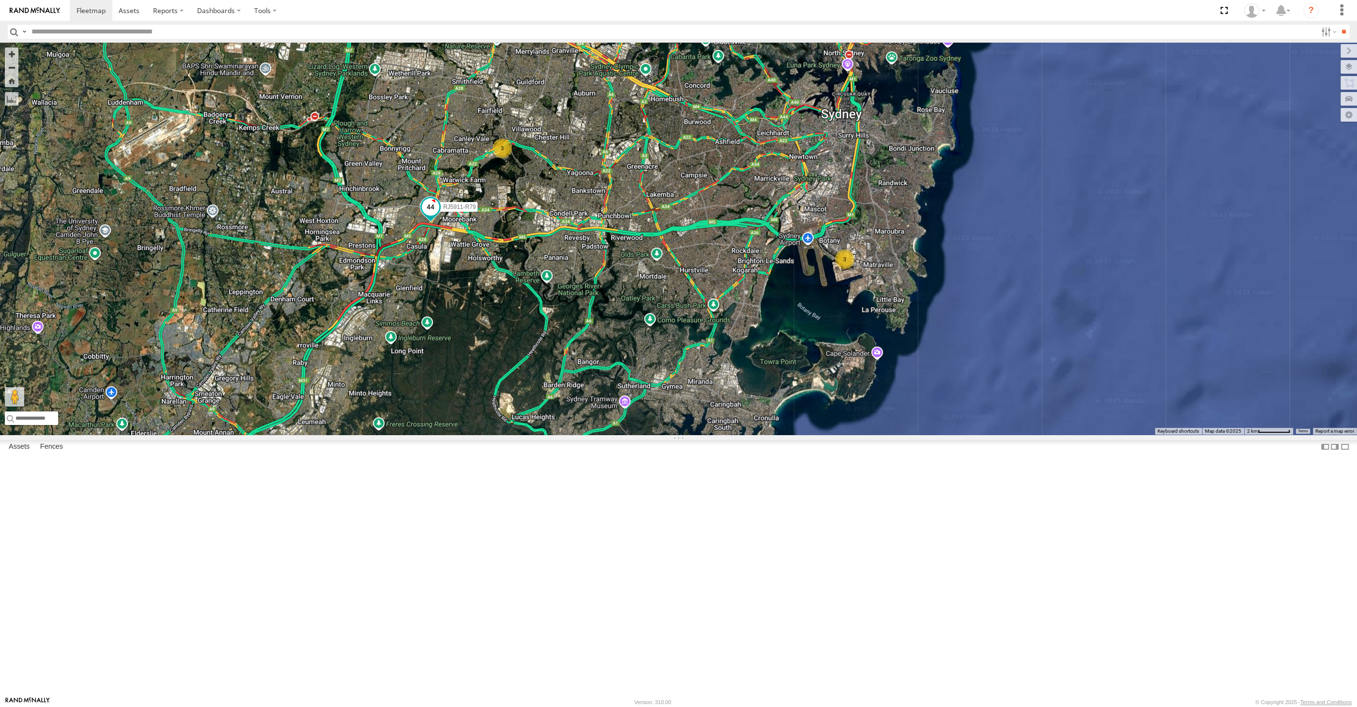
click at [430, 216] on span at bounding box center [430, 206] width 17 height 17
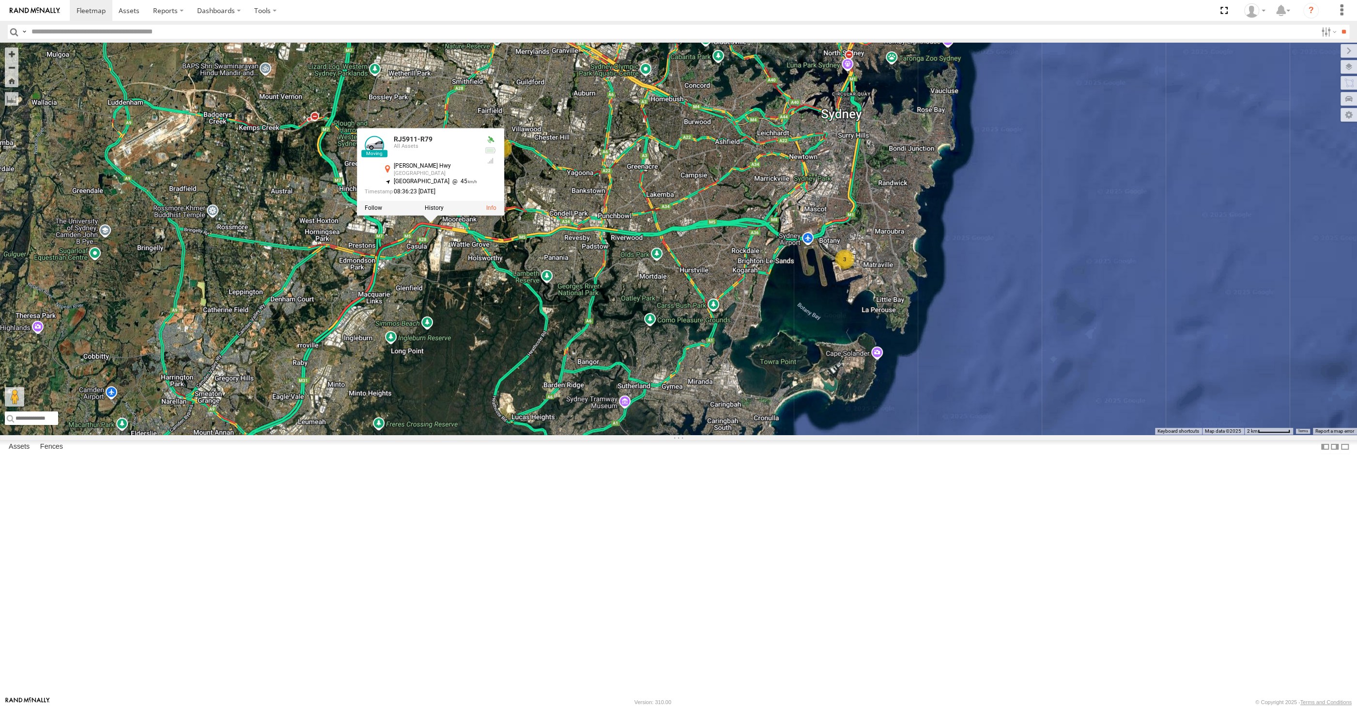
click at [445, 383] on div "XSNDHU-R04 RJ5911-R79 3 3 RJ5911-R79 All Assets [PERSON_NAME][GEOGRAPHIC_DATA] …" at bounding box center [678, 239] width 1357 height 392
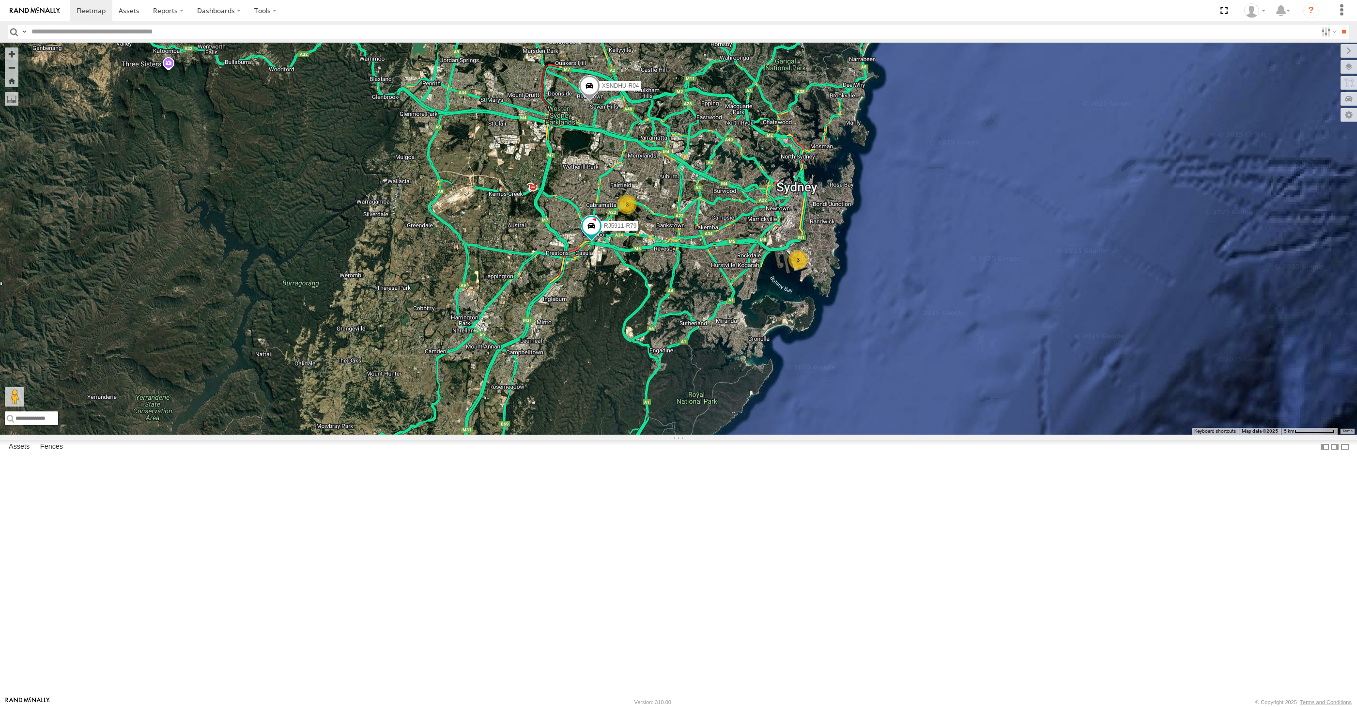
select select "**********"
click at [714, 395] on div "XSNDHU-R04 RJ5911-R79 3 3" at bounding box center [678, 239] width 1357 height 392
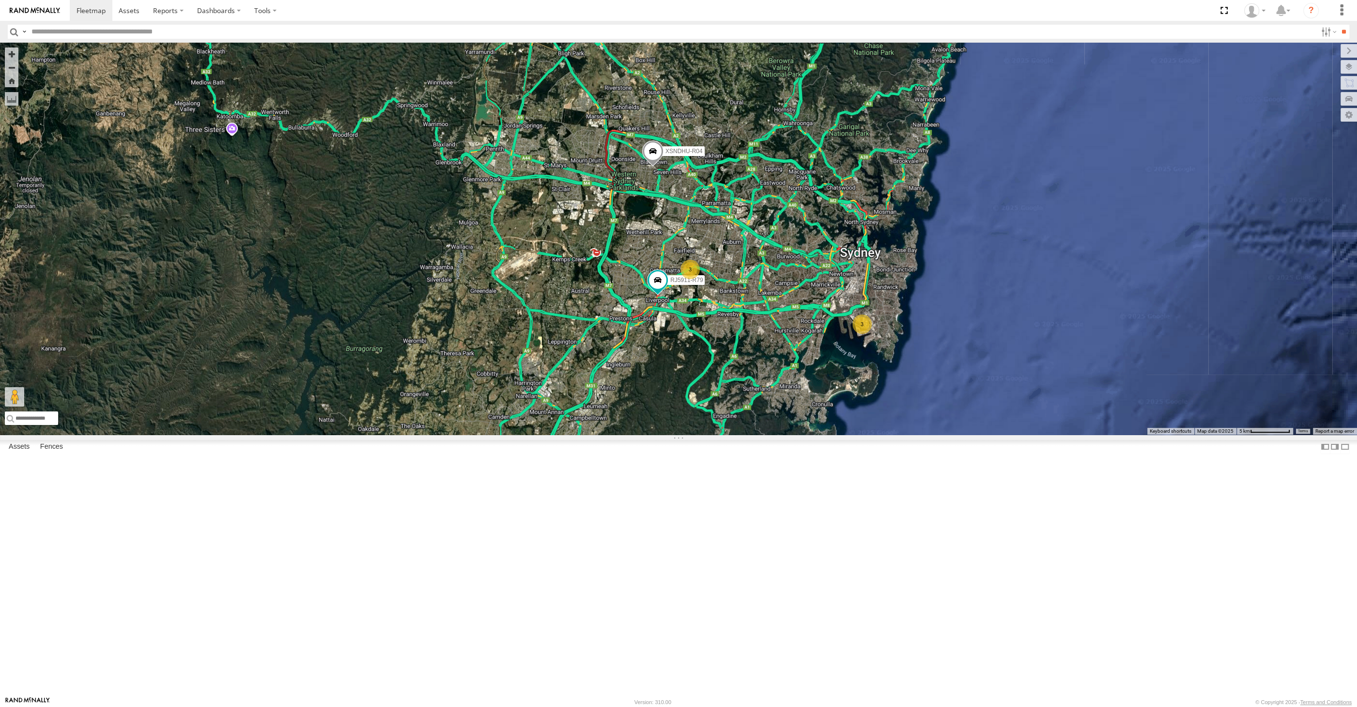
click at [782, 434] on div "XSNDHU-R04 RJ5911-R79 3 3" at bounding box center [678, 239] width 1357 height 392
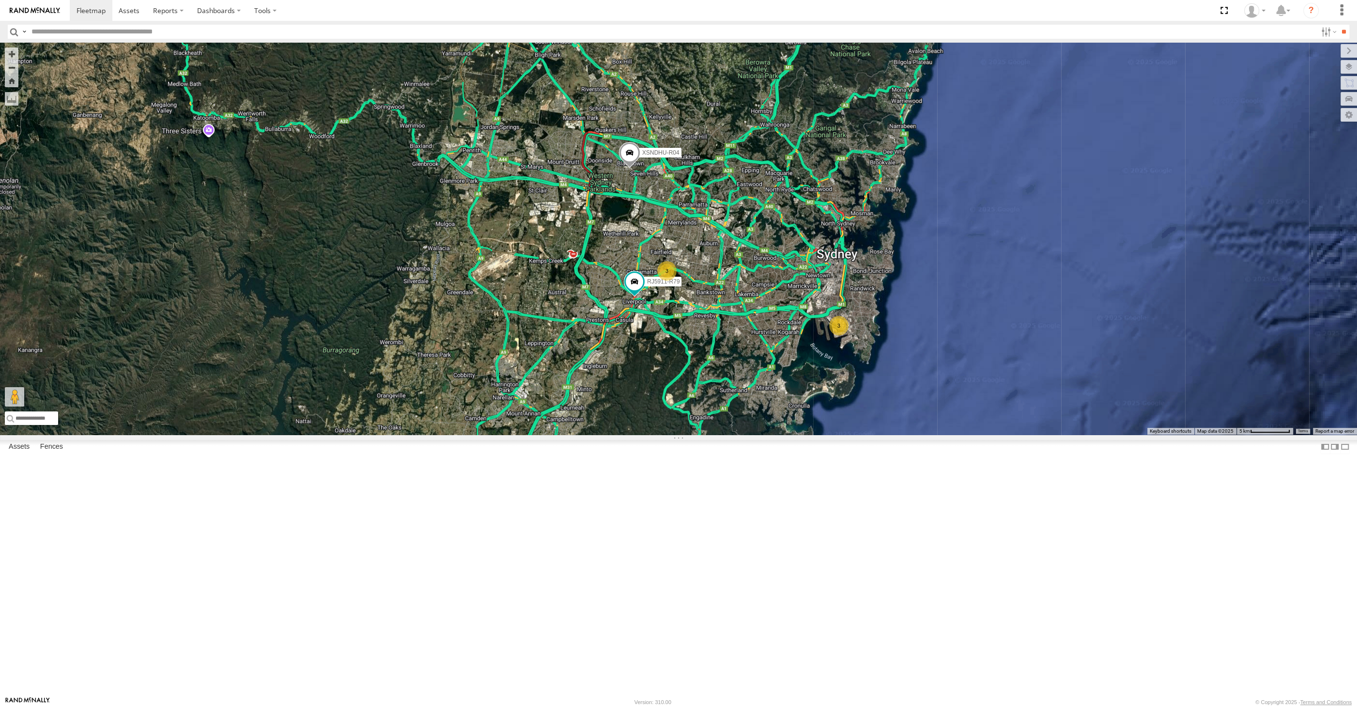
drag, startPoint x: 757, startPoint y: 520, endPoint x: 736, endPoint y: 521, distance: 20.8
click at [736, 434] on div "XSNDHU-R04 RJ5911-R79 3 3" at bounding box center [678, 239] width 1357 height 392
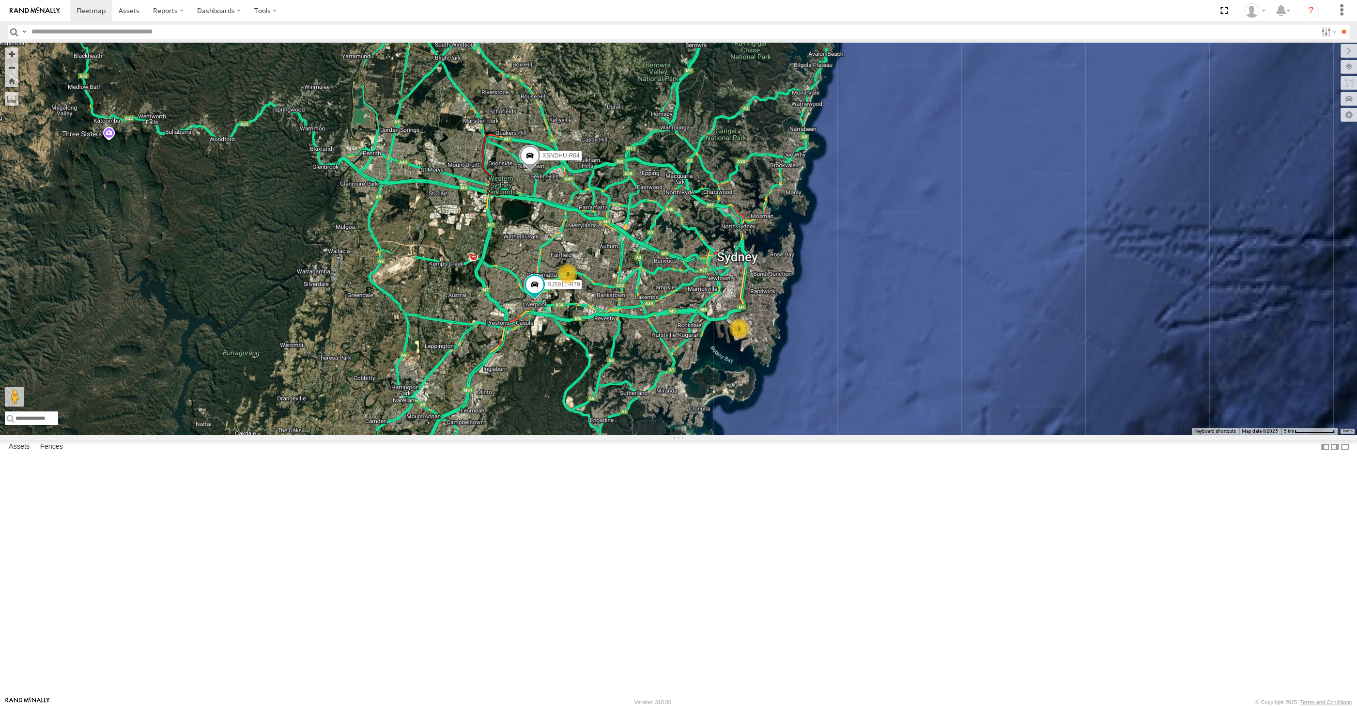
drag, startPoint x: 740, startPoint y: 529, endPoint x: 761, endPoint y: 512, distance: 26.8
click at [755, 434] on div "XSNDHU-R04 RJ5911-R79 3 3" at bounding box center [678, 239] width 1357 height 392
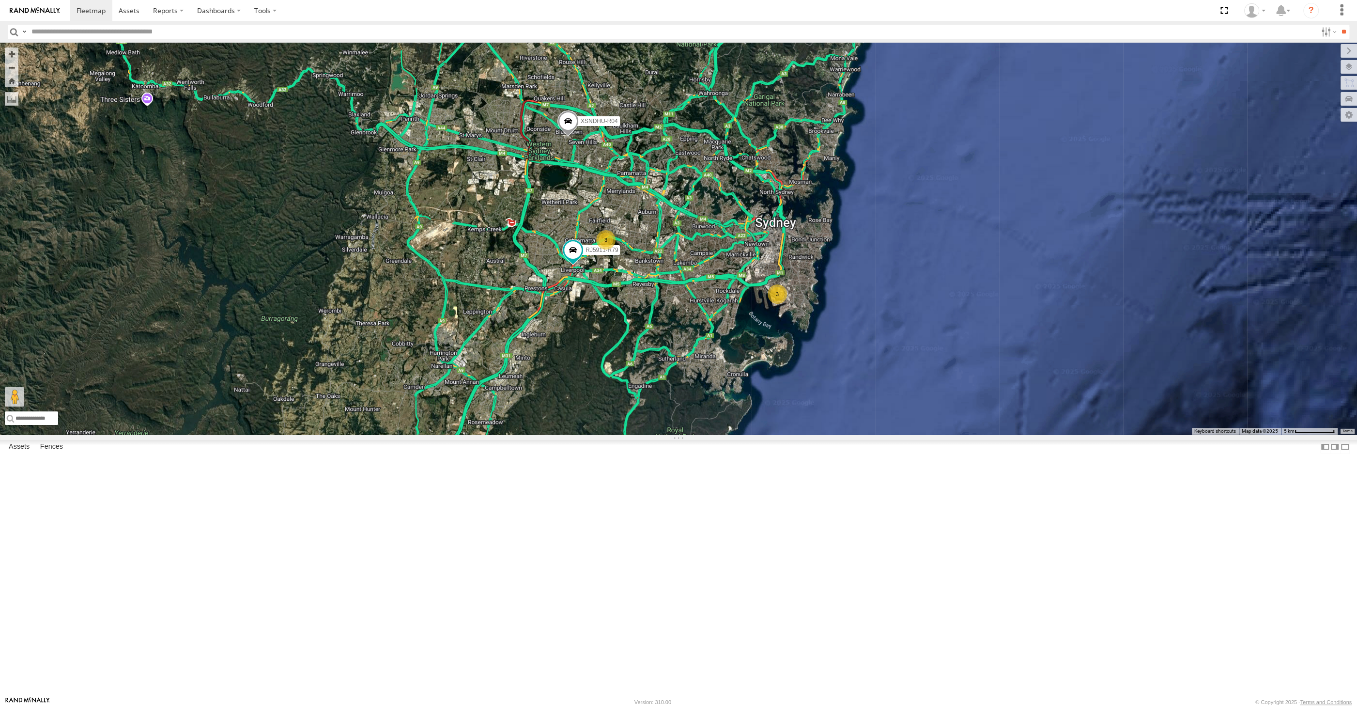
click at [757, 434] on div "XSNDHU-R04 RJ5911-R79 3 3" at bounding box center [678, 239] width 1357 height 392
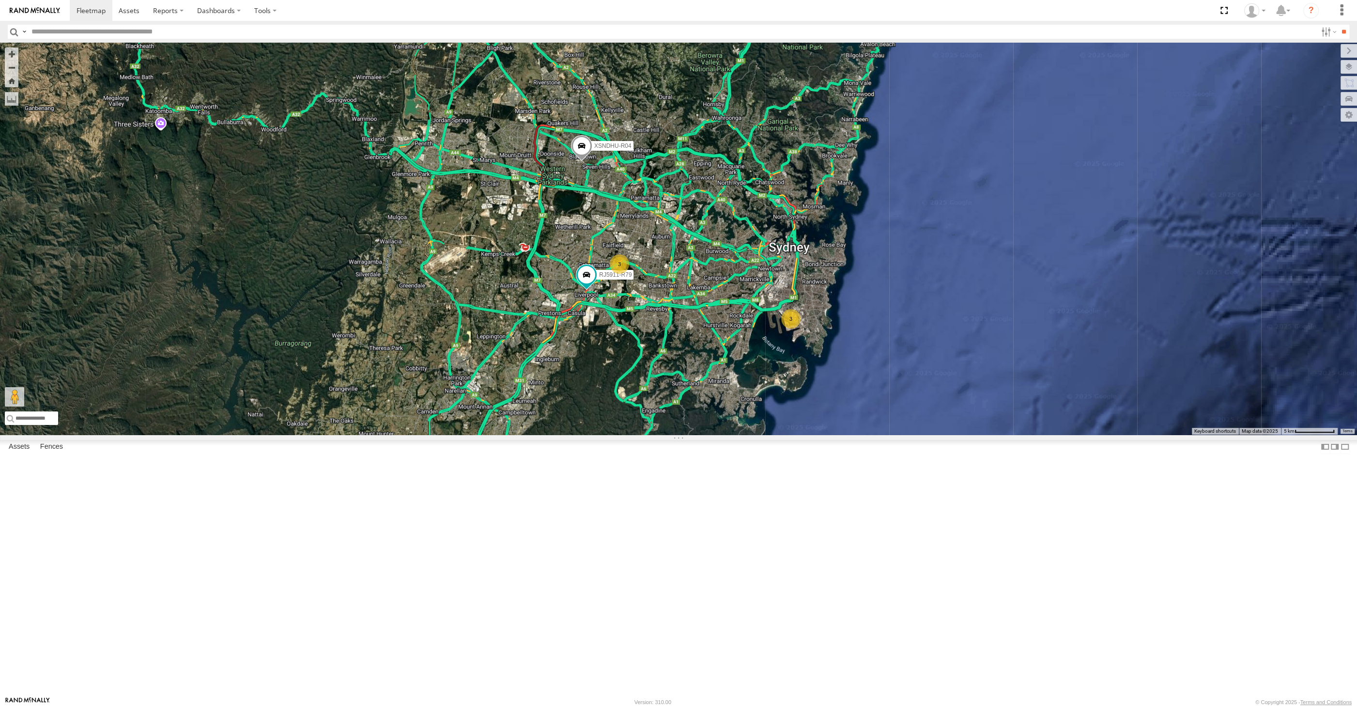
click at [687, 434] on div "XSNDHU-R04 RJ5911-R79 3 3" at bounding box center [678, 239] width 1357 height 392
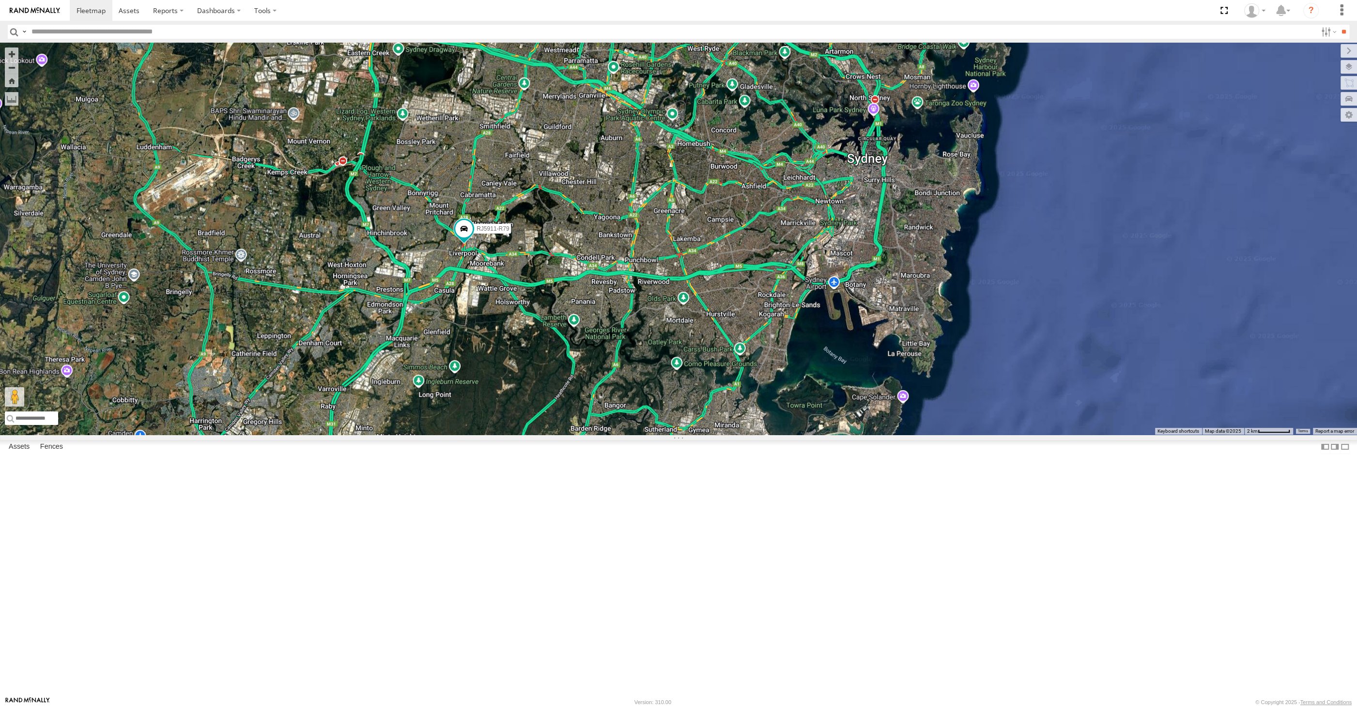
drag, startPoint x: 723, startPoint y: 473, endPoint x: 727, endPoint y: 533, distance: 60.2
click at [730, 434] on div "XSNDHU-R04 RJ5911-R79" at bounding box center [678, 239] width 1357 height 392
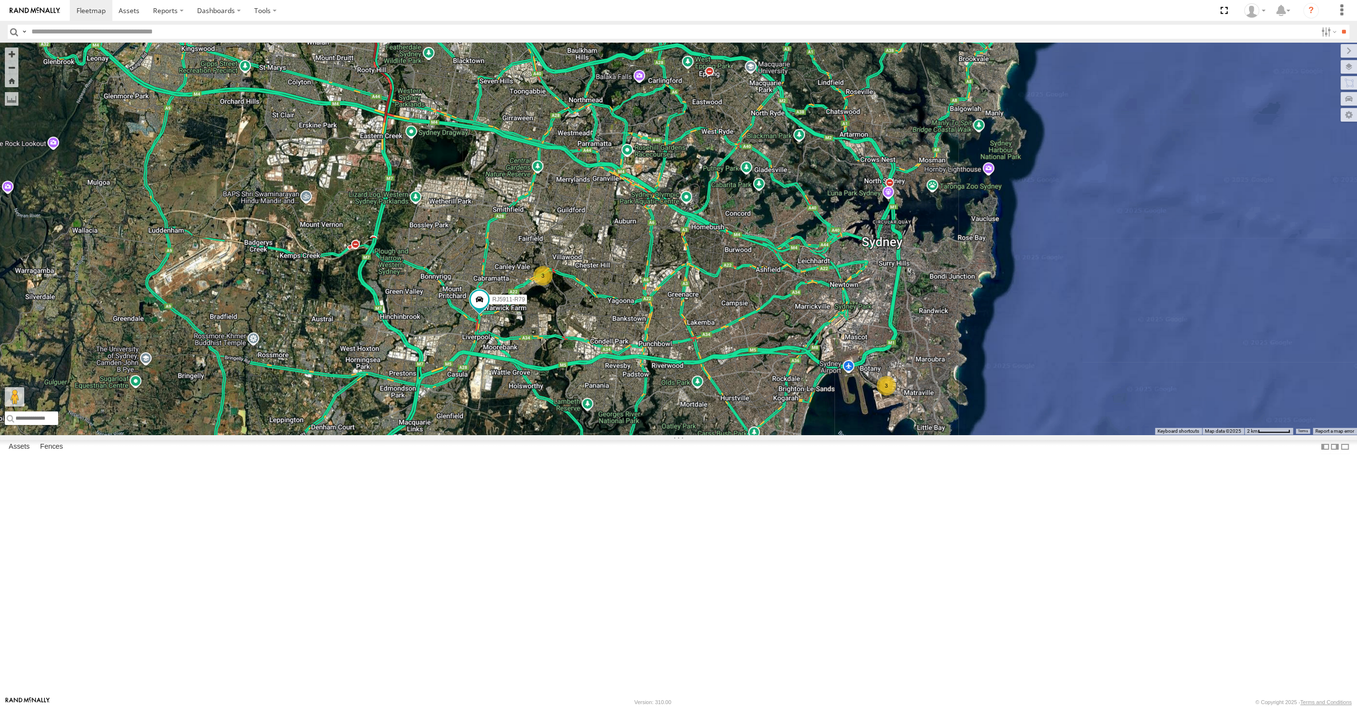
click at [506, 434] on div "XSNDHU-R04 RJ5911-R79 3 3" at bounding box center [678, 239] width 1357 height 392
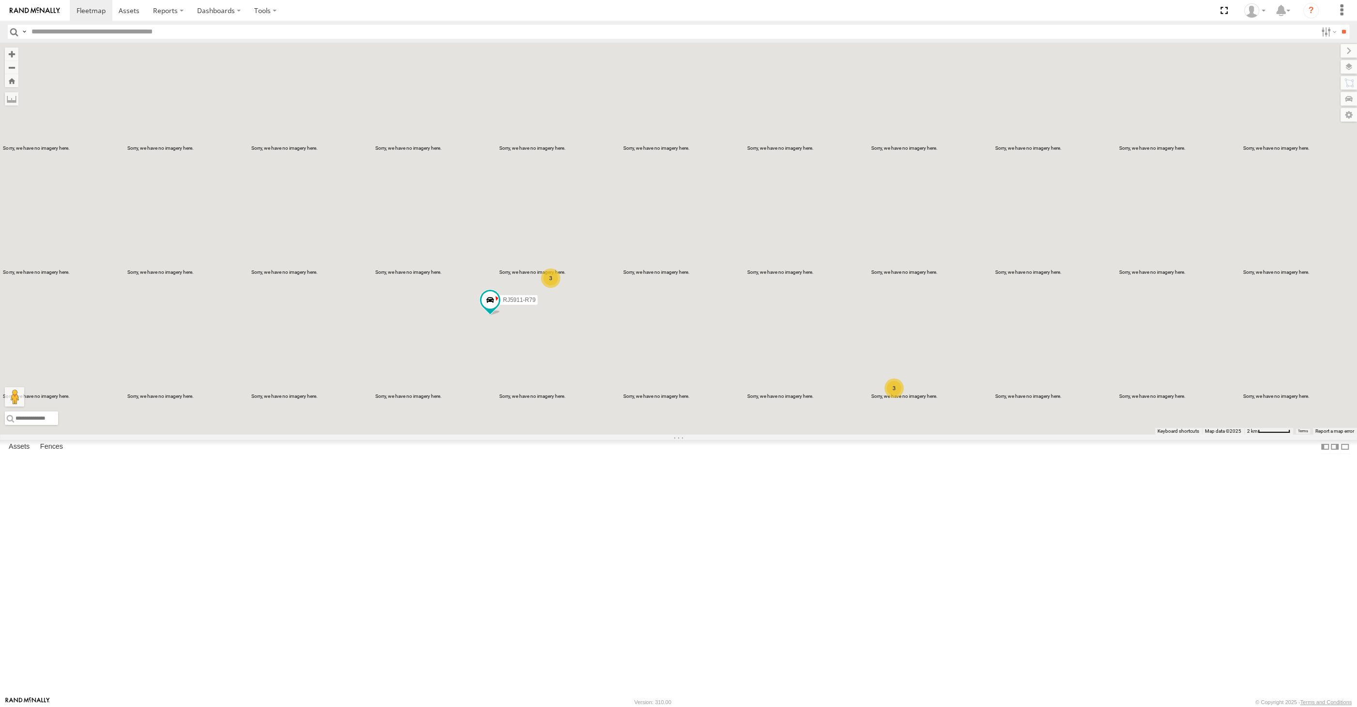
drag, startPoint x: 677, startPoint y: 467, endPoint x: 694, endPoint y: 468, distance: 17.4
click at [692, 434] on div "XSNDHU-R04 RJ5911-R79 3 3" at bounding box center [678, 239] width 1357 height 392
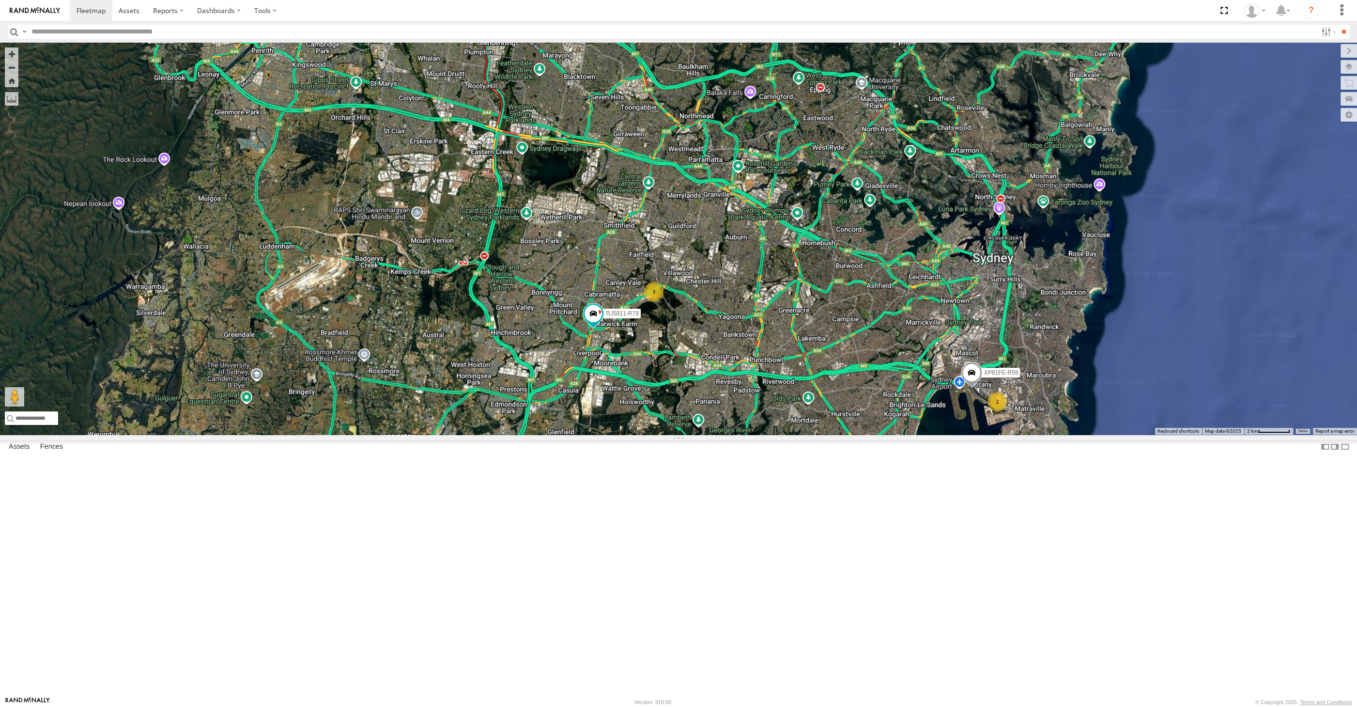
drag, startPoint x: 696, startPoint y: 459, endPoint x: 728, endPoint y: 465, distance: 32.5
click at [728, 434] on div "XSNDHU-R04 RJ5911-R79 2 3 XP81FE-R59" at bounding box center [678, 239] width 1357 height 392
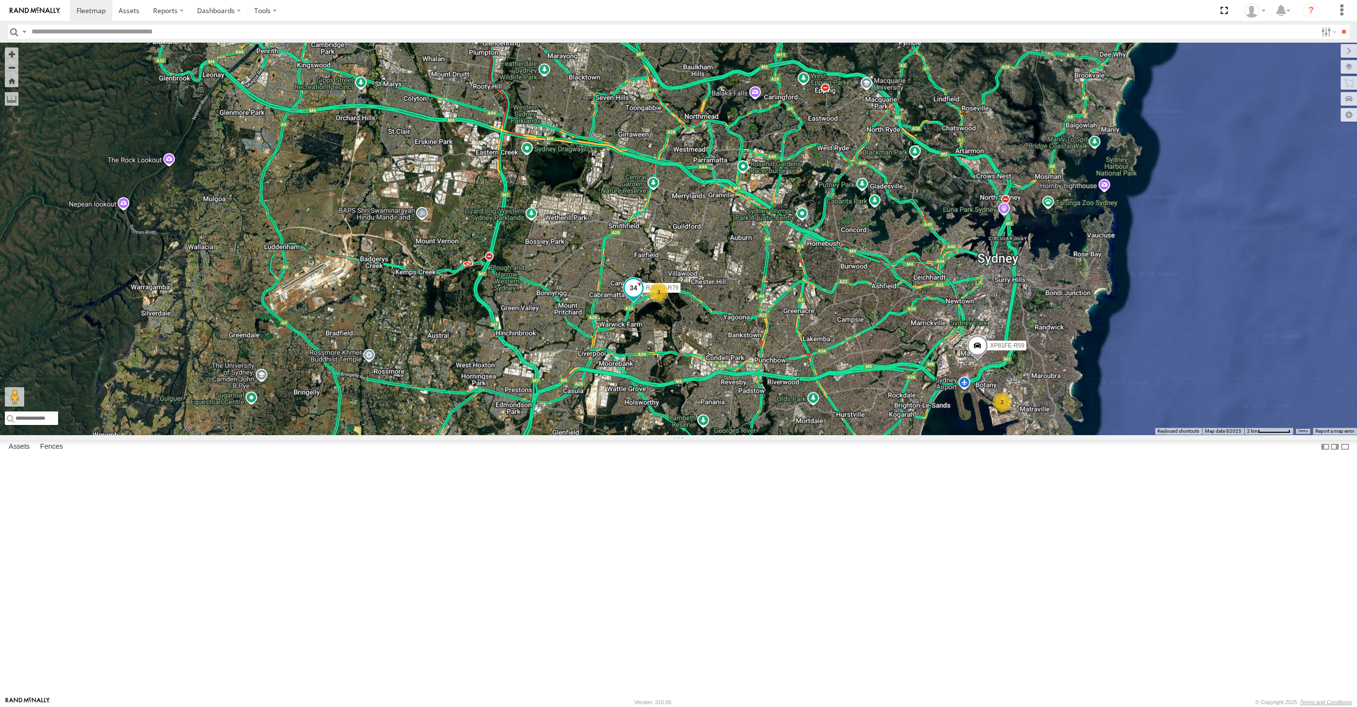
click at [627, 296] on span at bounding box center [633, 287] width 17 height 17
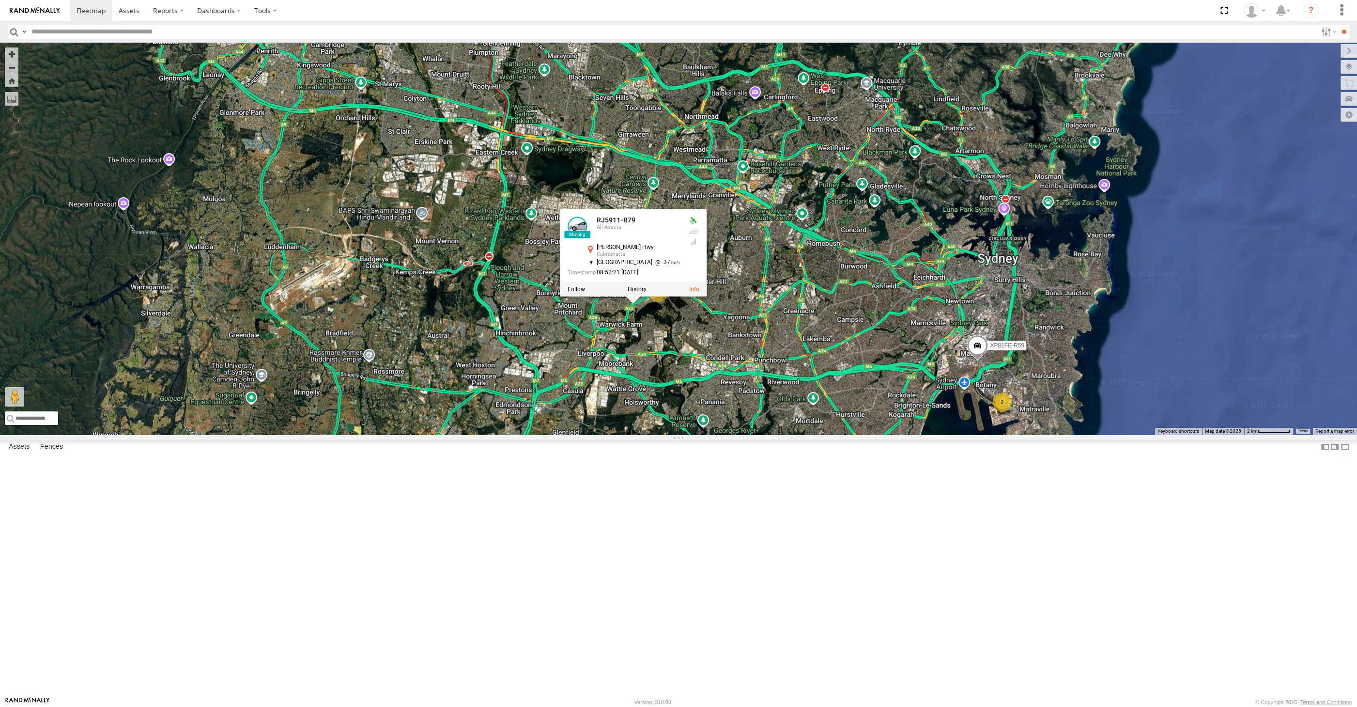
click at [648, 434] on div "XSNDHU-R04 RJ5911-R79 XP81FE-R59 2 3 RJ5911-R79 All Assets Hume Hwy Cabramatta …" at bounding box center [678, 239] width 1357 height 392
click at [683, 434] on div "XSNDHU-R04 RJ5911-R79 XP81FE-R59 2 3 RJ5911-R79 All Assets Hume Hwy Cabramatta …" at bounding box center [678, 239] width 1357 height 392
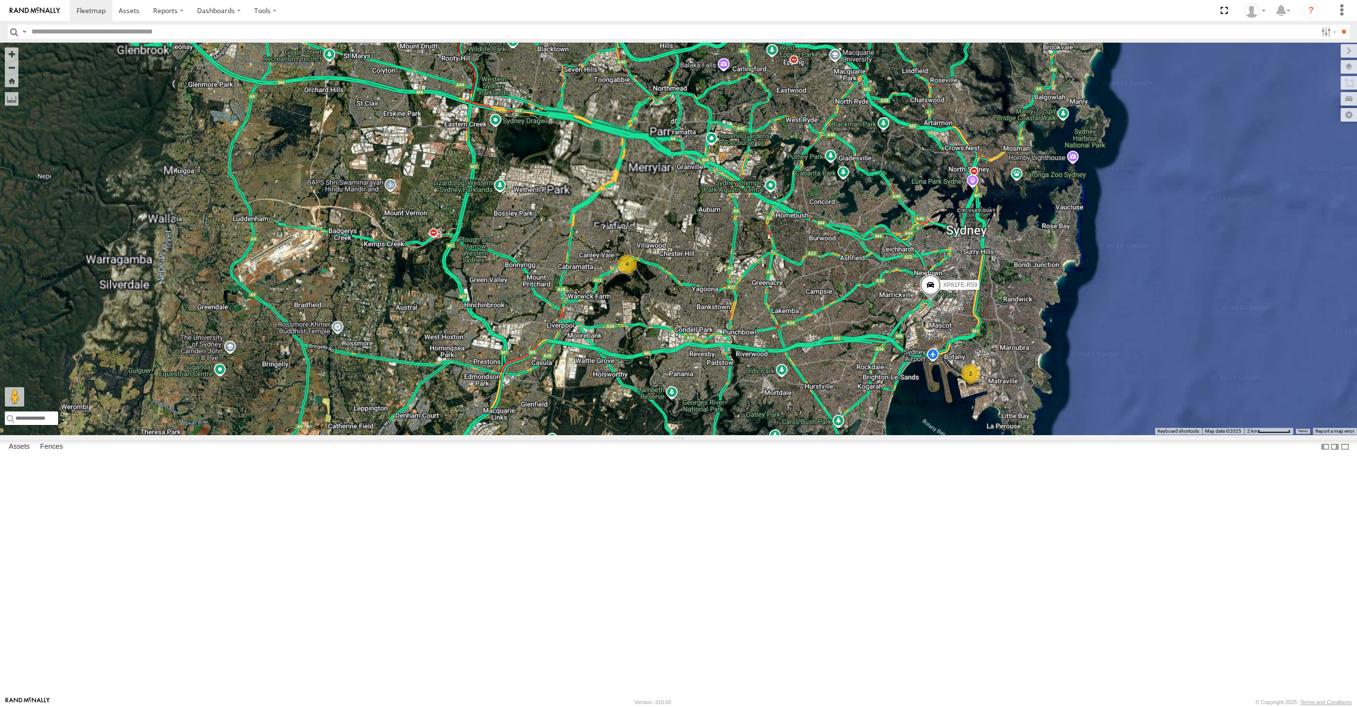
click at [743, 434] on div "XSNDHU-R04 XP81FE-R59 2 4" at bounding box center [678, 239] width 1357 height 392
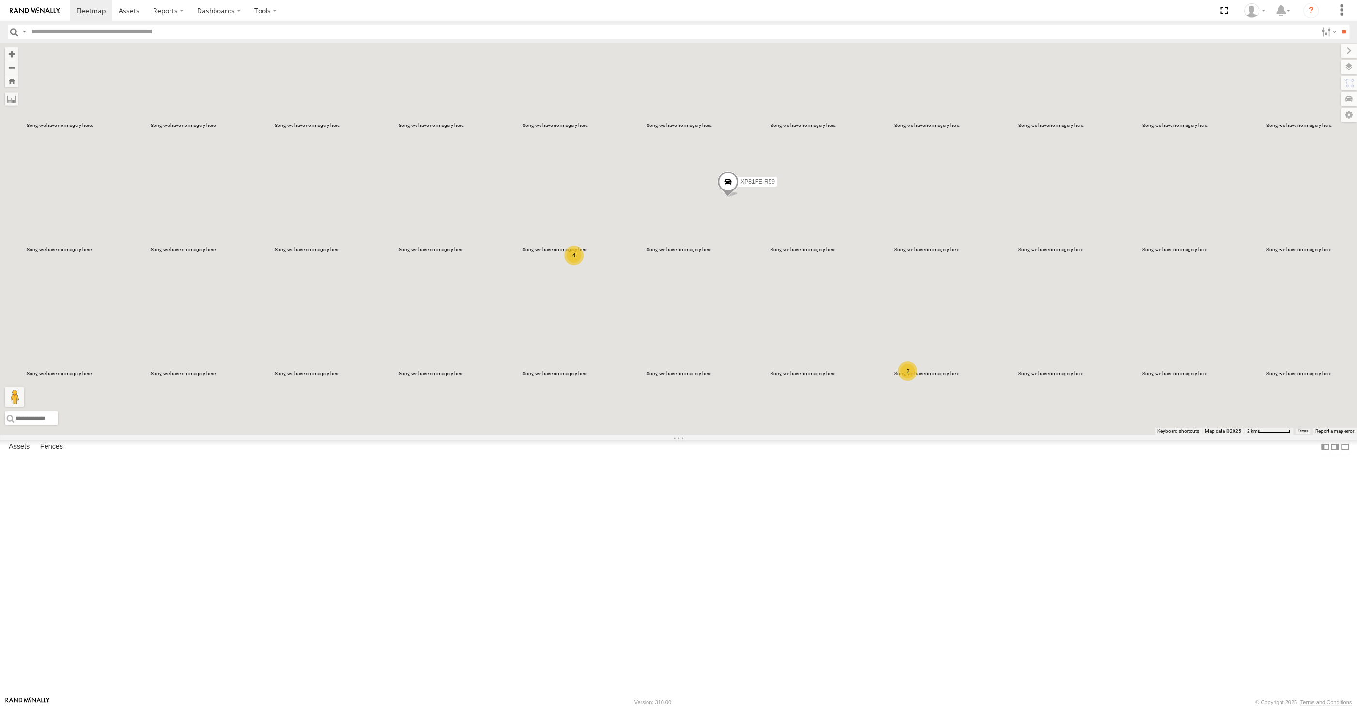
click at [770, 434] on div "XSNDHU-R04 XP81FE-R59 2 4" at bounding box center [678, 239] width 1357 height 392
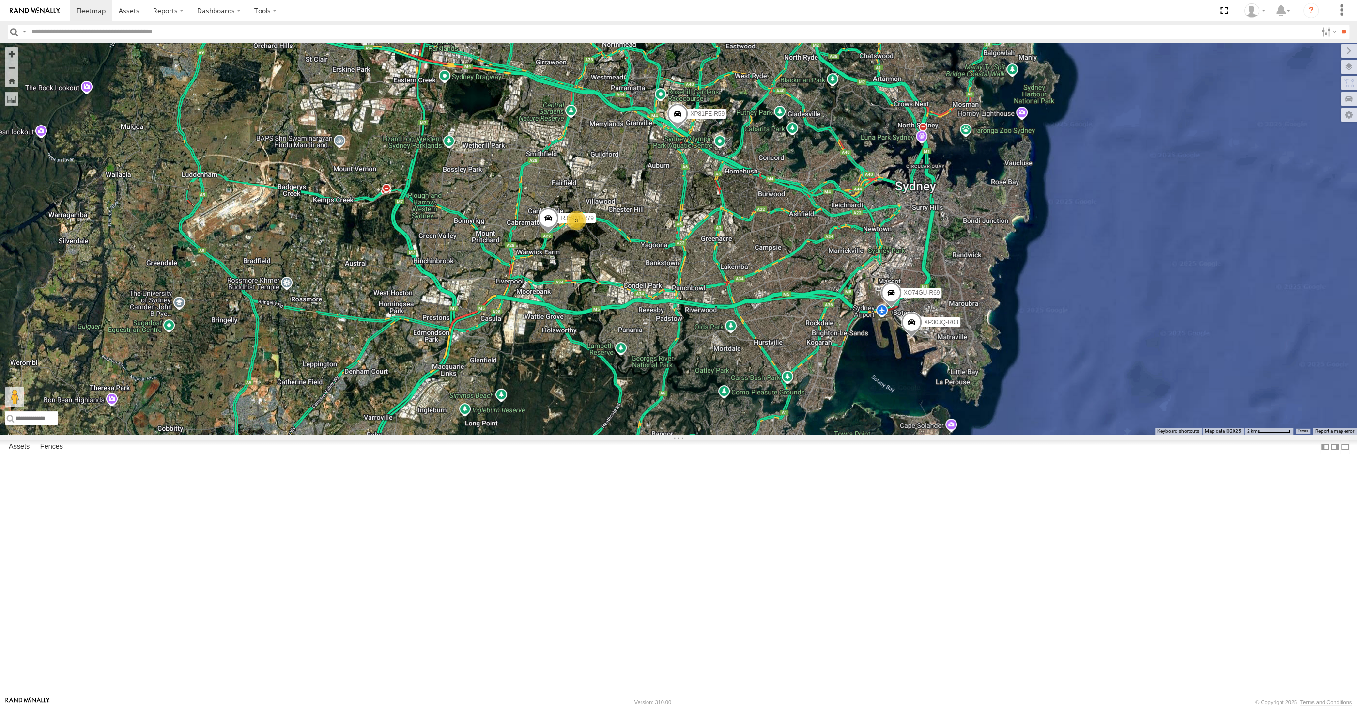
drag, startPoint x: 818, startPoint y: 417, endPoint x: 813, endPoint y: 411, distance: 8.6
click at [816, 414] on div "XP30JQ-R03 XSNDHU-R04 RJ5911-R79 XP81FE-R59 XO74GU-R69 3" at bounding box center [678, 239] width 1357 height 392
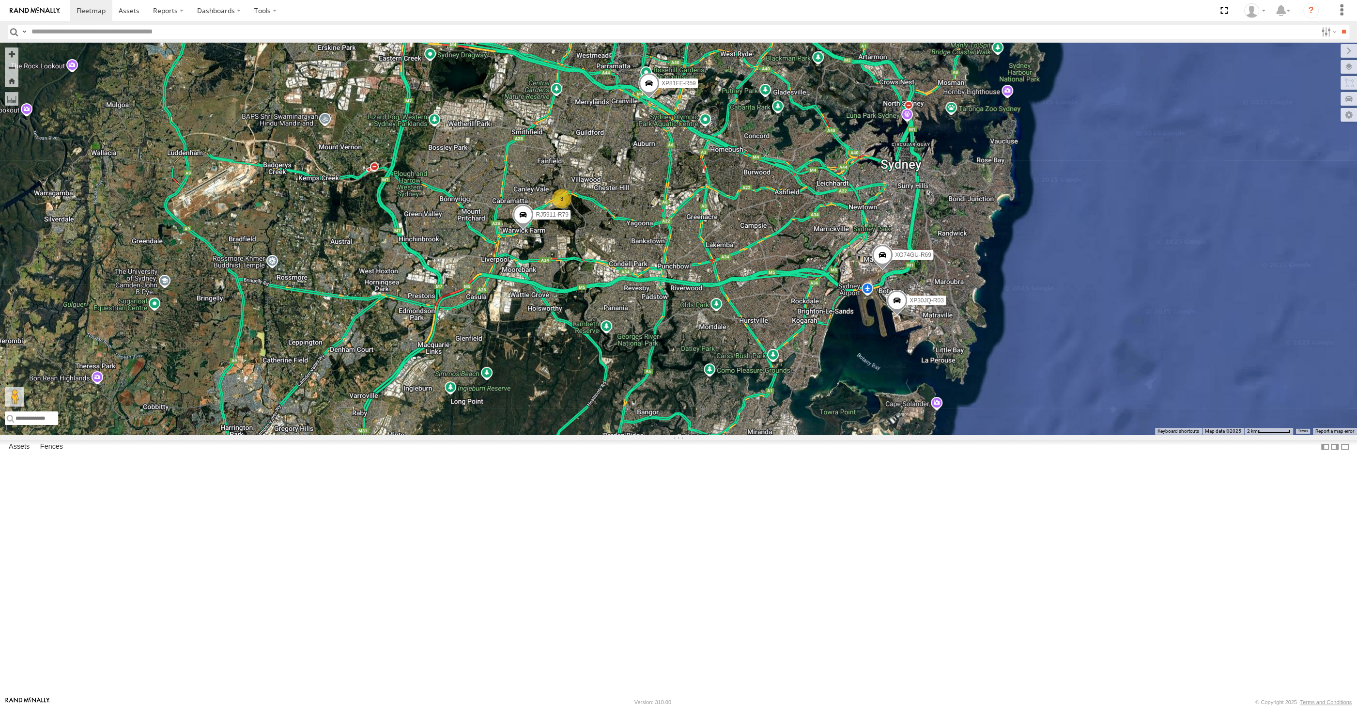
drag, startPoint x: 875, startPoint y: 532, endPoint x: 865, endPoint y: 532, distance: 10.2
click at [876, 434] on div "XP30JQ-R03 XSNDHU-R04 RJ5911-R79 XP81FE-R59 XO74GU-R69 3" at bounding box center [678, 239] width 1357 height 392
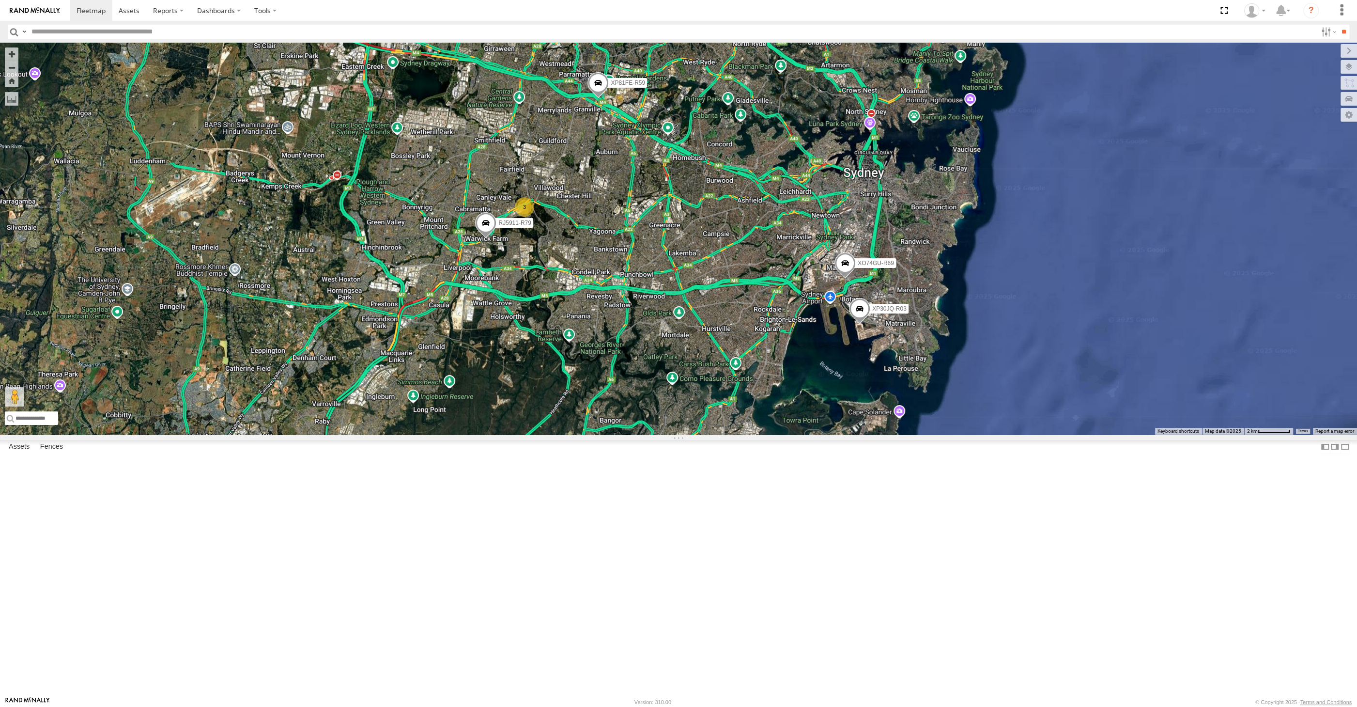
drag, startPoint x: 848, startPoint y: 533, endPoint x: 808, endPoint y: 542, distance: 41.7
click at [808, 434] on div "XP30JQ-R03 XSNDHU-R04 RJ5911-R79 XP81FE-R59 XO74GU-R69 3" at bounding box center [678, 239] width 1357 height 392
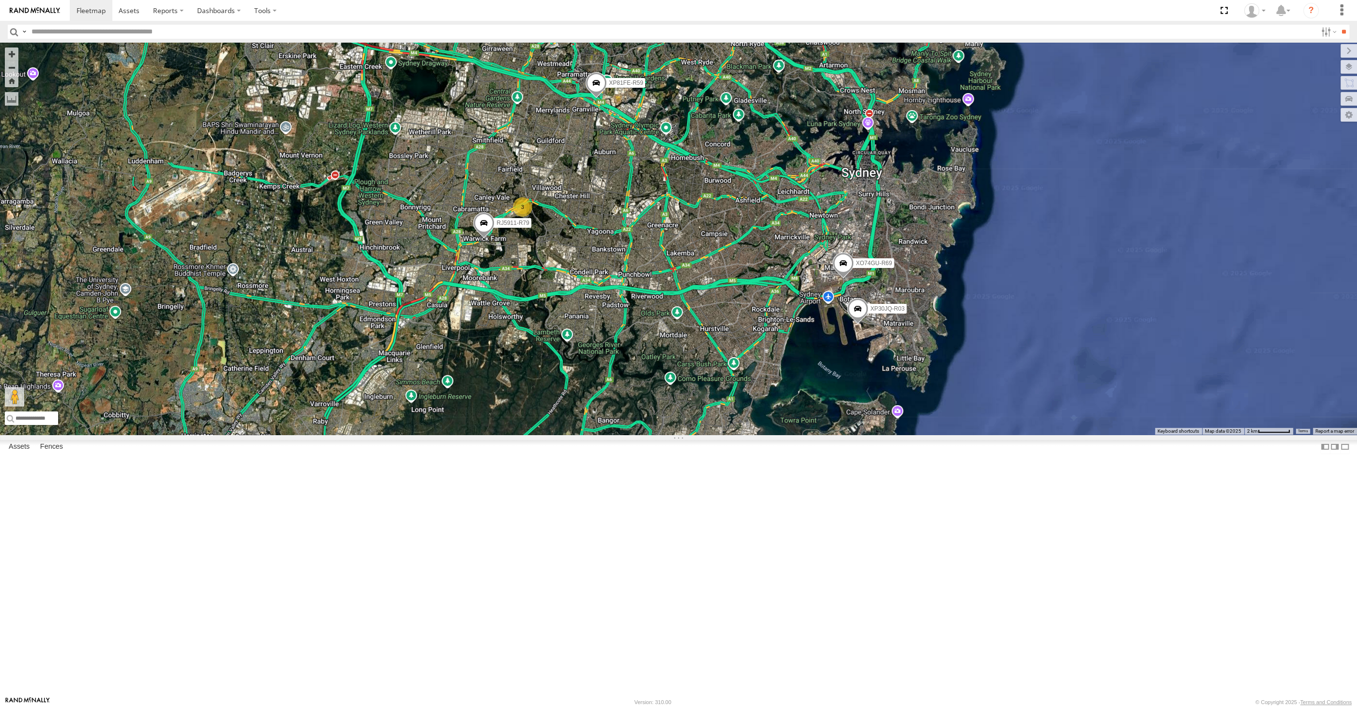
click at [798, 434] on div "XP30JQ-R03 XSNDHU-R04 RJ5911-R79 XP81FE-R59 XO74GU-R69 3" at bounding box center [678, 239] width 1357 height 392
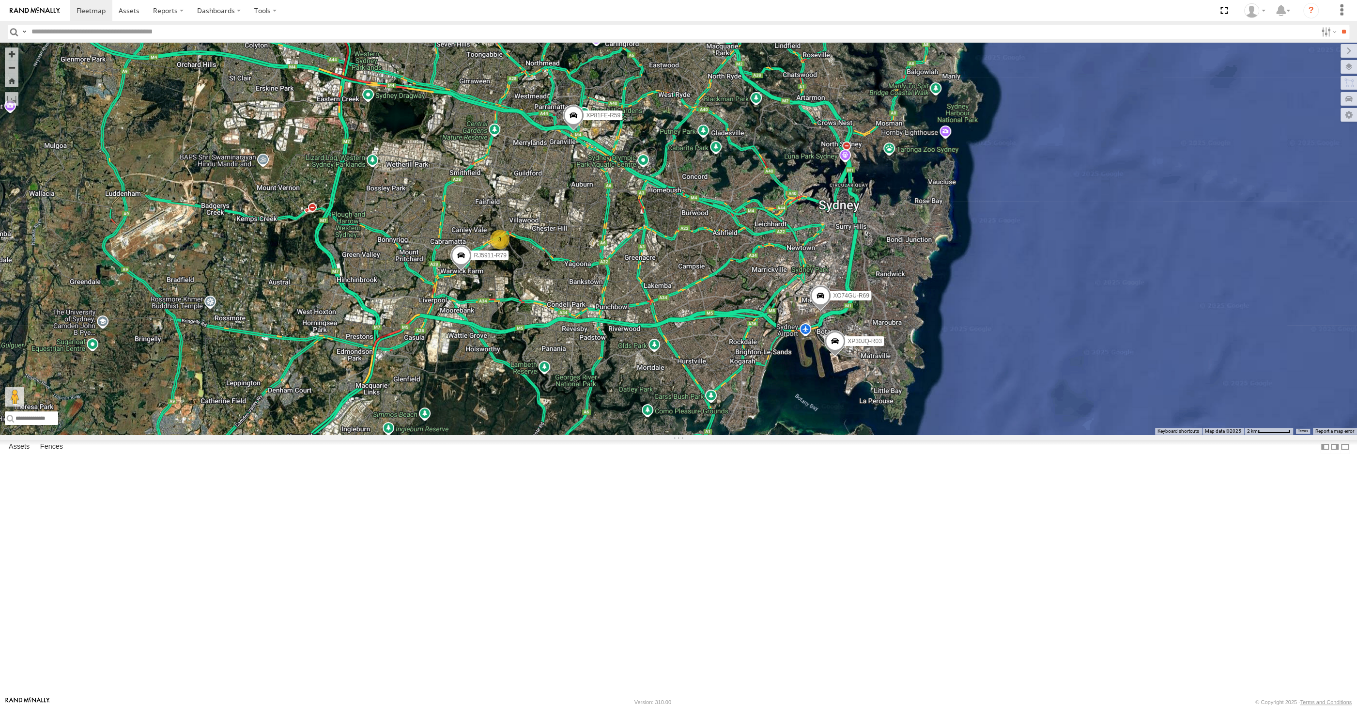
drag, startPoint x: 715, startPoint y: 492, endPoint x: 706, endPoint y: 532, distance: 40.9
click at [706, 434] on div "XP30JQ-R03 XSNDHU-R04 RJ5911-R79 XP81FE-R59 XO74GU-R69 3" at bounding box center [678, 239] width 1357 height 392
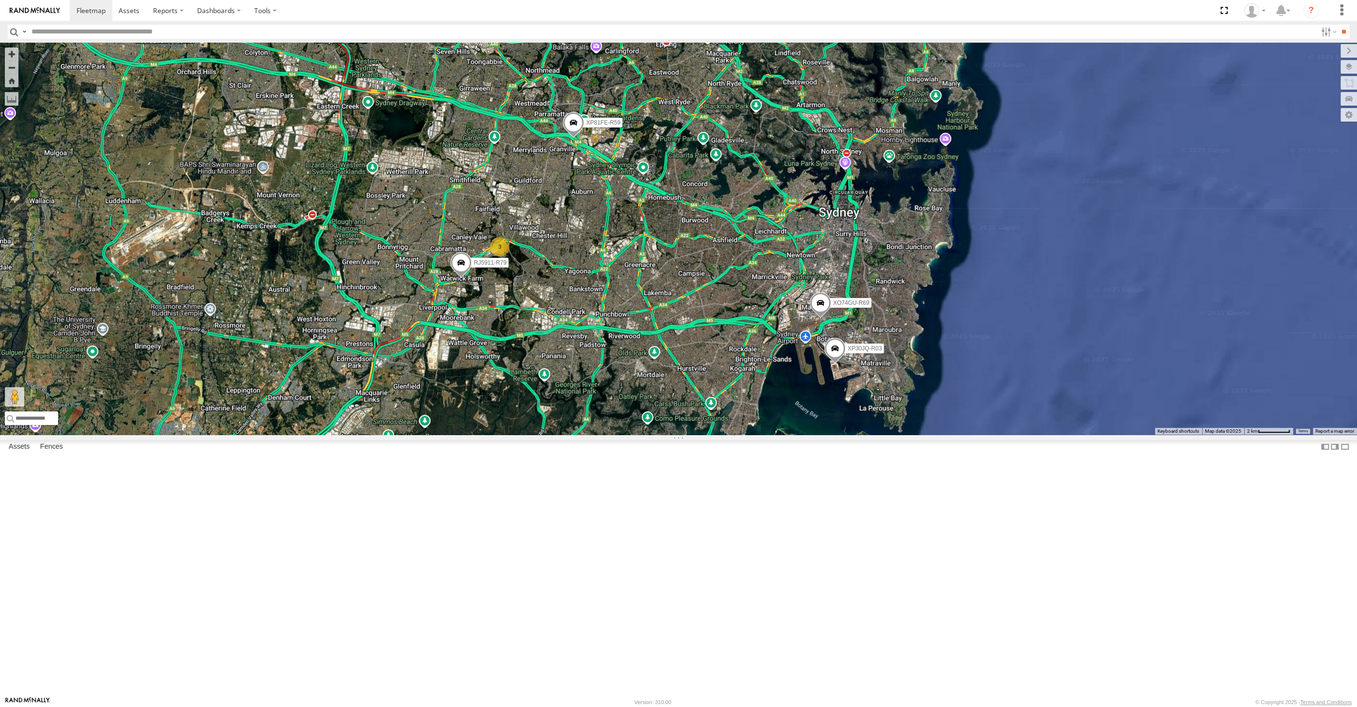
click at [973, 434] on div "XP30JQ-R03 XSNDHU-R04 RJ5911-R79 XP81FE-R59 XO74GU-R69 3" at bounding box center [678, 239] width 1357 height 392
click at [474, 434] on div "XP30JQ-R03 XSNDHU-R04 RJ5911-R79 XP81FE-R59 XO74GU-R69 3" at bounding box center [678, 239] width 1357 height 392
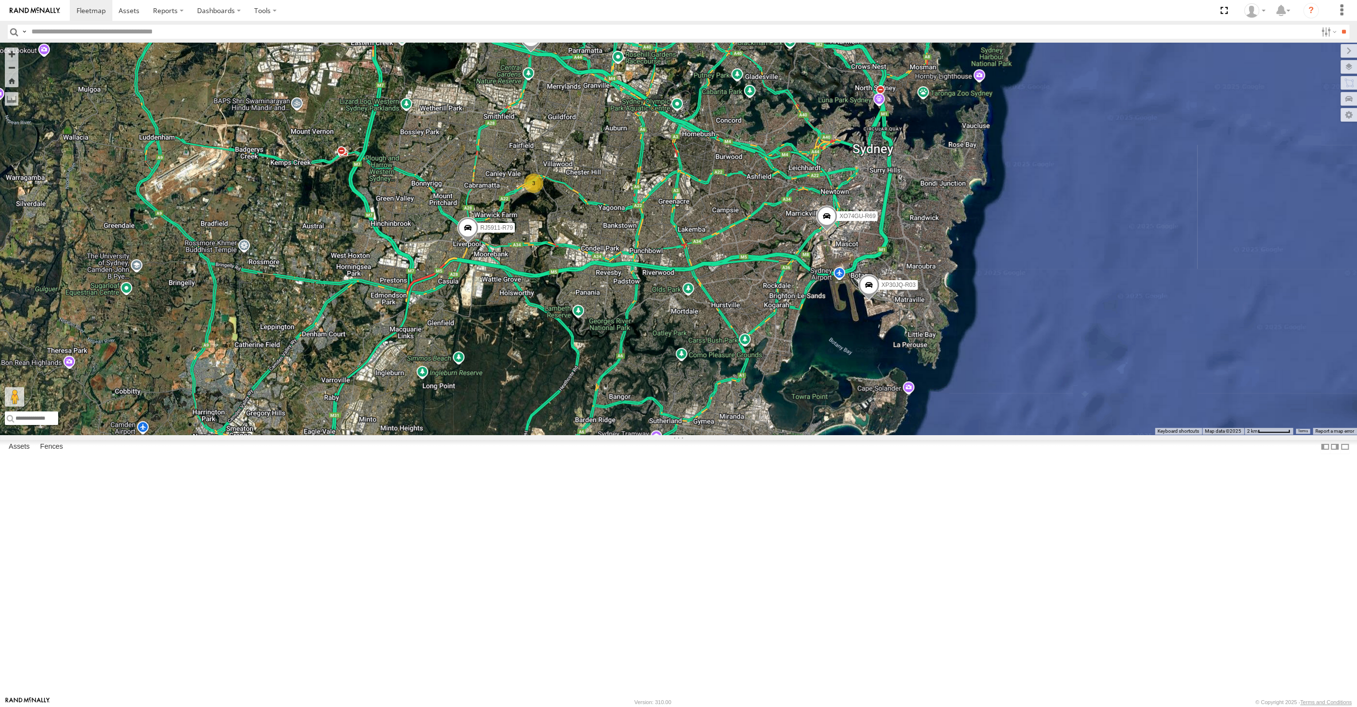
click at [680, 398] on div "XP30JQ-R03 XSNDHU-R04 RJ5911-R79 XP81FE-R59 XO74GU-R69 3" at bounding box center [678, 239] width 1357 height 392
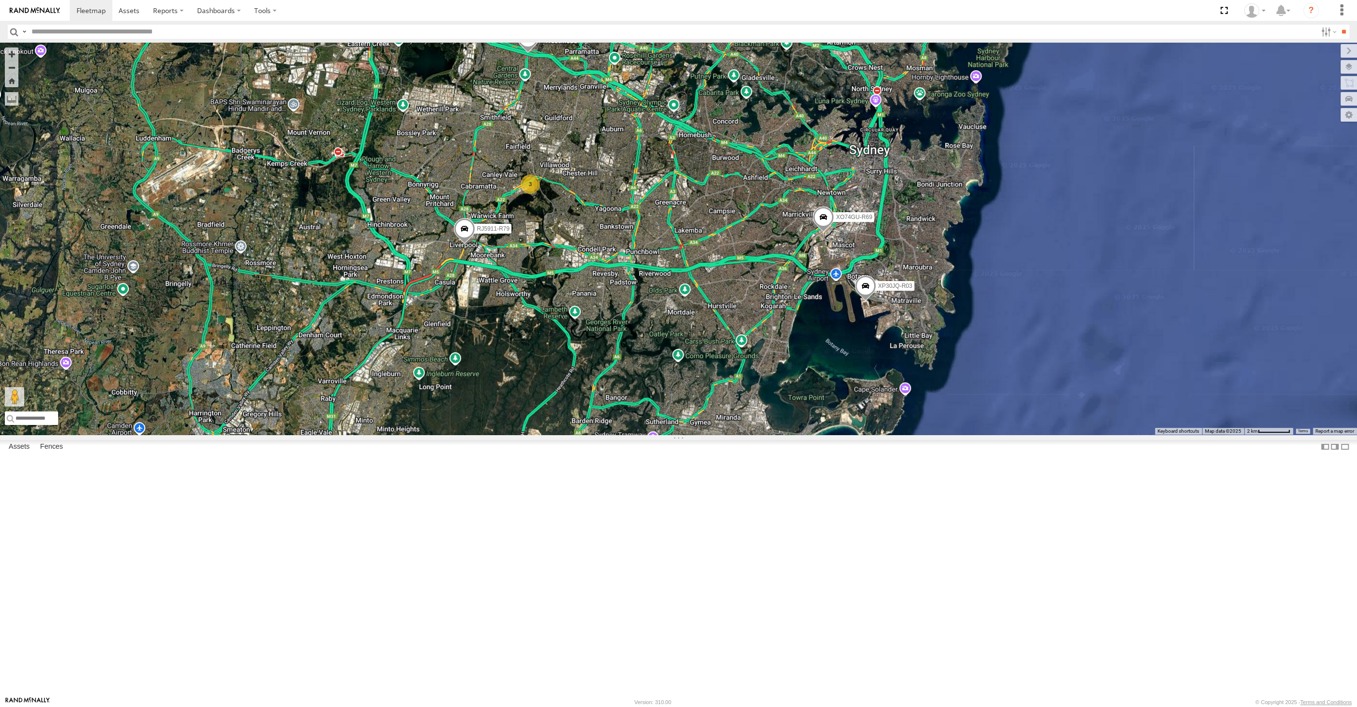
drag, startPoint x: 701, startPoint y: 452, endPoint x: 692, endPoint y: 452, distance: 9.7
click at [692, 434] on div "XP30JQ-R03 XSNDHU-R04 RJ5911-R79 XP81FE-R59 XO74GU-R69 3" at bounding box center [678, 239] width 1357 height 392
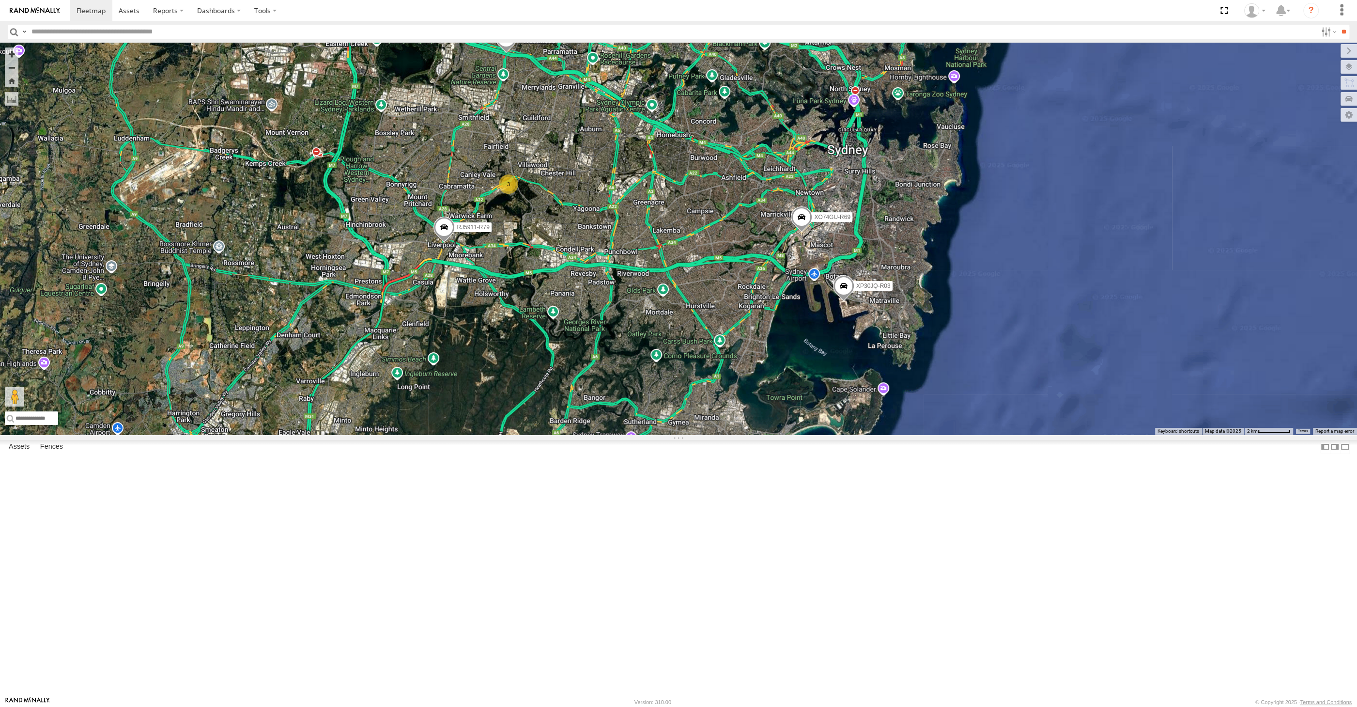
click at [536, 416] on div "XP30JQ-R03 XSNDHU-R04 RJ5911-R79 XP81FE-R59 XO74GU-R69 3" at bounding box center [678, 239] width 1357 height 392
drag, startPoint x: 747, startPoint y: 414, endPoint x: 756, endPoint y: 423, distance: 13.4
click at [756, 423] on div "XP30JQ-R03 XSNDHU-R04 RJ5911-R79 XP81FE-R59 XO74GU-R69 3" at bounding box center [678, 239] width 1357 height 392
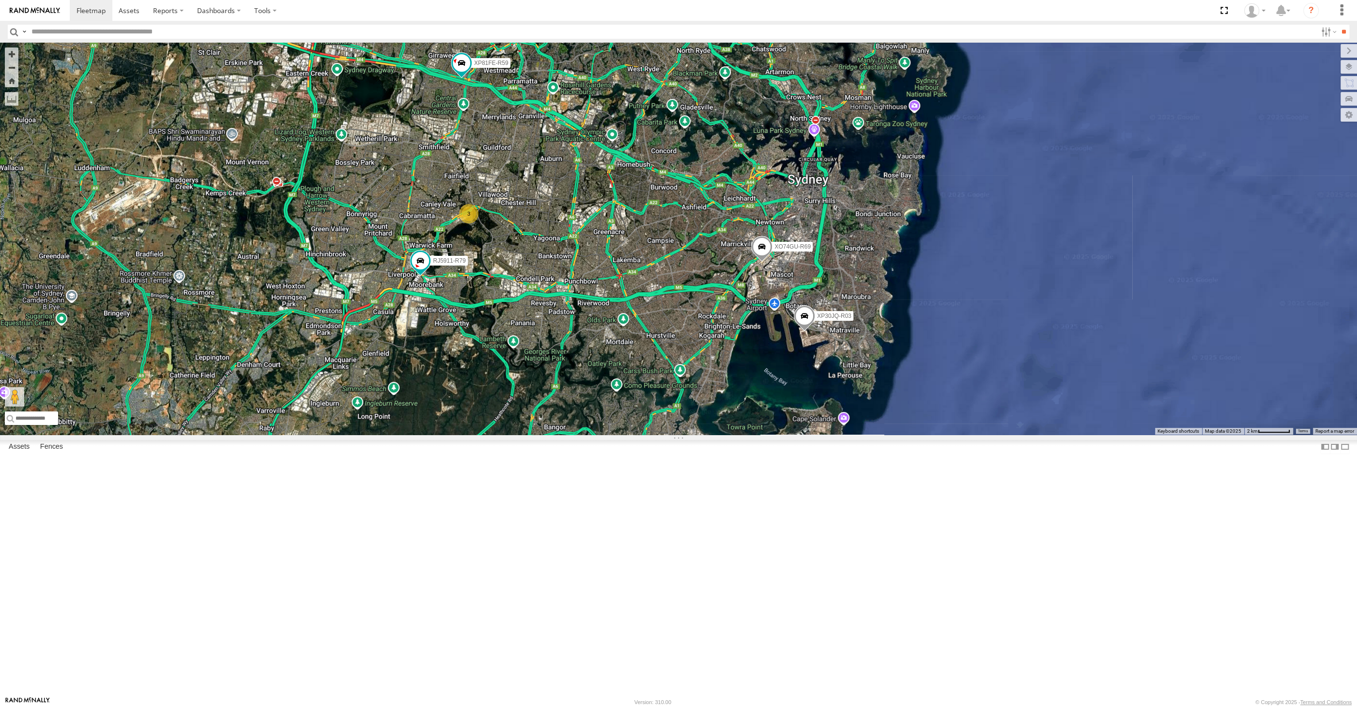
drag, startPoint x: 796, startPoint y: 477, endPoint x: 757, endPoint y: 496, distance: 43.3
click at [757, 434] on div "XP30JQ-R03 XSNDHU-R04 3 RJ5911-R79 XP81FE-R59 XO74GU-R69" at bounding box center [678, 239] width 1357 height 392
click at [1131, 430] on div "XP30JQ-R03 XSNDHU-R04 3 RJ5911-R79 XP81FE-R59 XO74GU-R69" at bounding box center [678, 239] width 1357 height 392
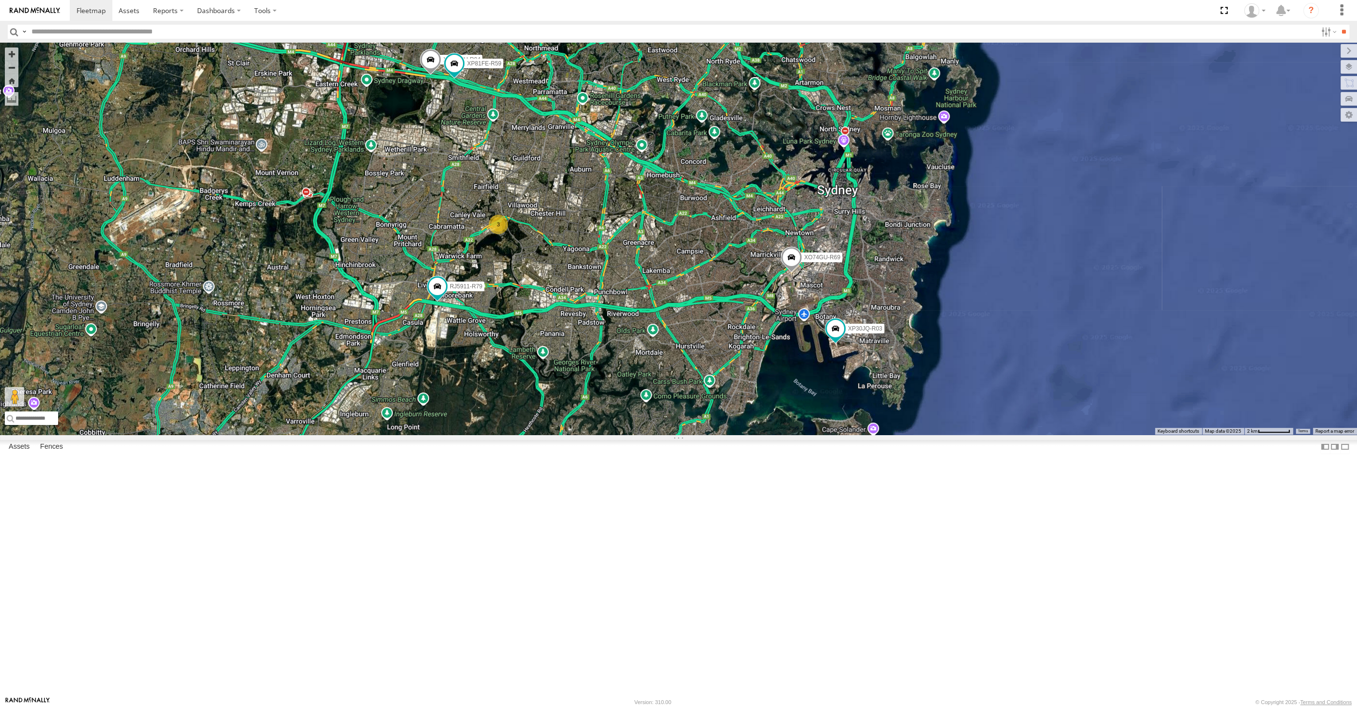
drag, startPoint x: 638, startPoint y: 521, endPoint x: 674, endPoint y: 524, distance: 35.5
click at [668, 434] on div "XP30JQ-R03 XSNDHU-R04 3 RJ5911-R79 XP81FE-R59 XO74GU-R69" at bounding box center [678, 239] width 1357 height 392
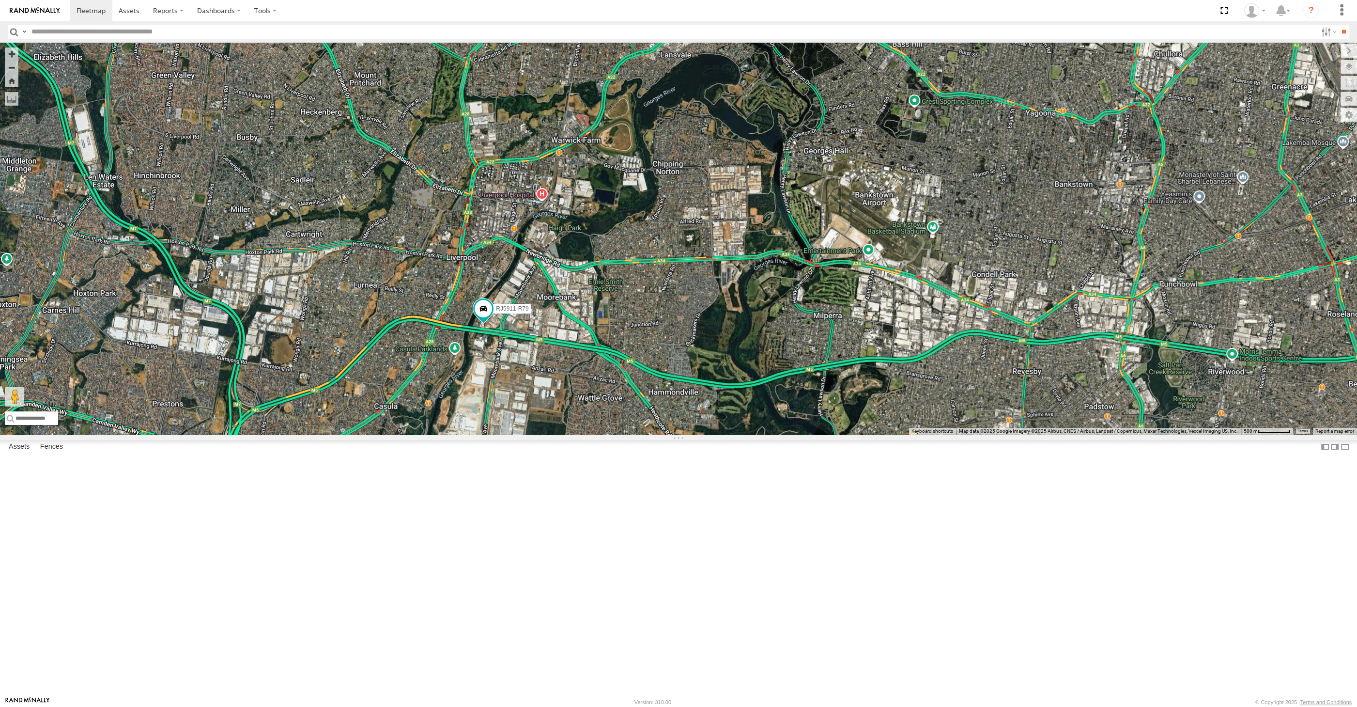
click at [801, 432] on div "XP30JQ-R03 XSNDHU-R04 RJ5911-R79 XP81FE-R59 XO74GU-R69 3" at bounding box center [678, 239] width 1357 height 392
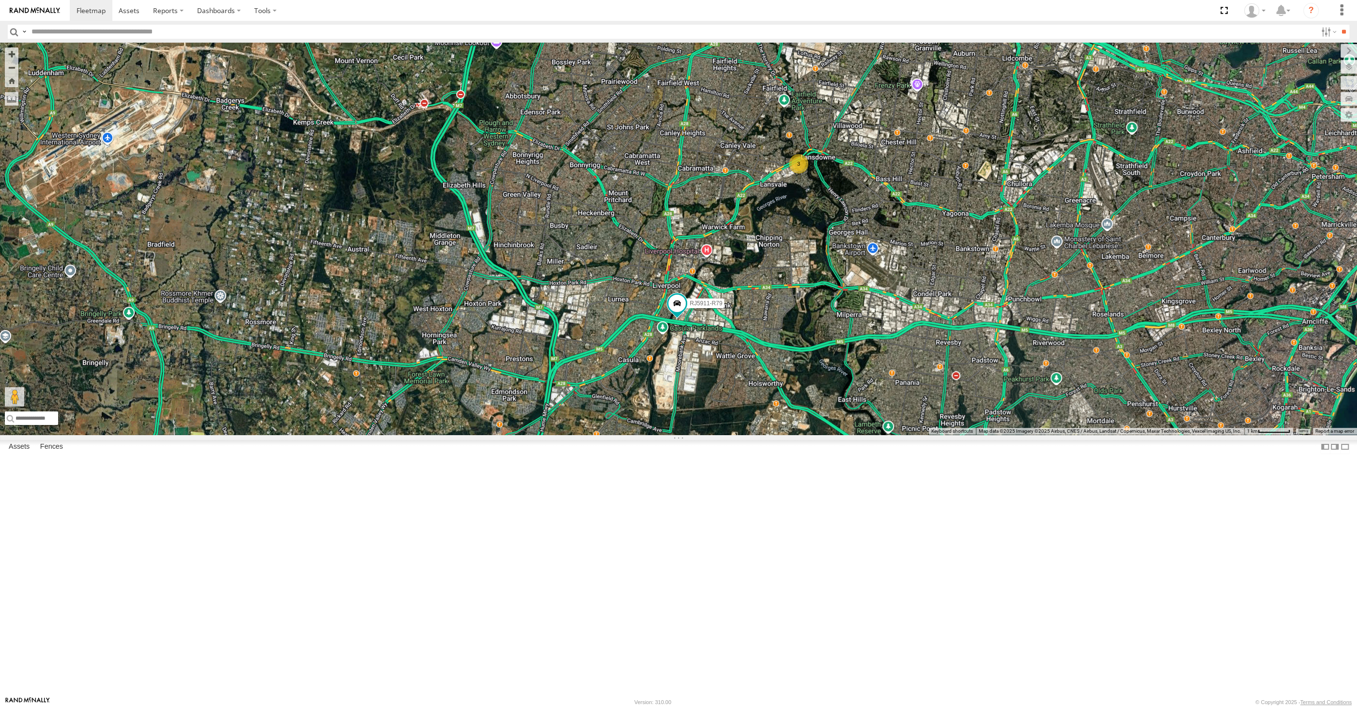
drag, startPoint x: 877, startPoint y: 458, endPoint x: 867, endPoint y: 460, distance: 9.5
click at [868, 434] on div "XP30JQ-R03 XSNDHU-R04 RJ5911-R79 XP81FE-R59 XO74GU-R69 3" at bounding box center [678, 239] width 1357 height 392
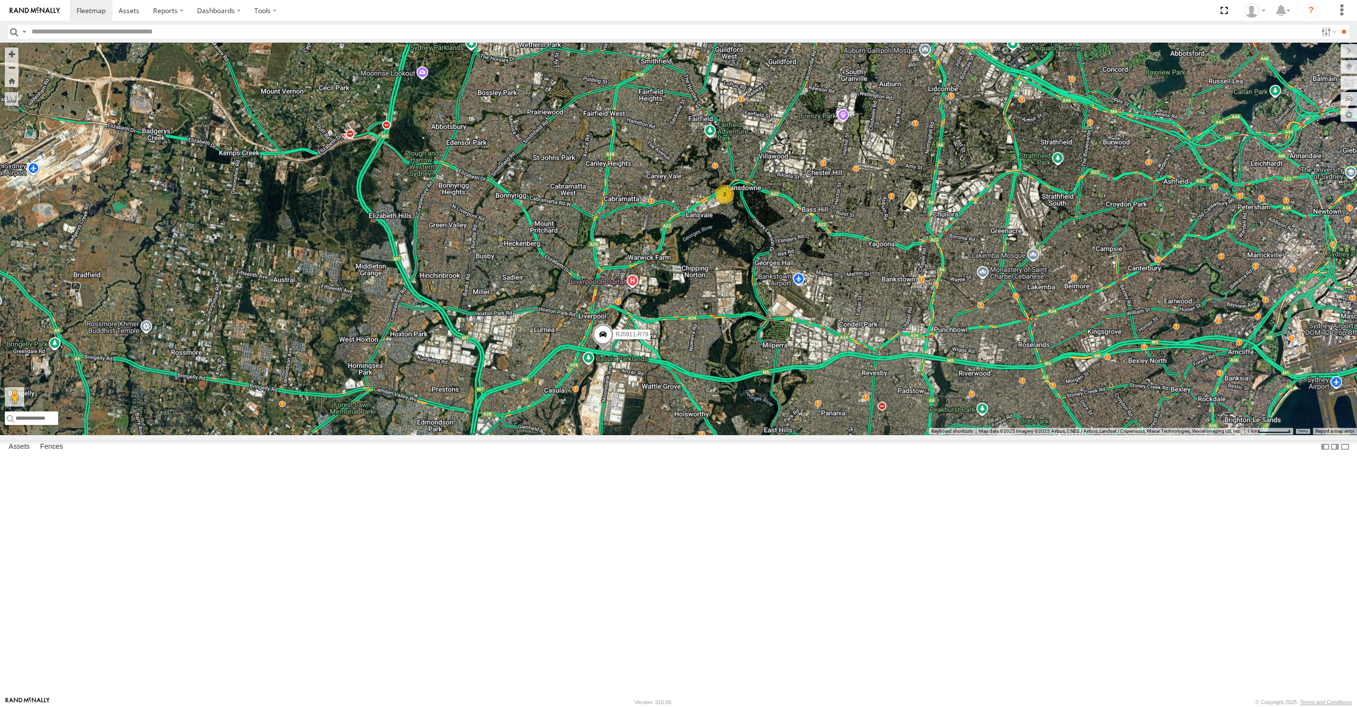
drag, startPoint x: 1029, startPoint y: 439, endPoint x: 976, endPoint y: 458, distance: 56.2
click at [976, 434] on div "3 RJ5911-R79 XO74GU-R69" at bounding box center [678, 239] width 1357 height 392
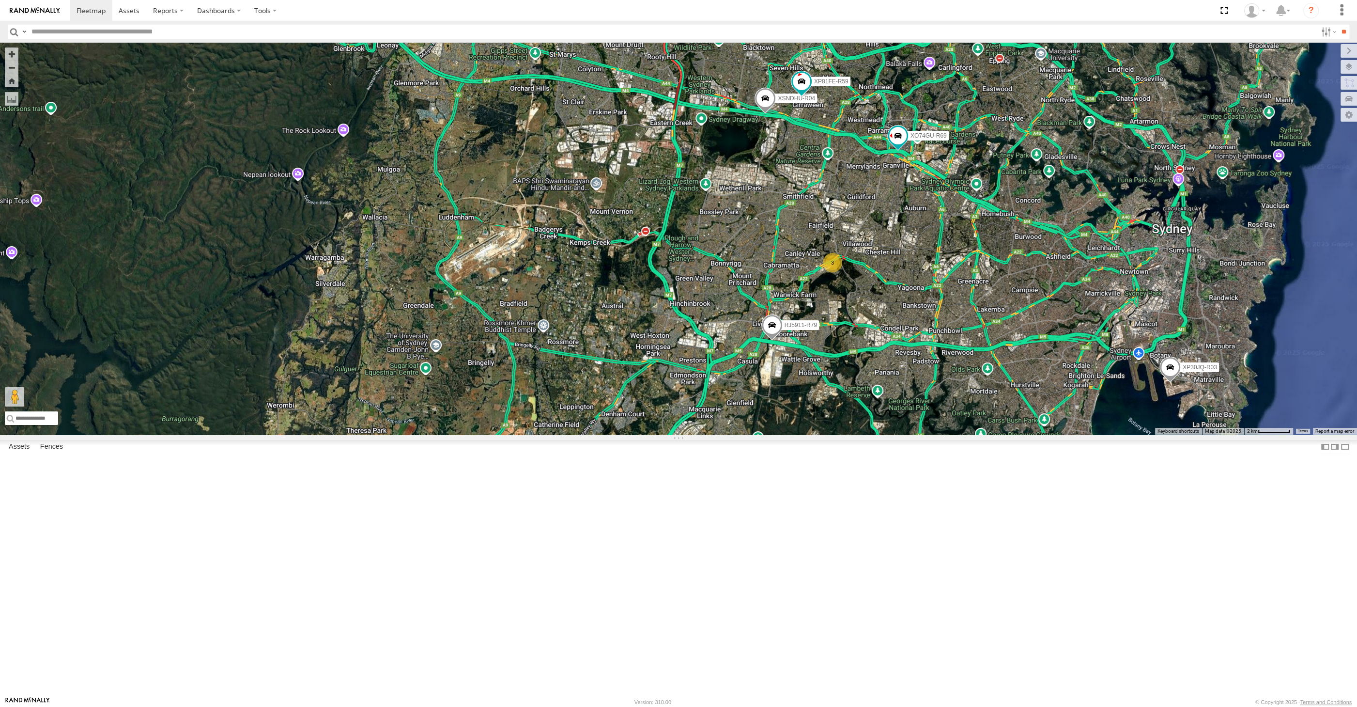
click at [964, 434] on div "RJ5911-R79 XO74GU-R69 XP30JQ-R03 XSNDHU-R04 3 XP81FE-R59" at bounding box center [678, 239] width 1357 height 392
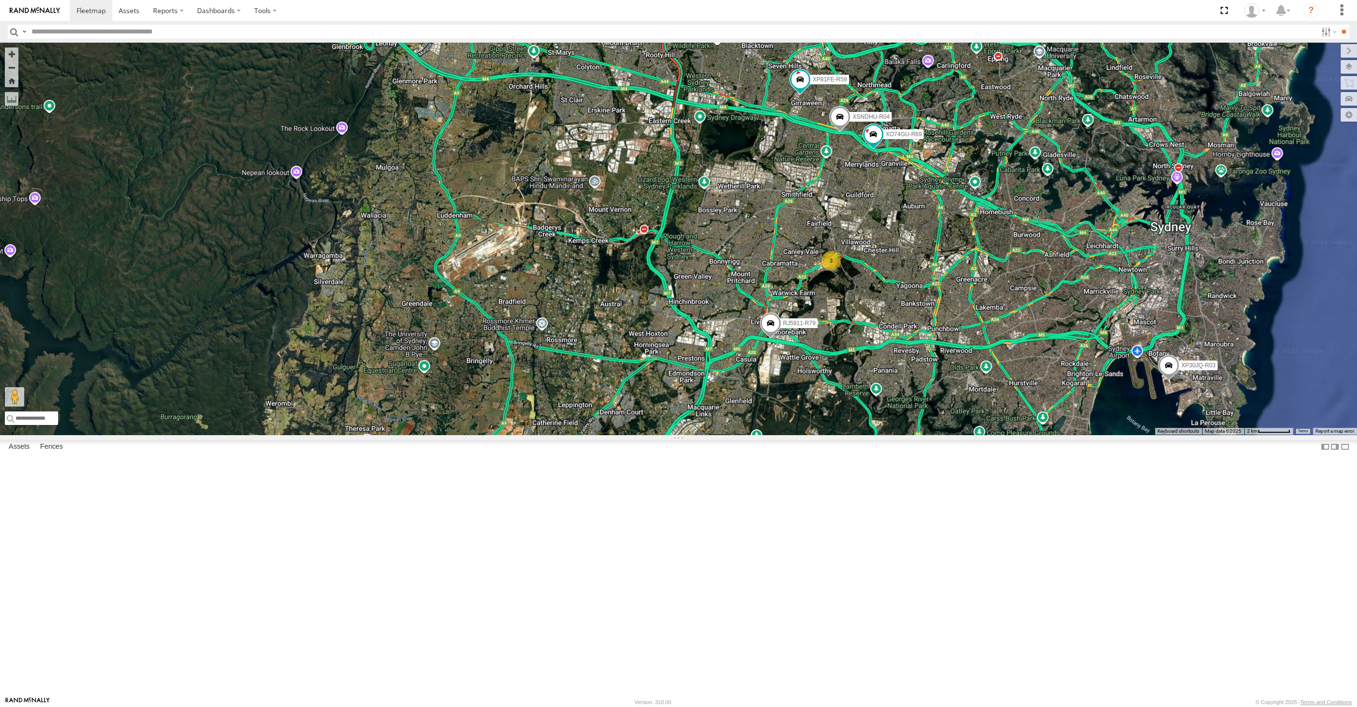
drag, startPoint x: 991, startPoint y: 473, endPoint x: 987, endPoint y: 459, distance: 14.9
click at [991, 434] on div "RJ5911-R79 XO74GU-R69 XP30JQ-R03 XSNDHU-R04 3 XP81FE-R59" at bounding box center [678, 239] width 1357 height 392
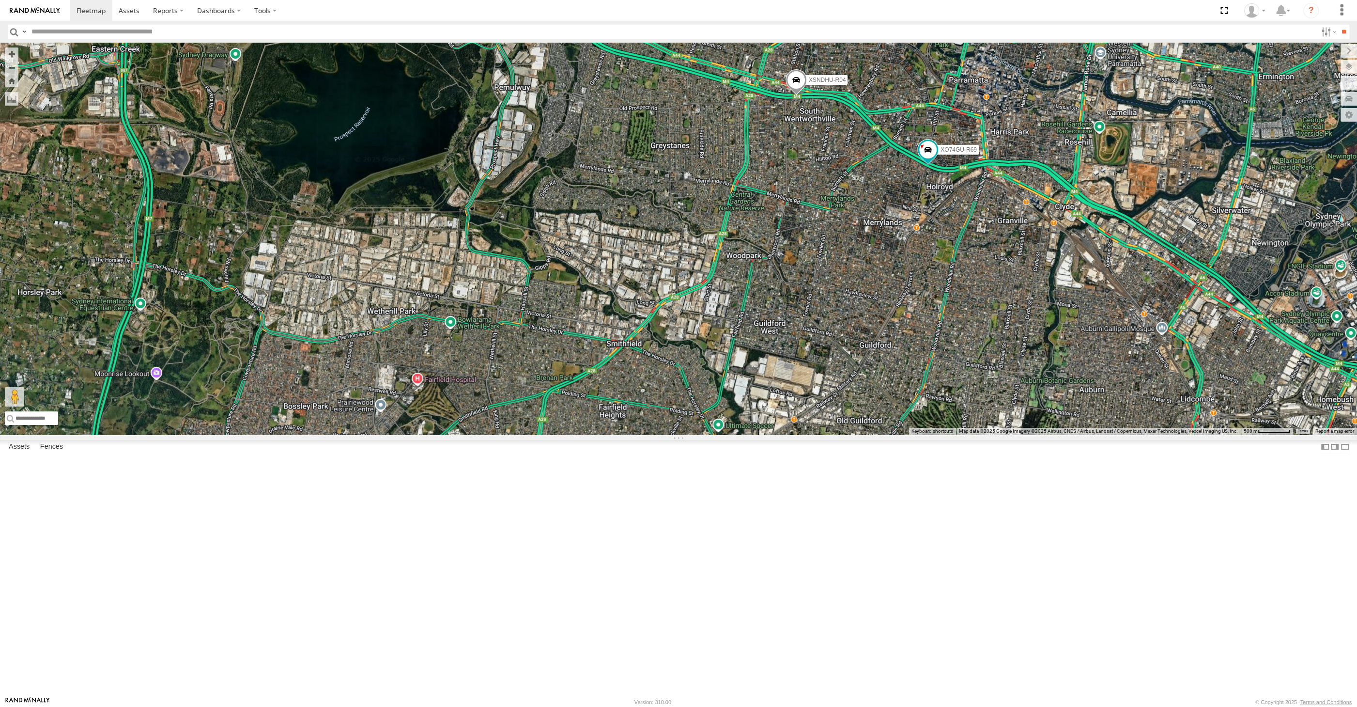
click at [796, 95] on span at bounding box center [796, 82] width 21 height 26
click at [817, 305] on div "RJ5911-R79 XO74GU-R69 XP30JQ-R03 XSNDHU-R04 XP81FE-R59 XSNDHU-R04 All Assets We…" at bounding box center [678, 239] width 1357 height 392
click at [798, 95] on span at bounding box center [796, 82] width 21 height 26
click at [867, 349] on div "RJ5911-R79 XO74GU-R69 XP30JQ-R03 XSNDHU-R04 XP81FE-R59 XSNDHU-R04 All Assets We…" at bounding box center [678, 239] width 1357 height 392
drag, startPoint x: 896, startPoint y: 423, endPoint x: 891, endPoint y: 408, distance: 15.9
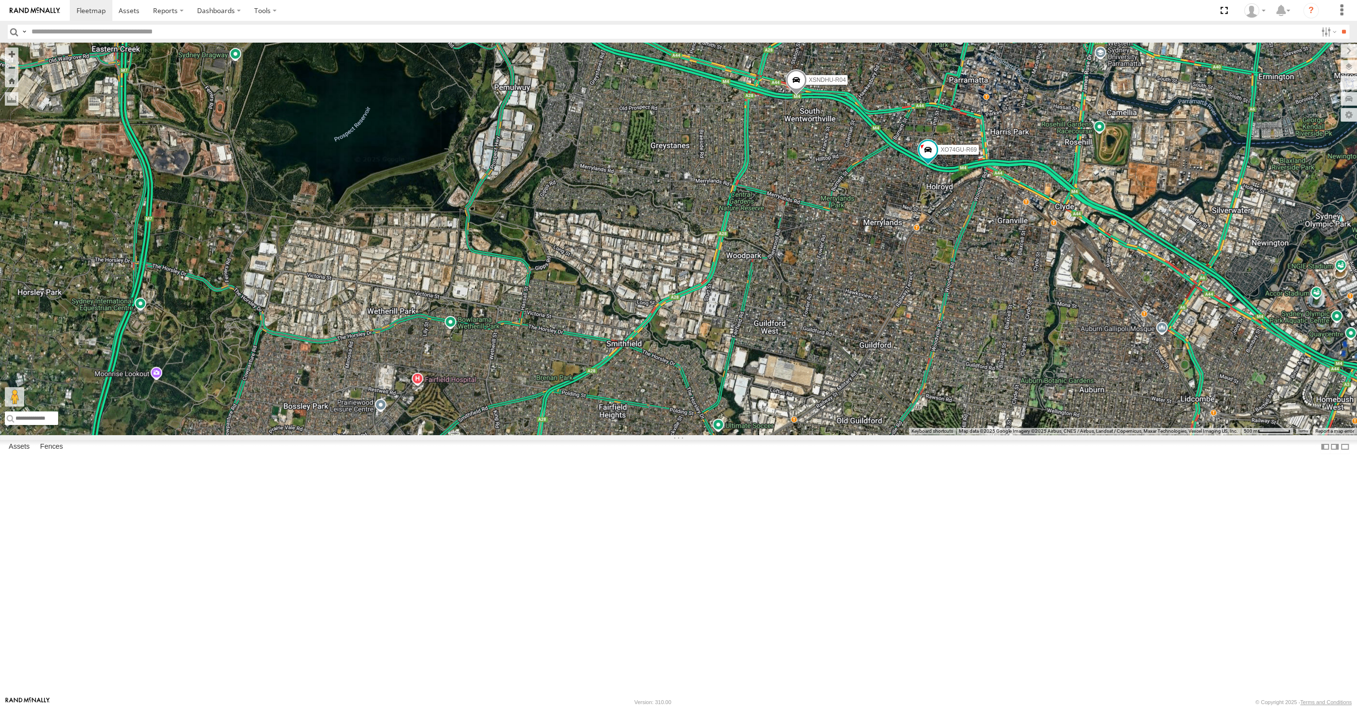
click at [894, 414] on div "RJ5911-R79 XO74GU-R69 XP30JQ-R03 XSNDHU-R04 XP81FE-R59" at bounding box center [678, 239] width 1357 height 392
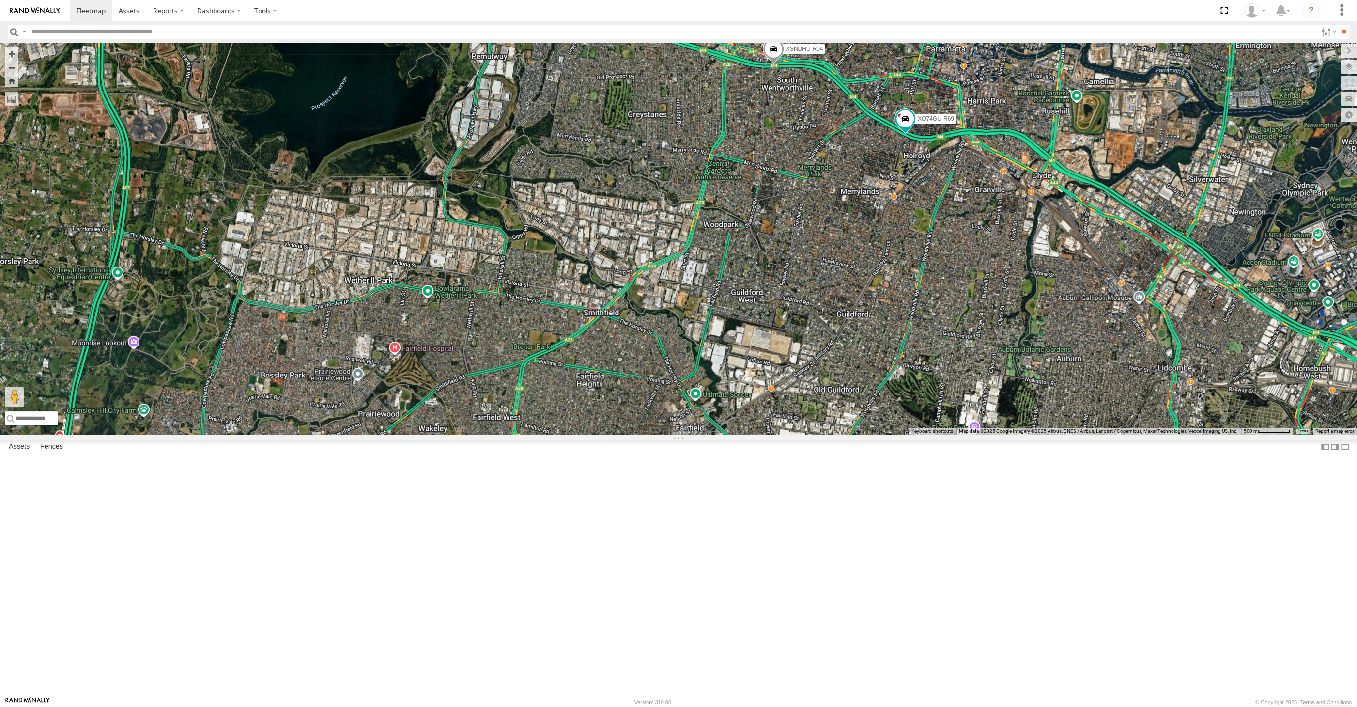
drag, startPoint x: 1014, startPoint y: 492, endPoint x: 965, endPoint y: 399, distance: 105.3
click at [973, 411] on div "RJ5911-R79 XO74GU-R69 XP30JQ-R03 XSNDHU-R04 XP81FE-R59 3" at bounding box center [678, 239] width 1357 height 392
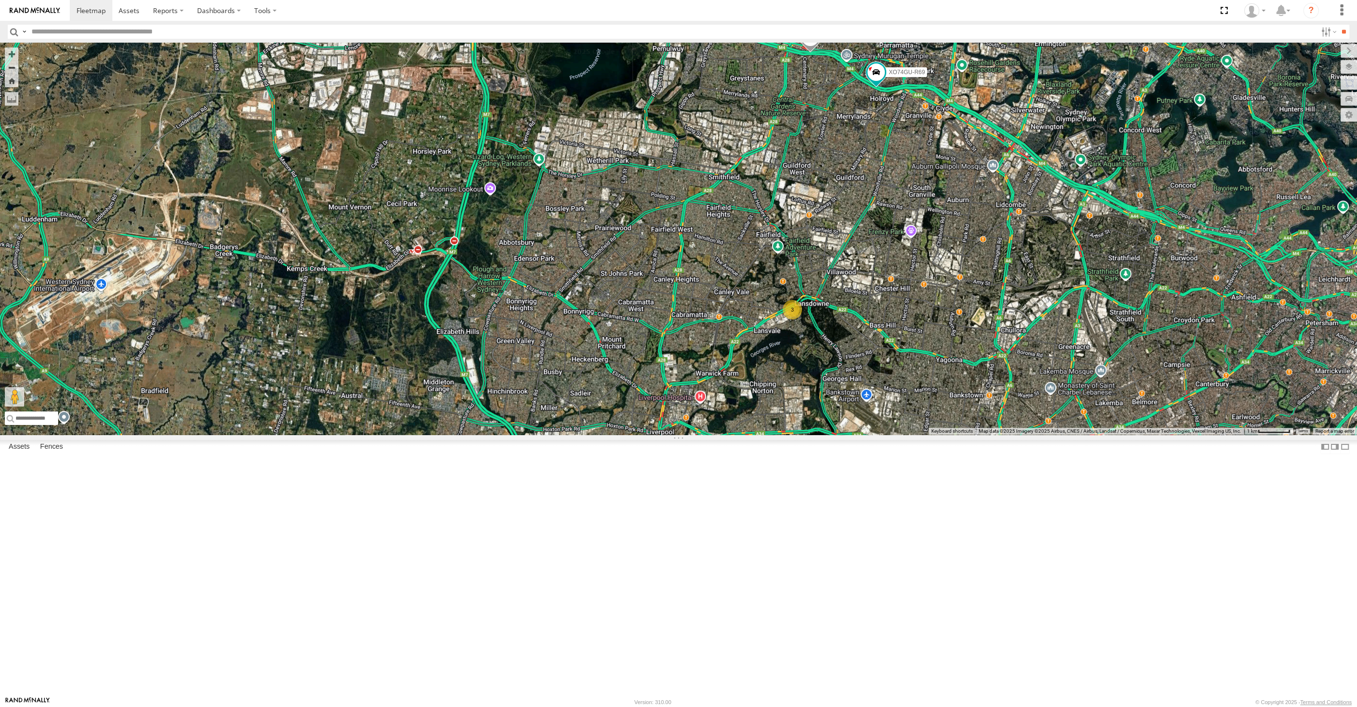
click at [958, 434] on div "RJ5911-R79 XO74GU-R69 XP30JQ-R03 XSNDHU-R04 XP81FE-R59 3" at bounding box center [678, 239] width 1357 height 392
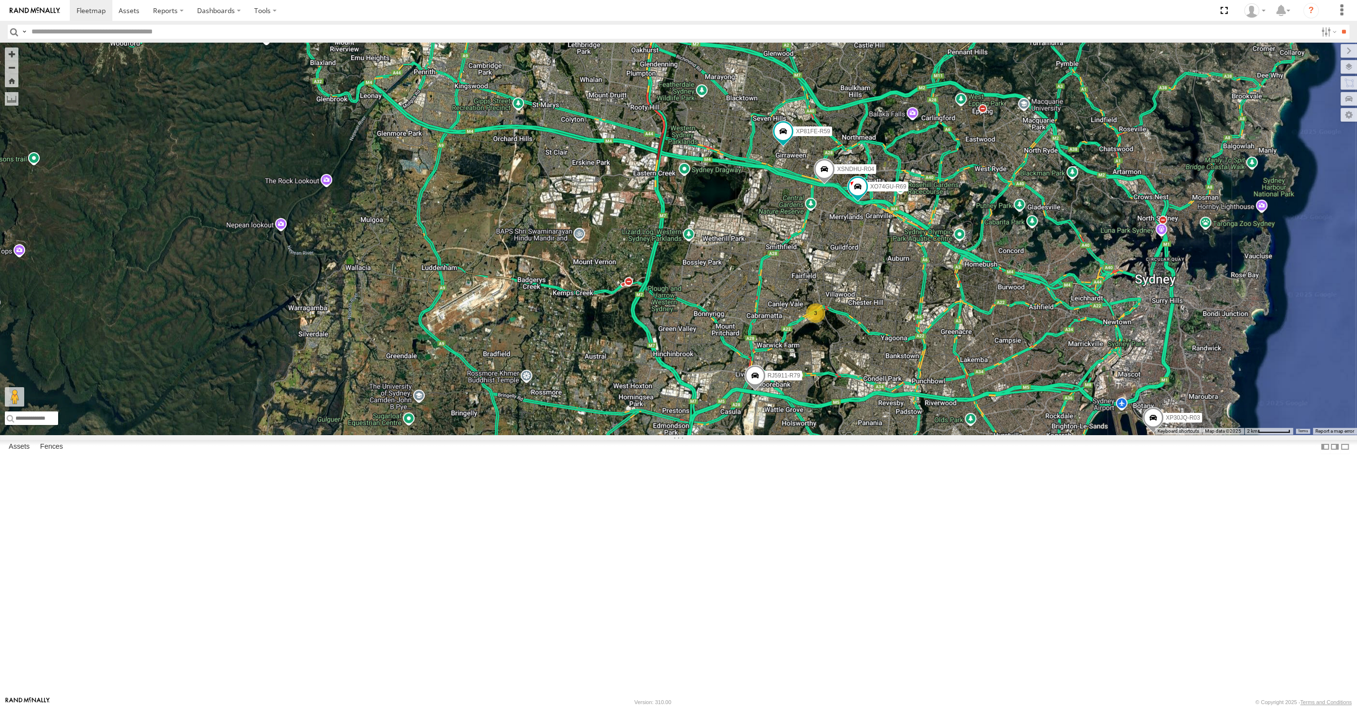
click at [566, 434] on div "RJ5911-R79 XO74GU-R69 XP30JQ-R03 XSNDHU-R04 XP81FE-R59 3" at bounding box center [678, 239] width 1357 height 392
drag, startPoint x: 944, startPoint y: 602, endPoint x: 927, endPoint y: 601, distance: 16.5
click at [933, 434] on div "RJ5911-R79 XO74GU-R69 XP30JQ-R03 XSNDHU-R04 XP81FE-R59 3" at bounding box center [678, 239] width 1357 height 392
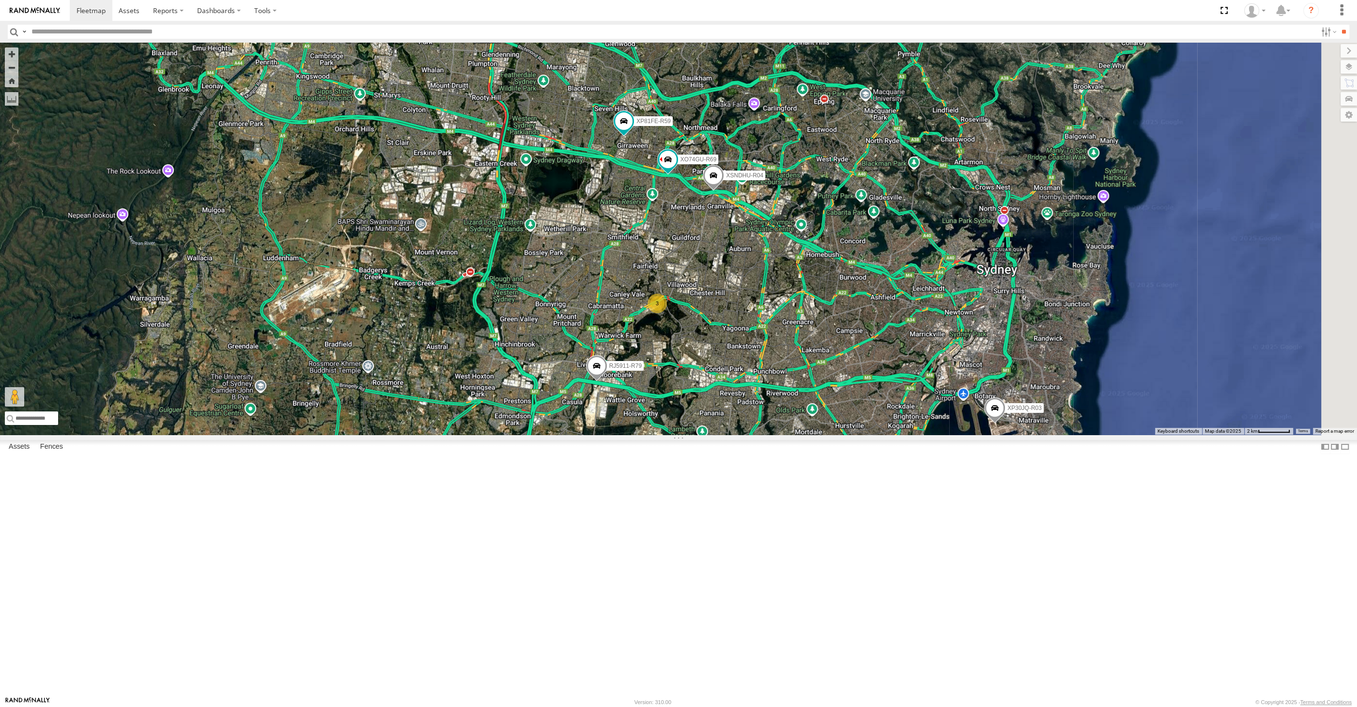
drag, startPoint x: 883, startPoint y: 606, endPoint x: 768, endPoint y: 575, distance: 119.4
click at [771, 434] on div "RJ5911-R79 XO74GU-R69 XP30JQ-R03 XSNDHU-R04 XP81FE-R59 3" at bounding box center [678, 239] width 1357 height 392
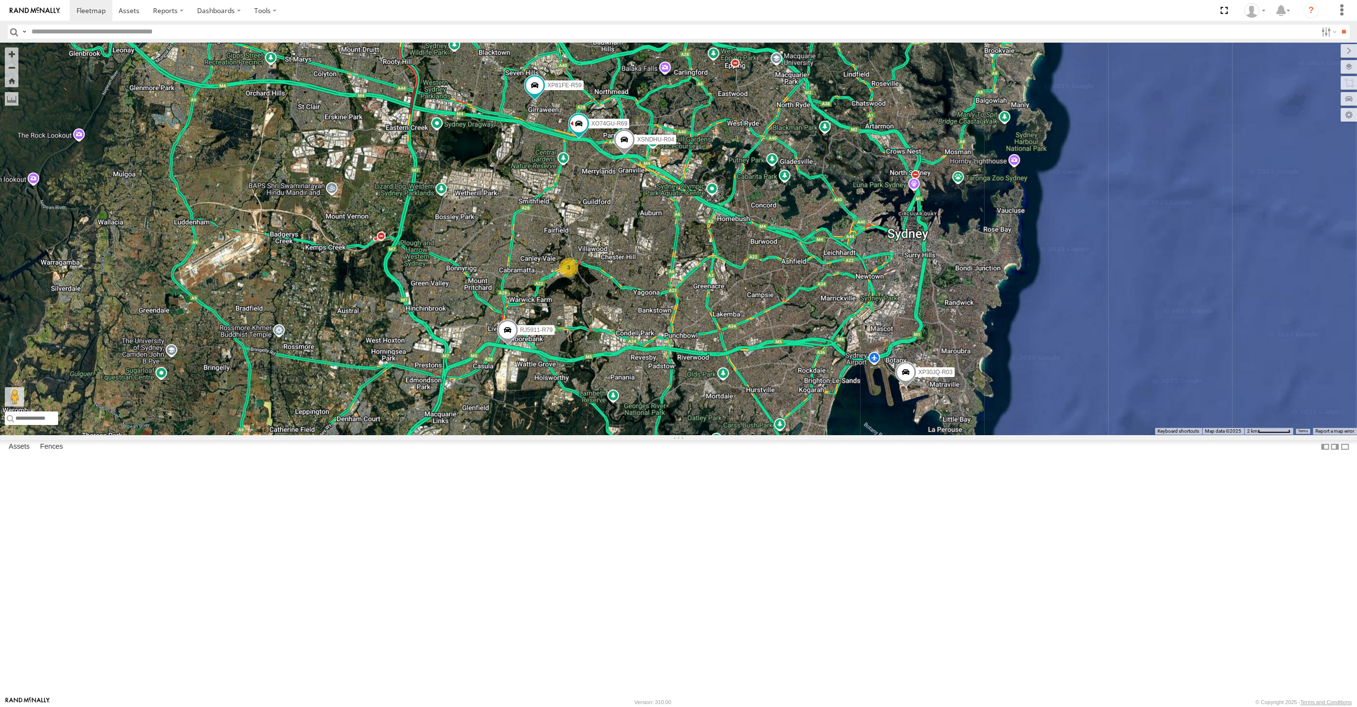
click at [796, 434] on div "RJ5911-R79 XO74GU-R69 XP30JQ-R03 XSNDHU-R04 XP81FE-R59 3" at bounding box center [678, 239] width 1357 height 392
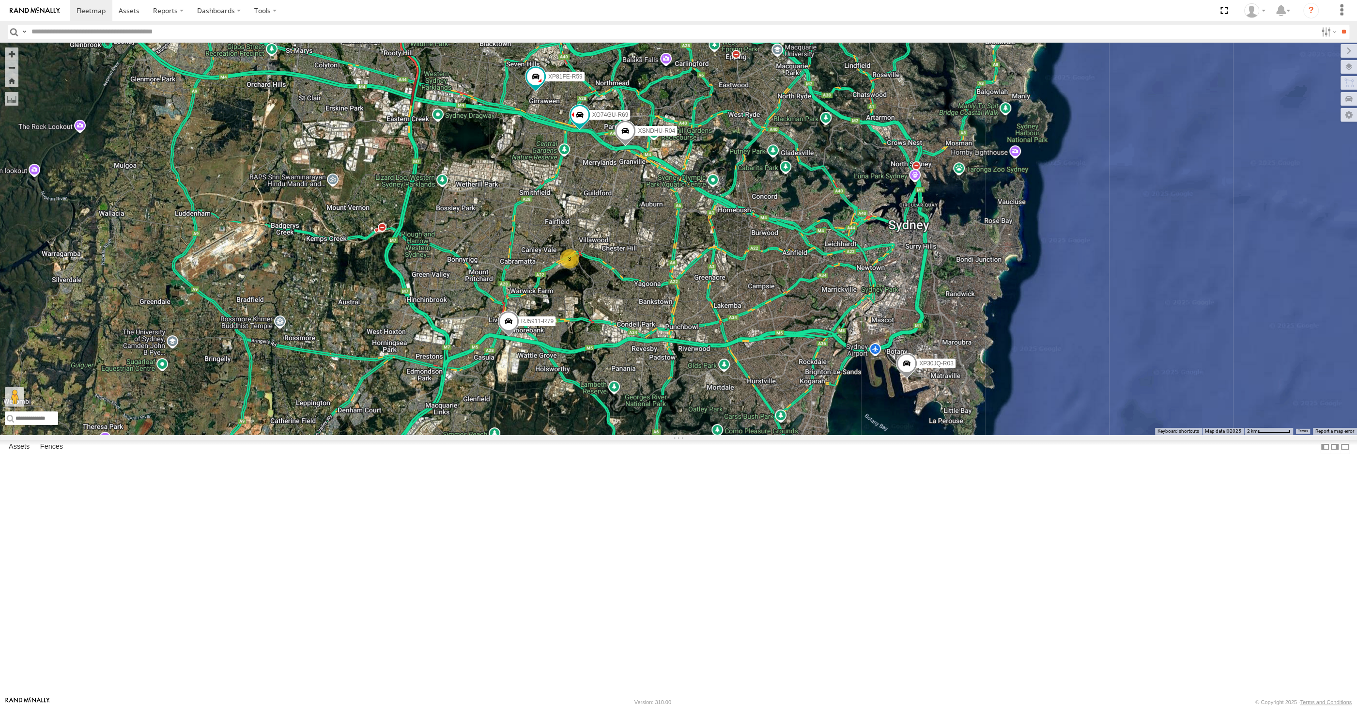
drag, startPoint x: 597, startPoint y: 563, endPoint x: 594, endPoint y: 553, distance: 10.6
click at [598, 434] on div "RJ5911-R79 XO74GU-R69 XP30JQ-R03 XSNDHU-R04 XP81FE-R59 3" at bounding box center [678, 239] width 1357 height 392
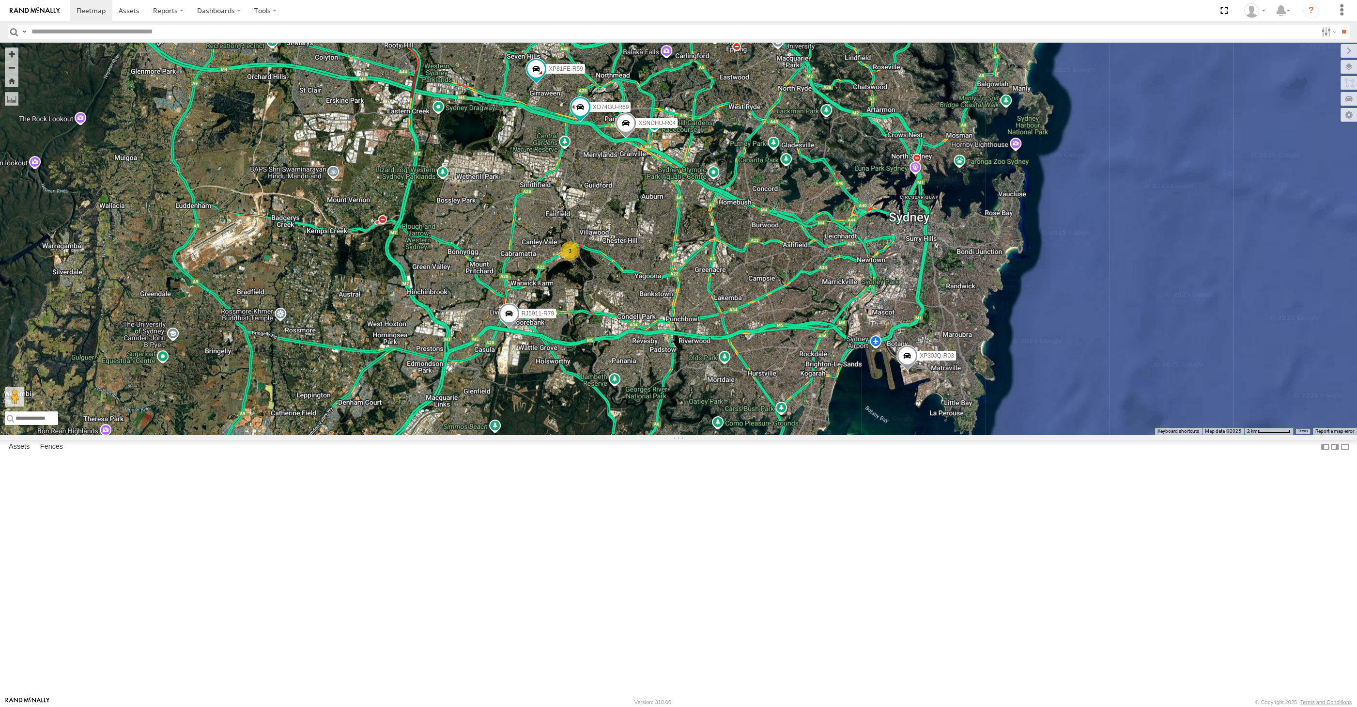
drag, startPoint x: 668, startPoint y: 536, endPoint x: 666, endPoint y: 521, distance: 15.1
click at [666, 434] on div "RJ5911-R79 XO74GU-R69 XP30JQ-R03 XSNDHU-R04 XP81FE-R59 3" at bounding box center [678, 239] width 1357 height 392
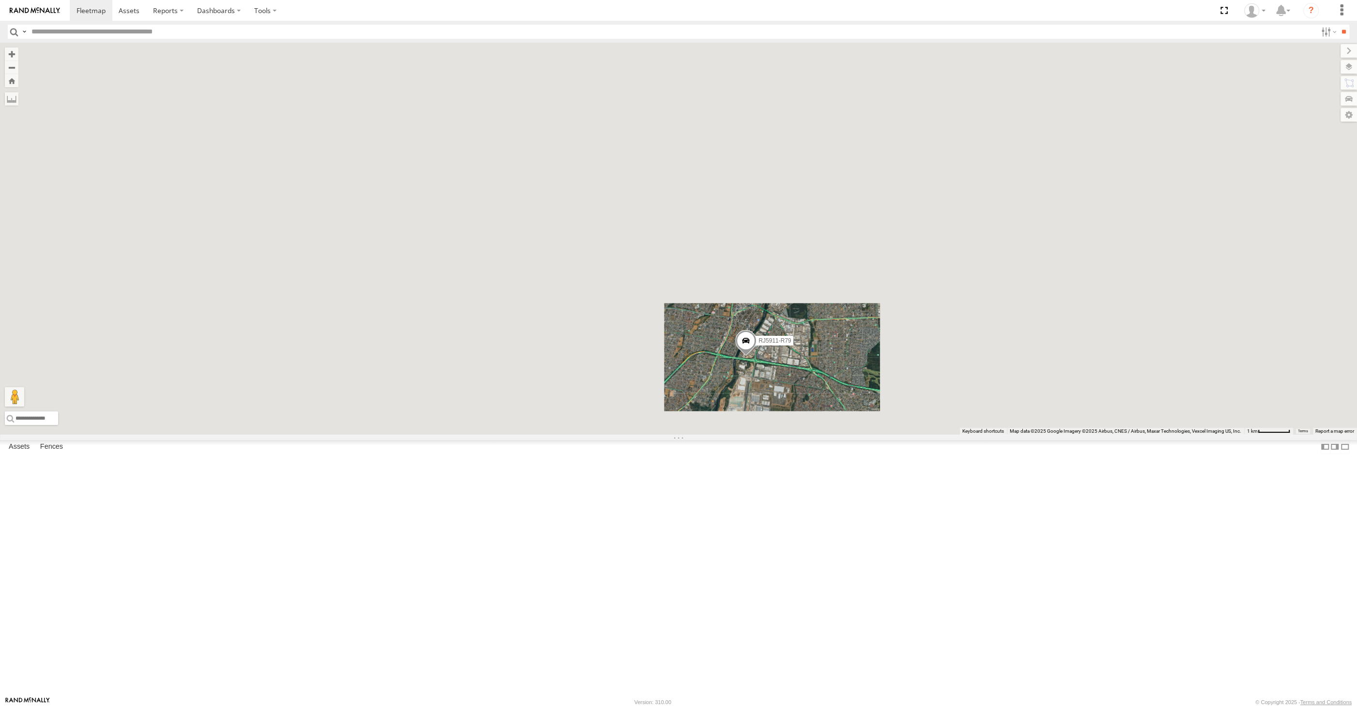
drag, startPoint x: 832, startPoint y: 539, endPoint x: 820, endPoint y: 529, distance: 15.2
click at [828, 434] on div "XP30JQ-R03 XSNDHU-R04 RJ5911-R79 XP81FE-R59 XO74GU-R69" at bounding box center [678, 239] width 1357 height 392
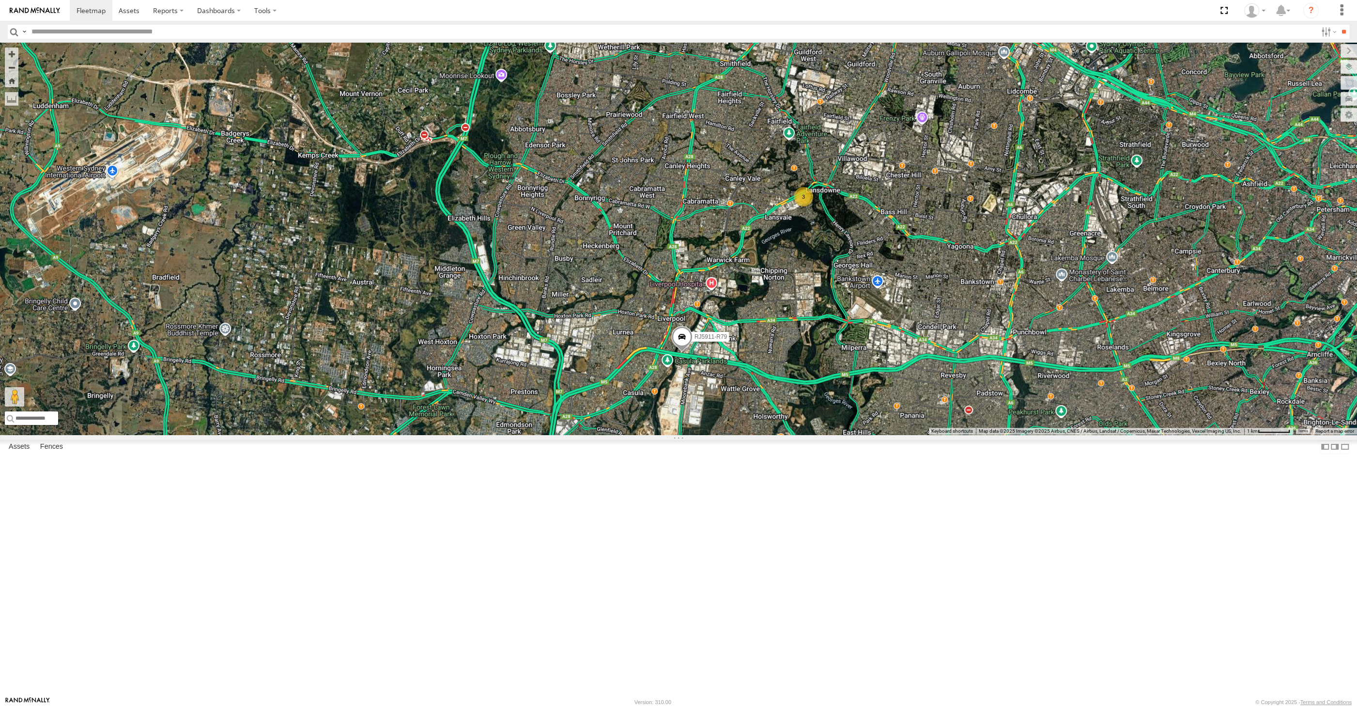
drag, startPoint x: 899, startPoint y: 471, endPoint x: 859, endPoint y: 498, distance: 48.2
click at [859, 434] on div "XP30JQ-R03 XSNDHU-R04 RJ5911-R79 XP81FE-R59 XO74GU-R69 3" at bounding box center [678, 239] width 1357 height 392
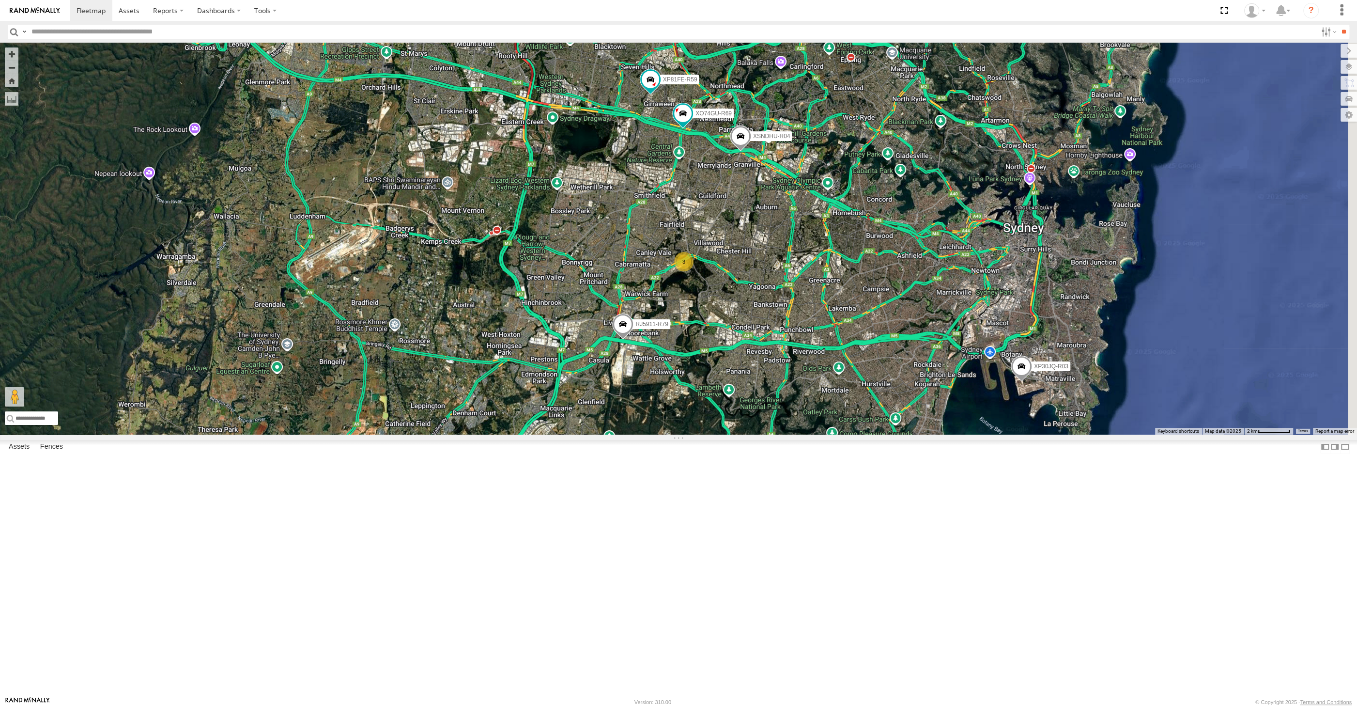
drag, startPoint x: 882, startPoint y: 513, endPoint x: 758, endPoint y: 479, distance: 128.5
click at [758, 434] on div "XP30JQ-R03 XSNDHU-R04 RJ5911-R79 XP81FE-R59 XO74GU-R69 3" at bounding box center [678, 239] width 1357 height 392
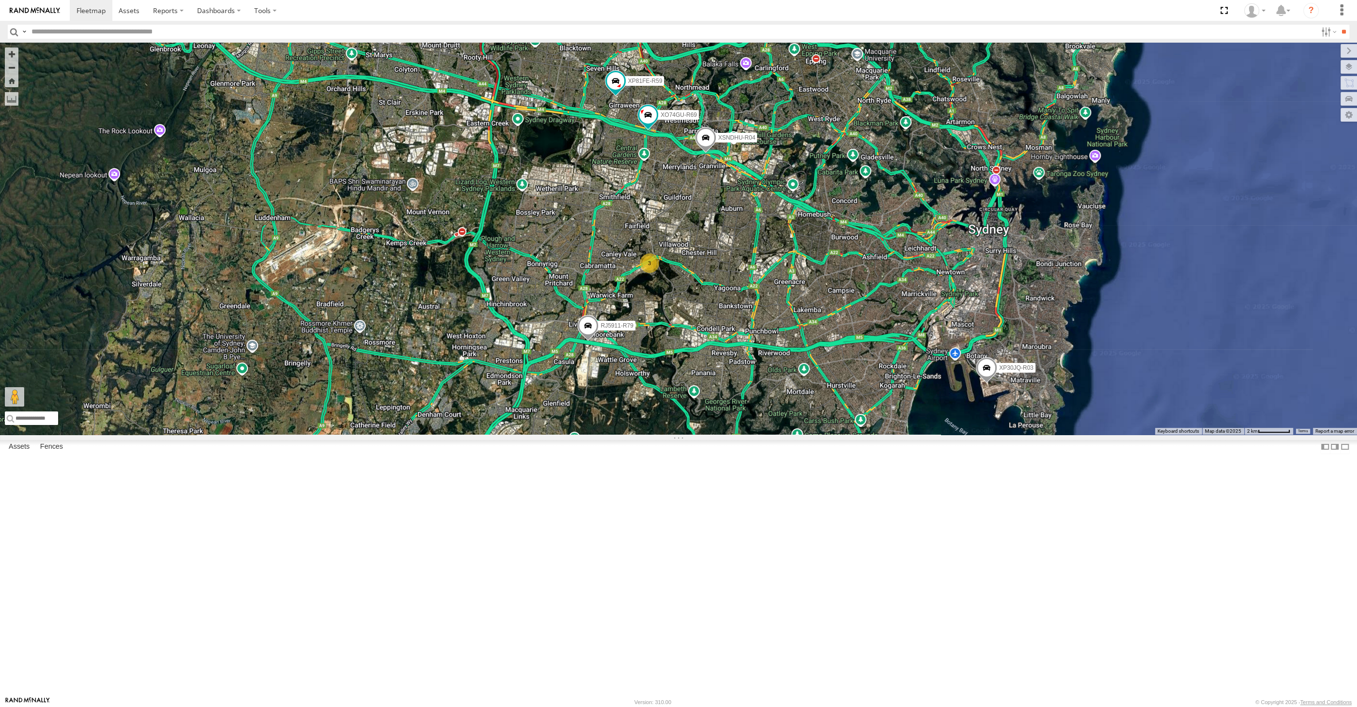
drag, startPoint x: 821, startPoint y: 494, endPoint x: 798, endPoint y: 495, distance: 23.3
click at [798, 434] on div "XP30JQ-R03 XSNDHU-R04 RJ5911-R79 XP81FE-R59 XO74GU-R69 3" at bounding box center [678, 239] width 1357 height 392
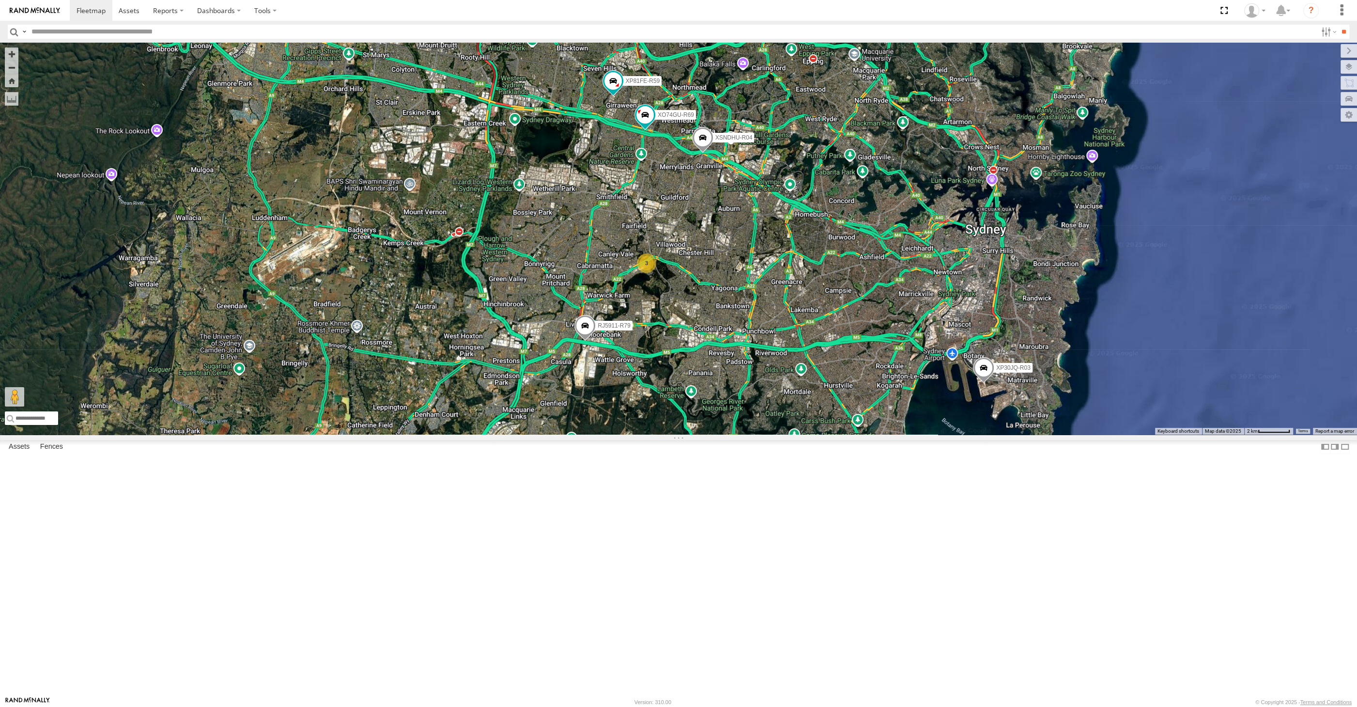
drag, startPoint x: 769, startPoint y: 458, endPoint x: 770, endPoint y: 381, distance: 76.5
click at [768, 434] on div "XP30JQ-R03 XSNDHU-R04 3 RJ5911-R79 XP81FE-R59 XO74GU-R69" at bounding box center [678, 239] width 1357 height 392
drag, startPoint x: 763, startPoint y: 506, endPoint x: 715, endPoint y: 545, distance: 61.9
click at [715, 434] on div "XP30JQ-R03 XSNDHU-R04 3 RJ5911-R79 XP81FE-R59 XO74GU-R69" at bounding box center [678, 239] width 1357 height 392
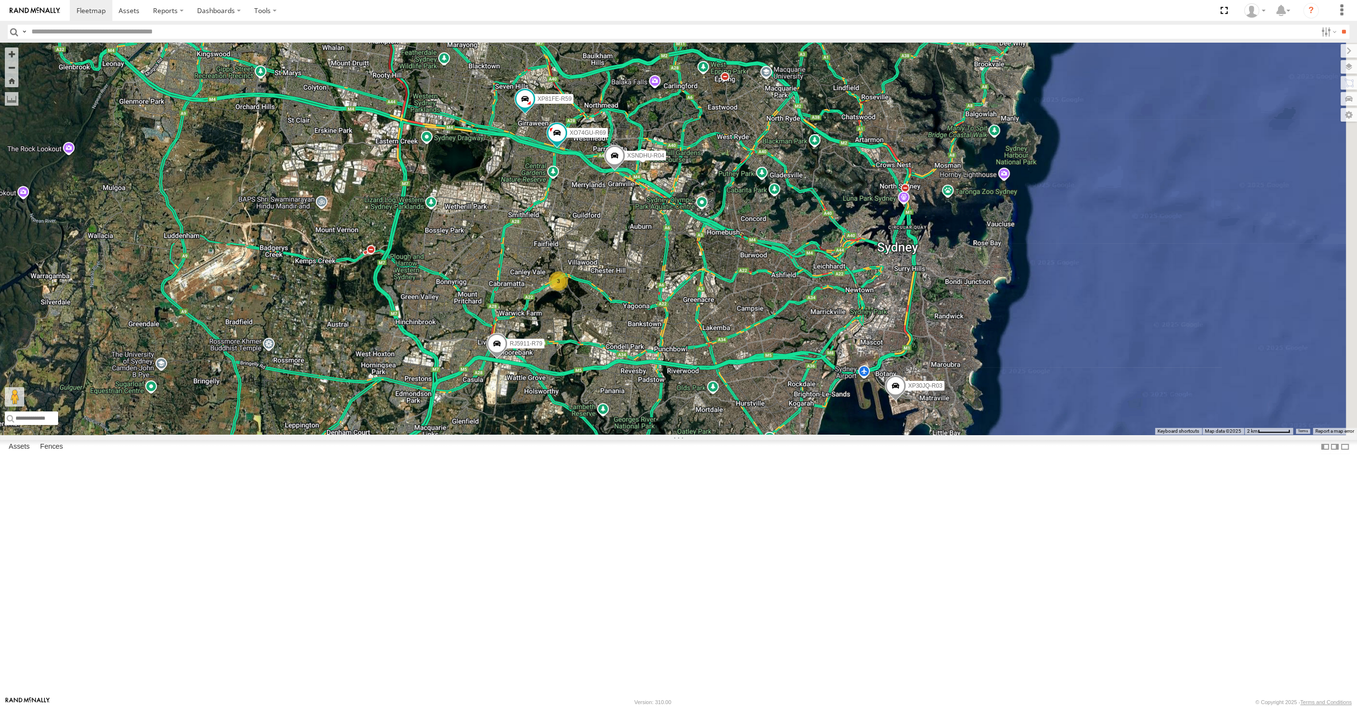
drag, startPoint x: 731, startPoint y: 536, endPoint x: 624, endPoint y: 540, distance: 106.7
click at [624, 434] on div "XP30JQ-R03 XSNDHU-R04 3 RJ5911-R79 XP81FE-R59 XO74GU-R69" at bounding box center [678, 239] width 1357 height 392
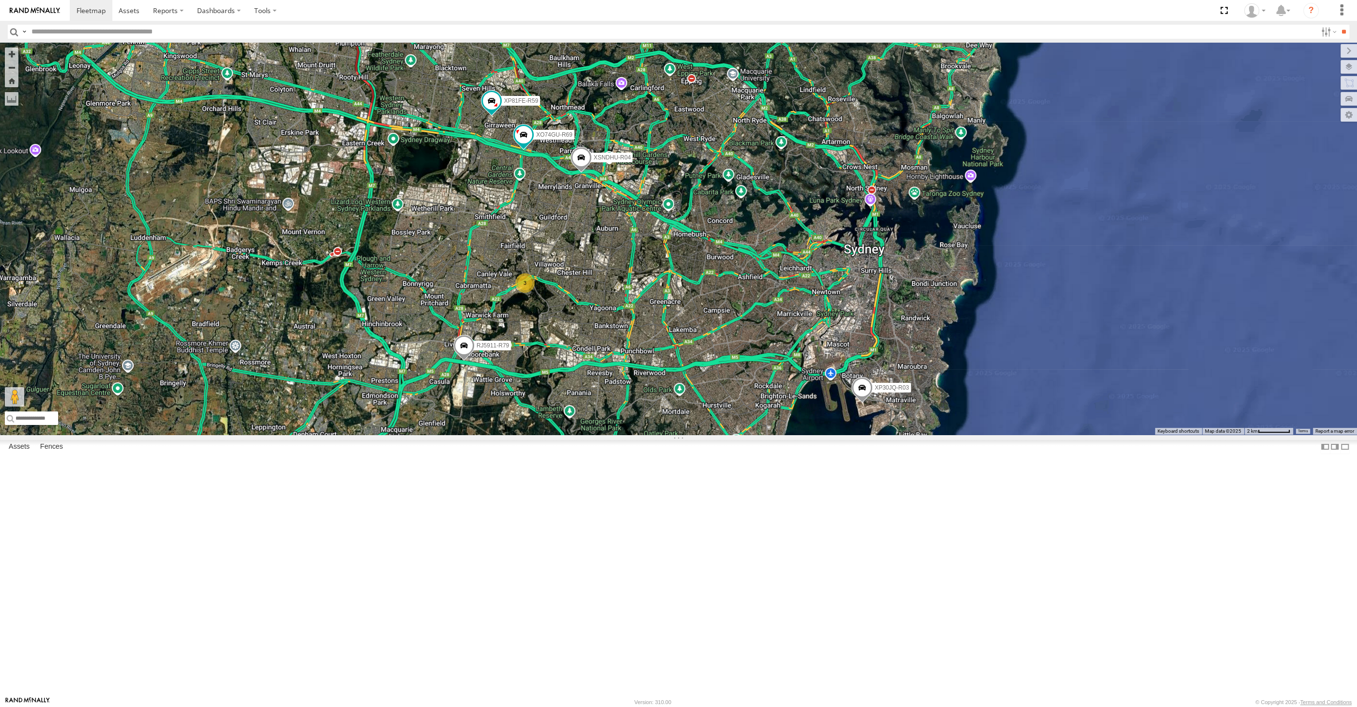
click at [732, 434] on div "XP30JQ-R03 XSNDHU-R04 3 RJ5911-R79 XP81FE-R59 XO74GU-R69" at bounding box center [678, 239] width 1357 height 392
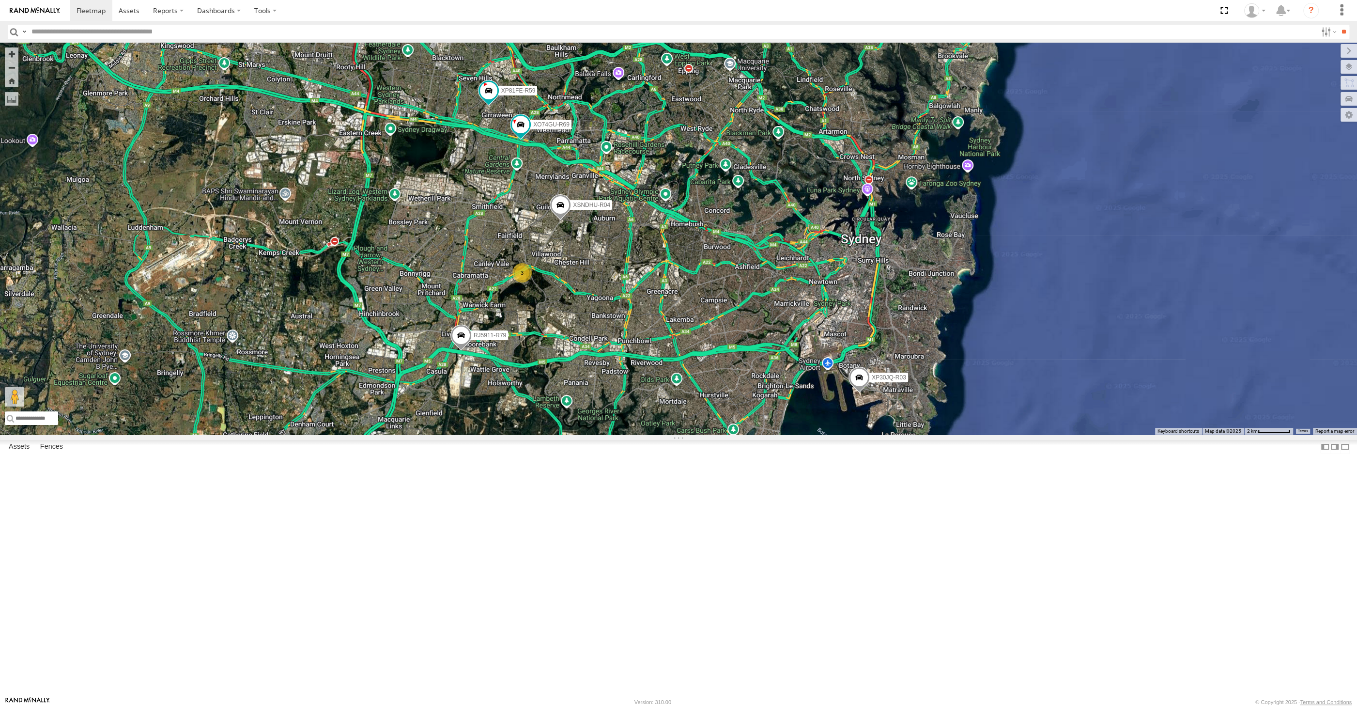
drag, startPoint x: 772, startPoint y: 526, endPoint x: 768, endPoint y: 527, distance: 4.9
click at [768, 434] on div "XP30JQ-R03 XSNDHU-R04 3 RJ5911-R79 XP81FE-R59 XO74GU-R69" at bounding box center [678, 239] width 1357 height 392
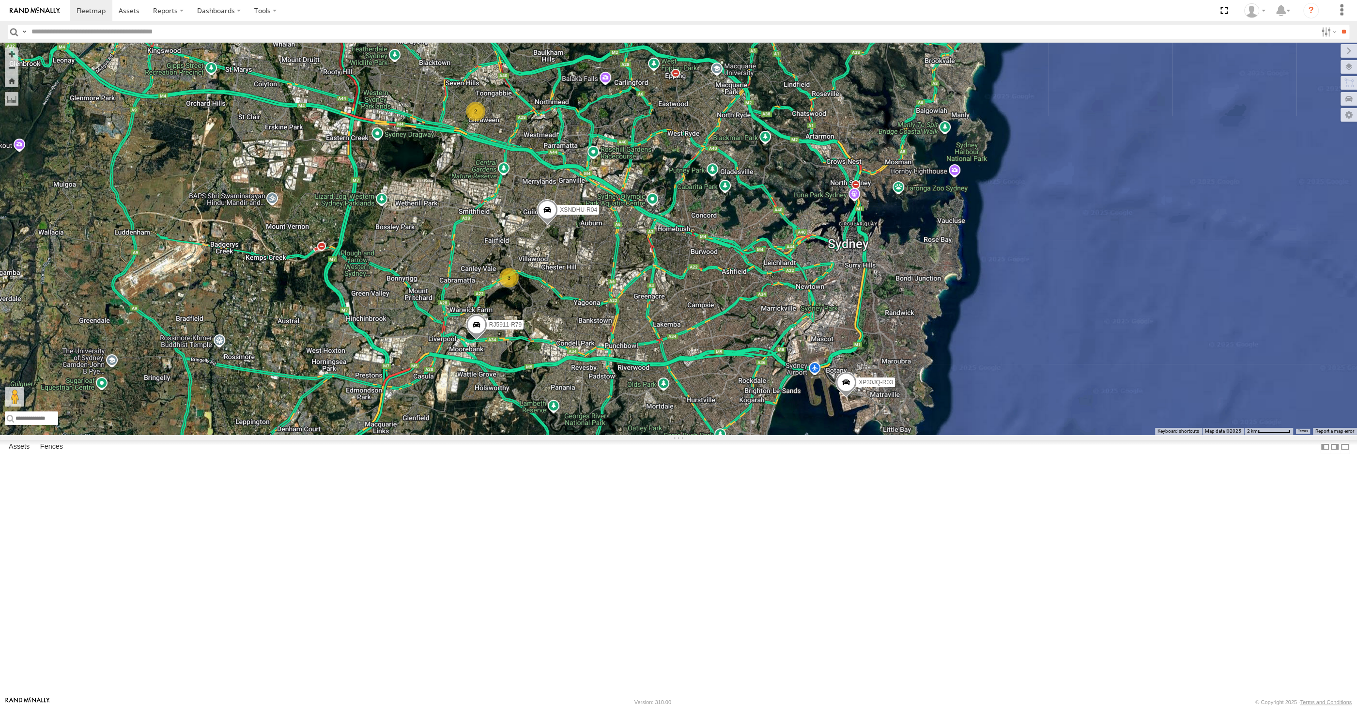
click at [703, 434] on div "XP30JQ-R03 XSNDHU-R04 RJ5911-R79 3 2" at bounding box center [678, 239] width 1357 height 392
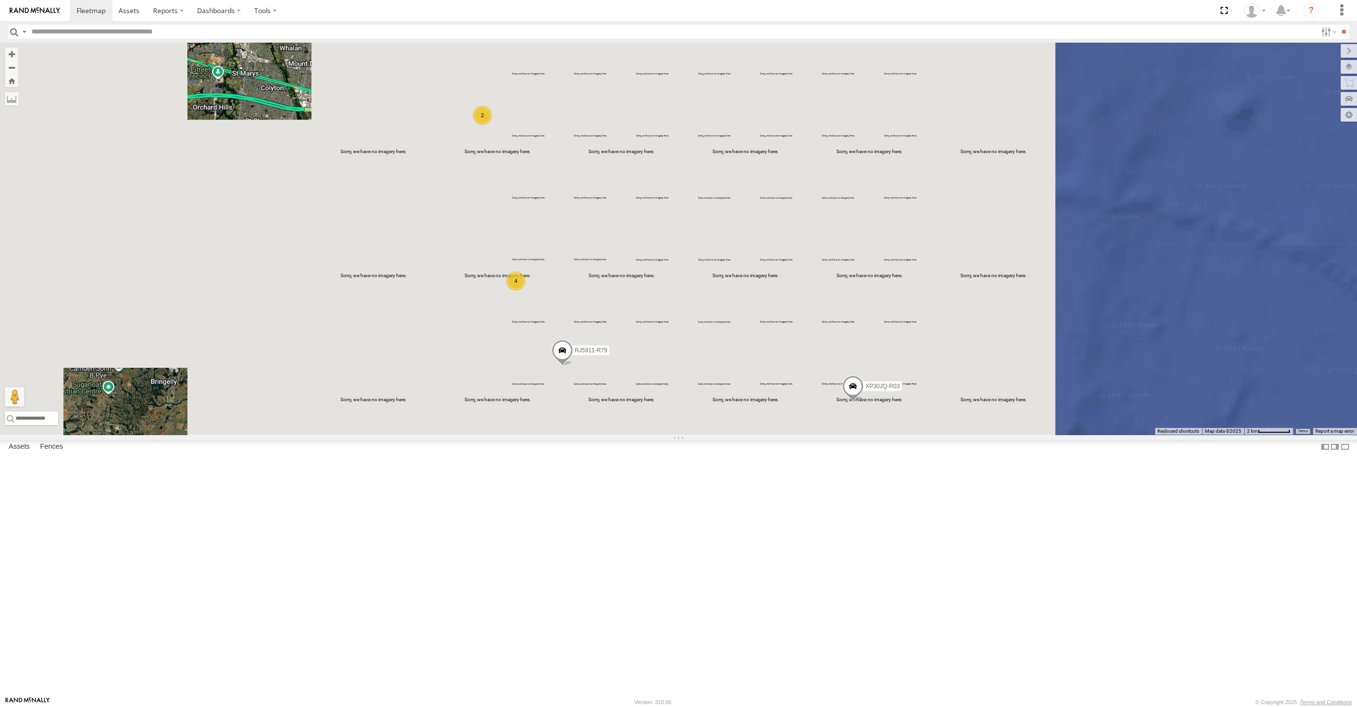
click at [709, 434] on div "XP30JQ-R03 RJ5911-R79 4 2" at bounding box center [678, 239] width 1357 height 392
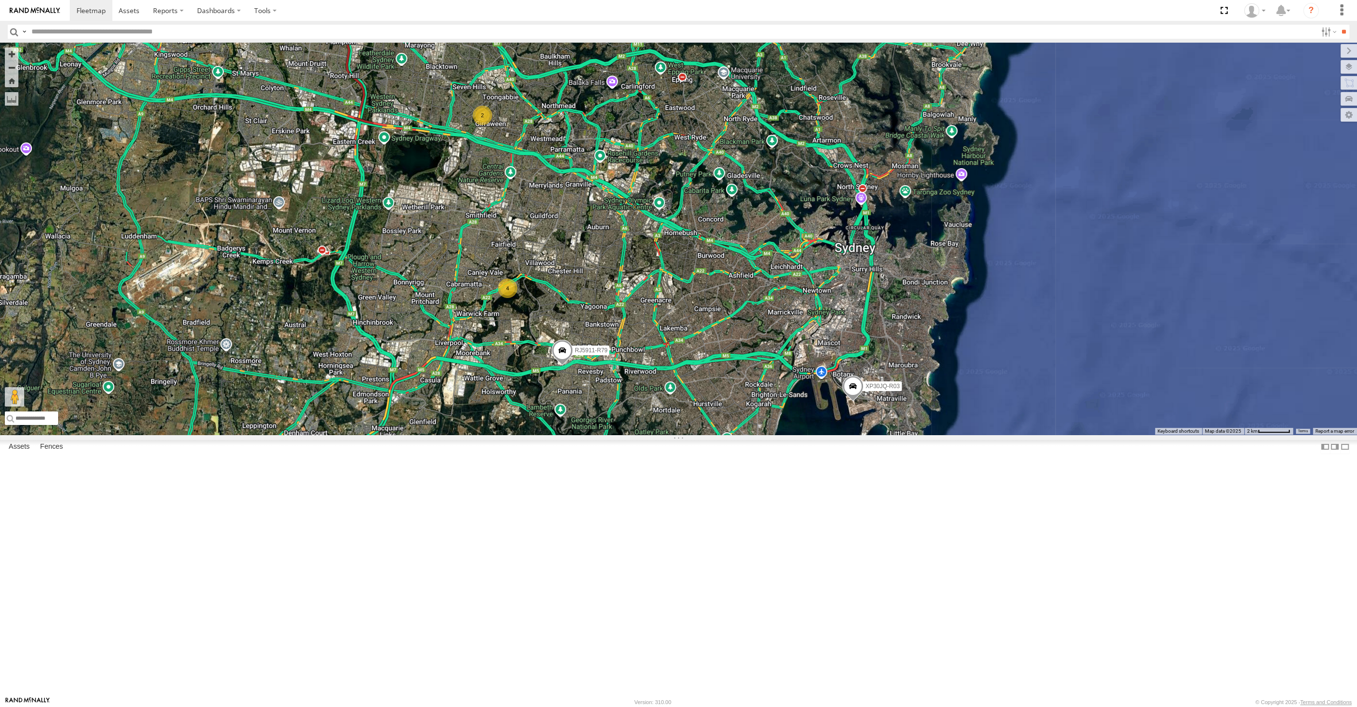
click at [478, 434] on div "XP30JQ-R03 RJ5911-R79 4 2" at bounding box center [678, 239] width 1357 height 392
click at [805, 434] on div "XP30JQ-R03 RJ5911-R79 4 2" at bounding box center [678, 239] width 1357 height 392
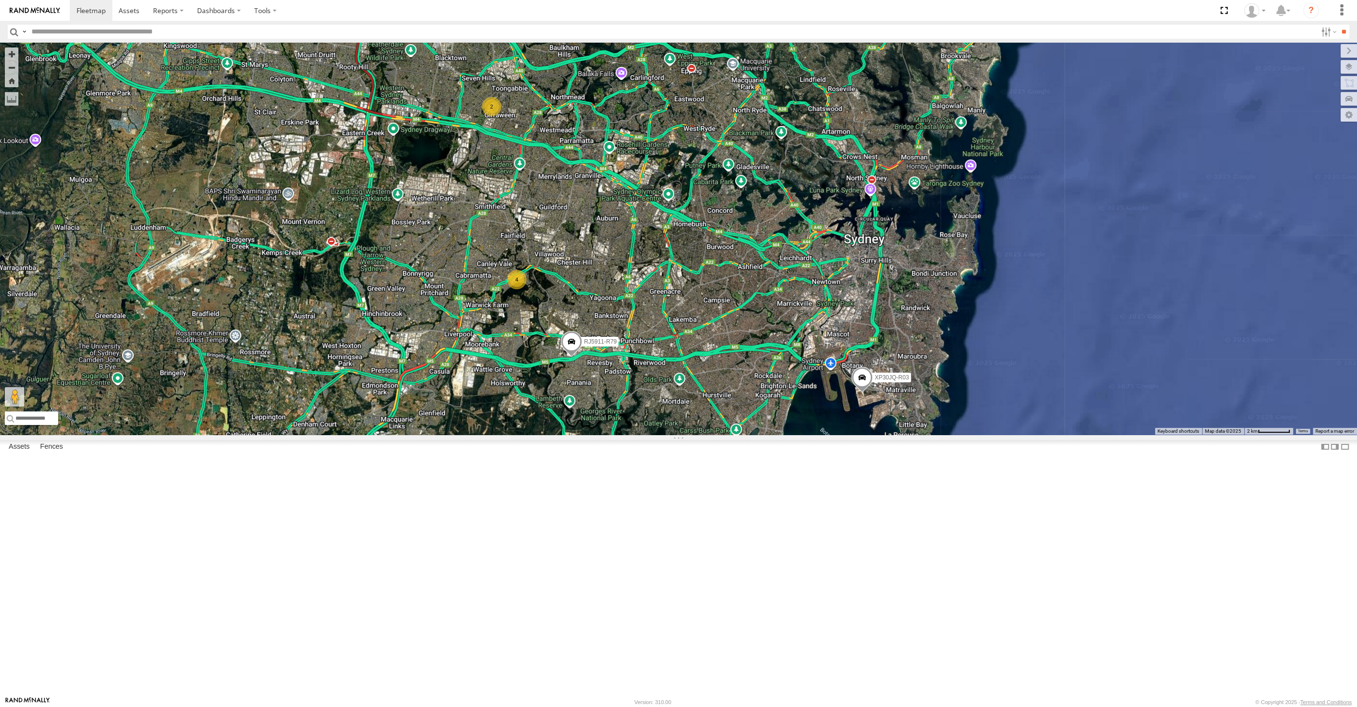
drag, startPoint x: 629, startPoint y: 536, endPoint x: 634, endPoint y: 539, distance: 5.9
click at [634, 434] on div "XP30JQ-R03 RJ5911-R79 4 2" at bounding box center [678, 239] width 1357 height 392
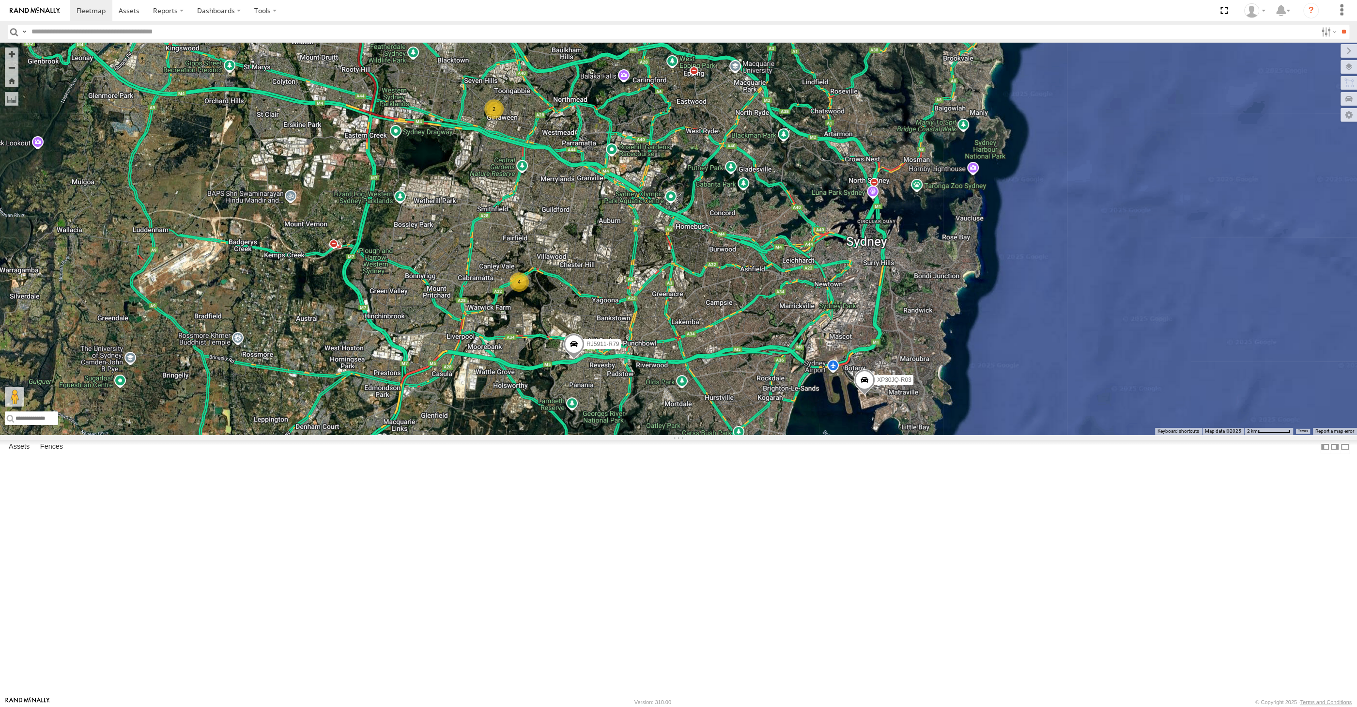
click at [780, 434] on div "XP30JQ-R03 RJ5911-R79 4 2" at bounding box center [678, 239] width 1357 height 392
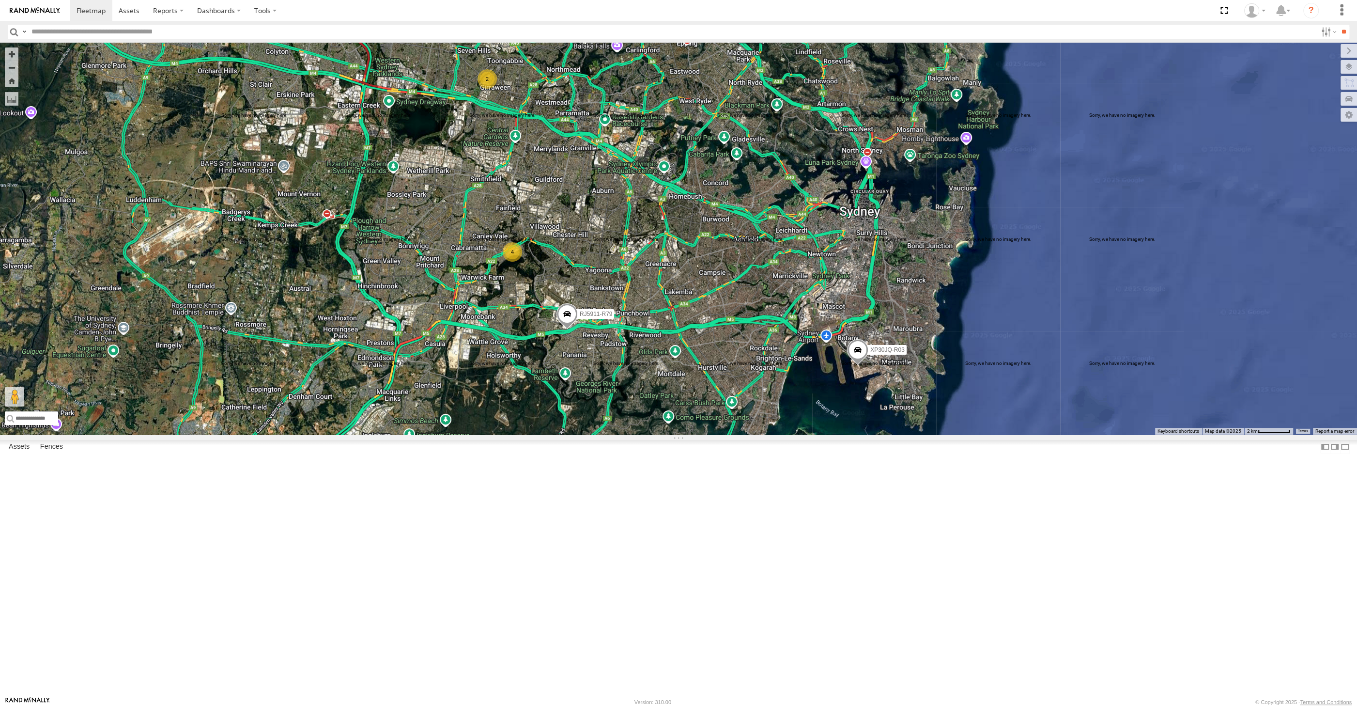
drag, startPoint x: 573, startPoint y: 517, endPoint x: 564, endPoint y: 497, distance: 21.9
click at [565, 434] on div "XP30JQ-R03 RJ5911-R79 4 2" at bounding box center [678, 239] width 1357 height 392
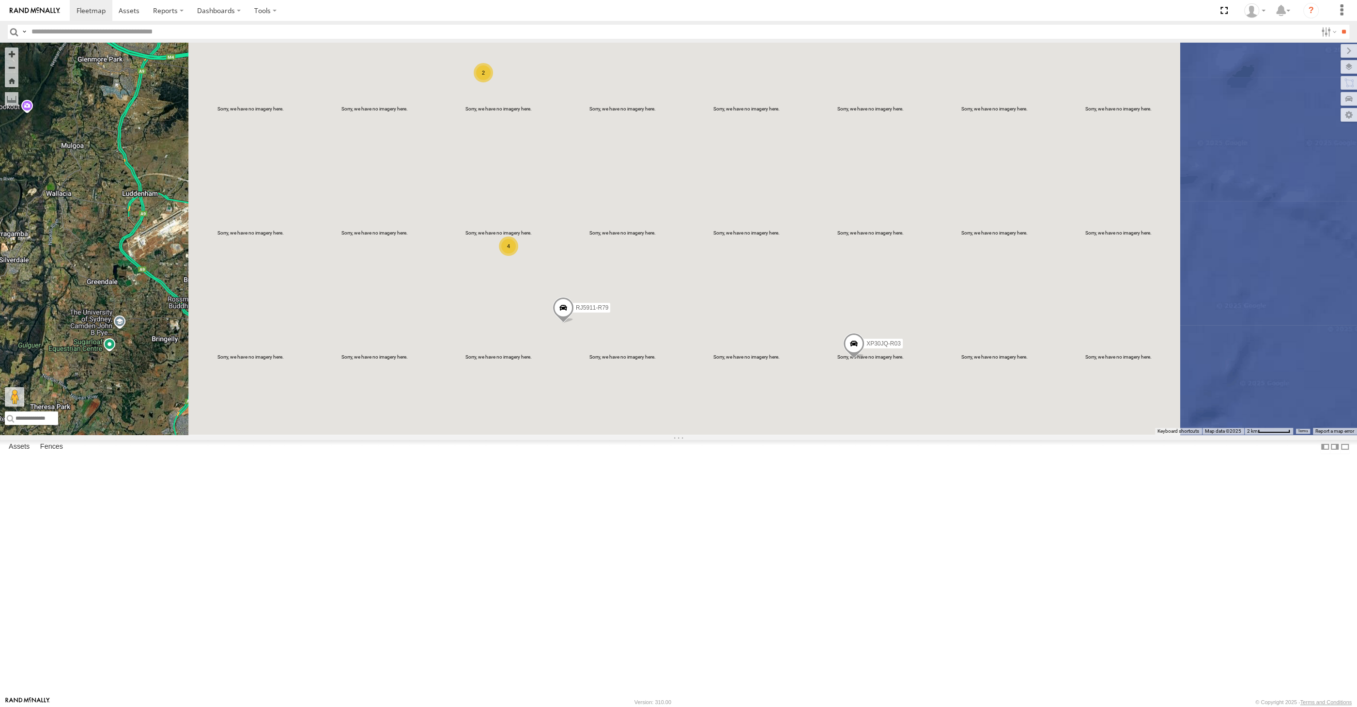
click at [689, 434] on div "XP30JQ-R03 RJ5911-R79 4 2" at bounding box center [678, 239] width 1357 height 392
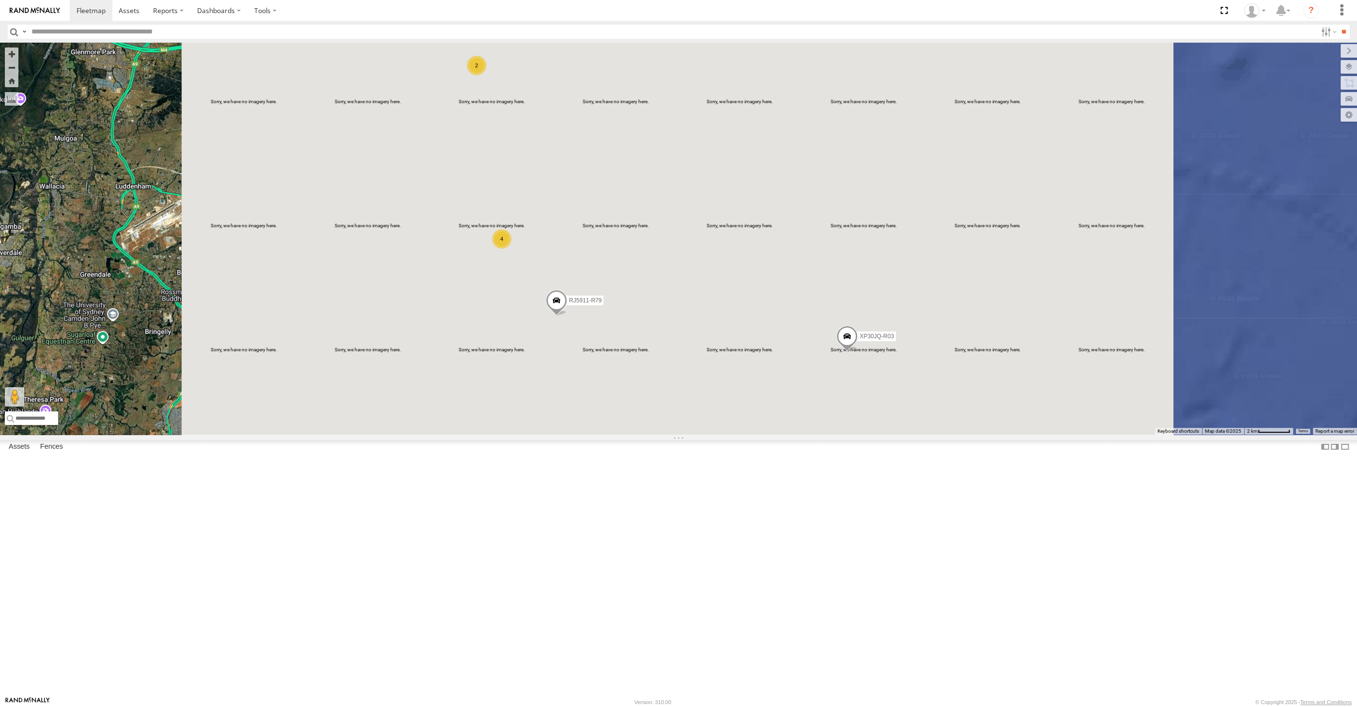
drag, startPoint x: 673, startPoint y: 476, endPoint x: 679, endPoint y: 482, distance: 8.6
click at [678, 434] on div "XP30JQ-R03 RJ5911-R79 4 2" at bounding box center [678, 239] width 1357 height 392
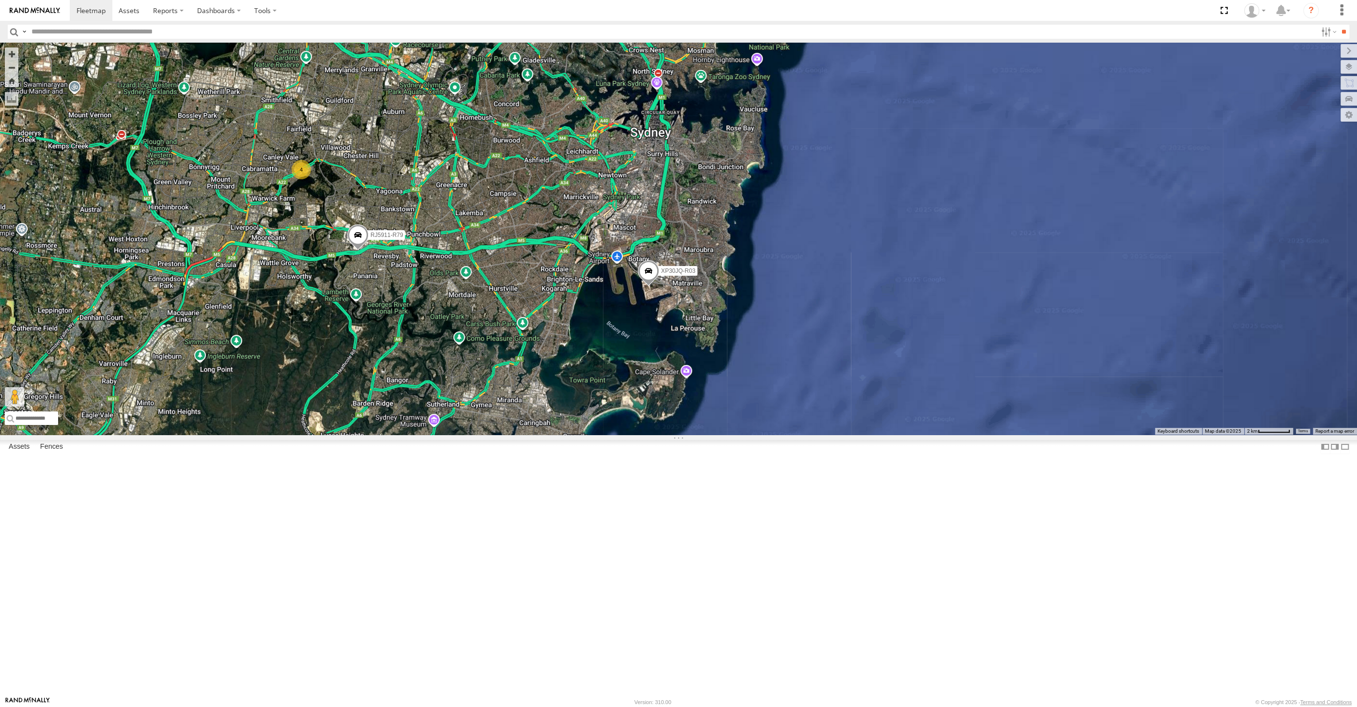
drag, startPoint x: 693, startPoint y: 474, endPoint x: 703, endPoint y: 482, distance: 12.3
click at [703, 434] on div "XP30JQ-R03 RJ5911-R79 4 2" at bounding box center [678, 239] width 1357 height 392
